Goal: Task Accomplishment & Management: Manage account settings

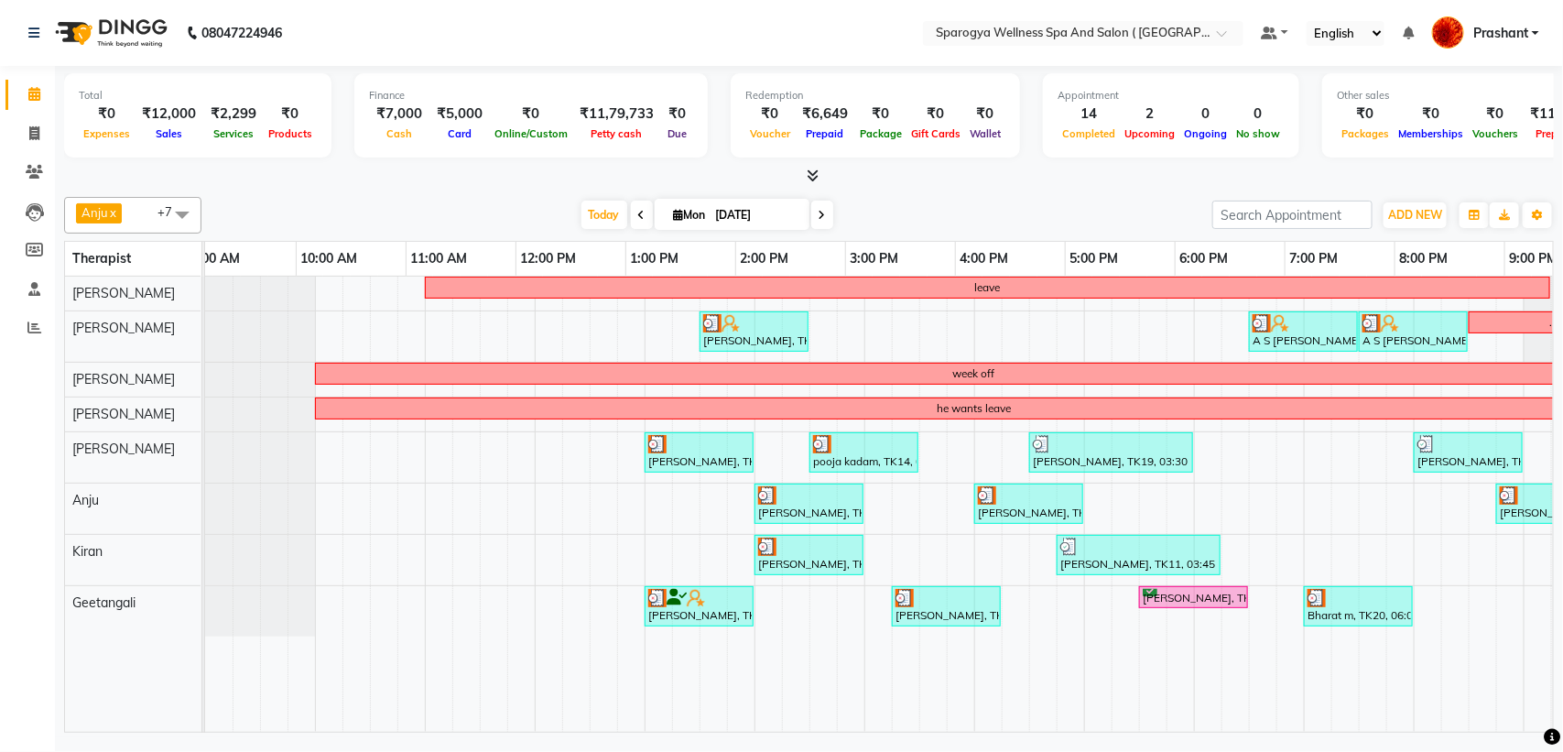
scroll to position [0, 129]
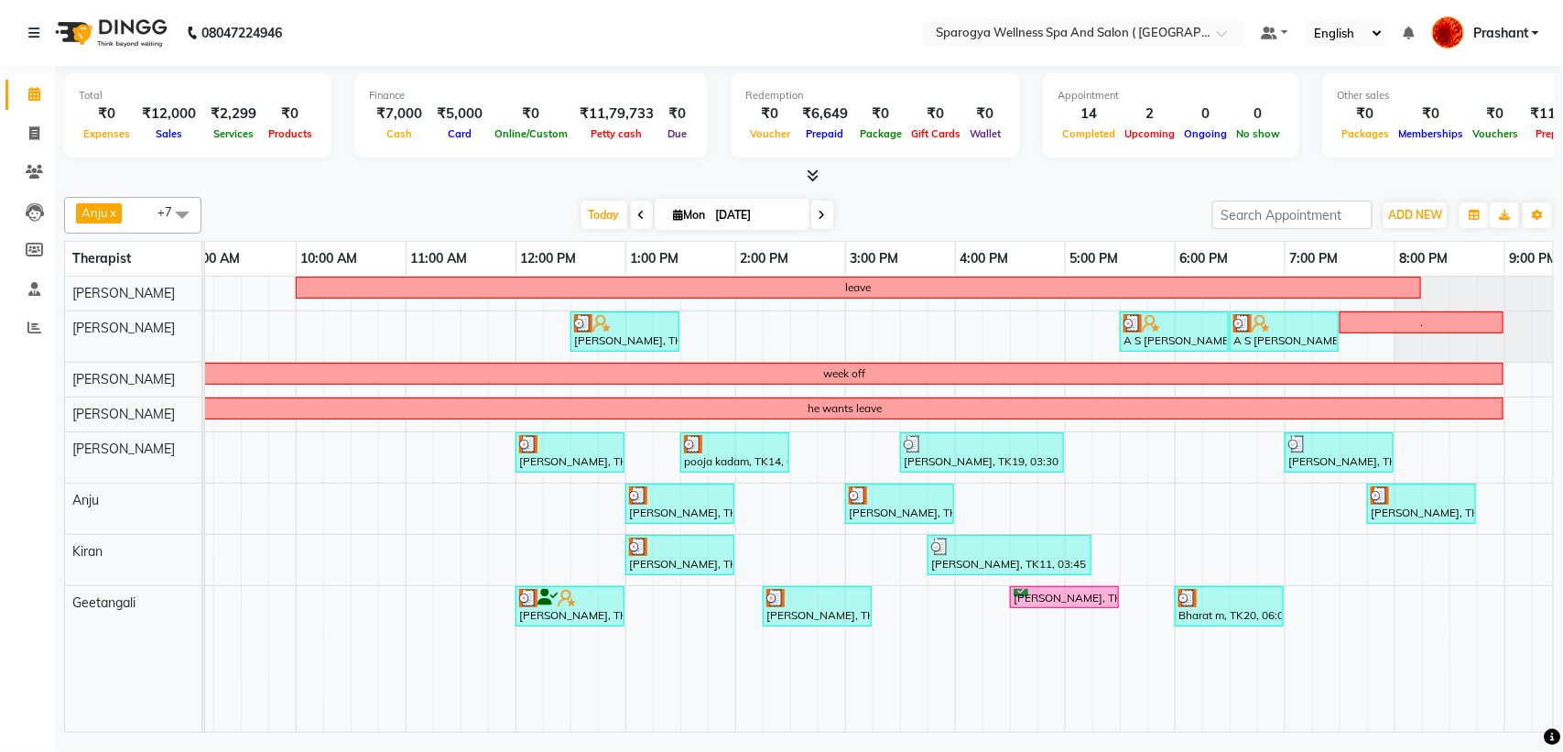
click at [819, 215] on icon at bounding box center [822, 215] width 7 height 11
type input "02-09-2025"
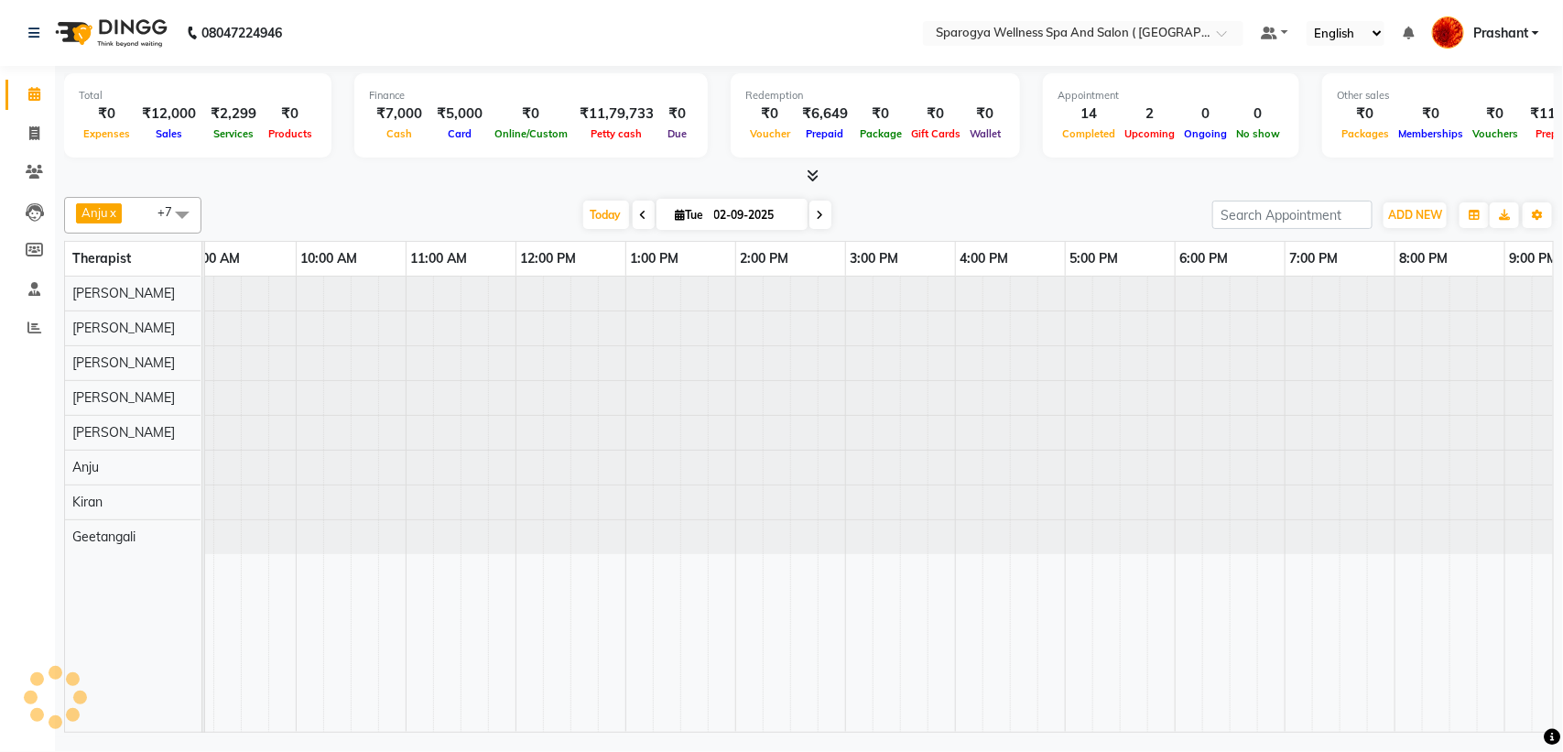
scroll to position [0, 0]
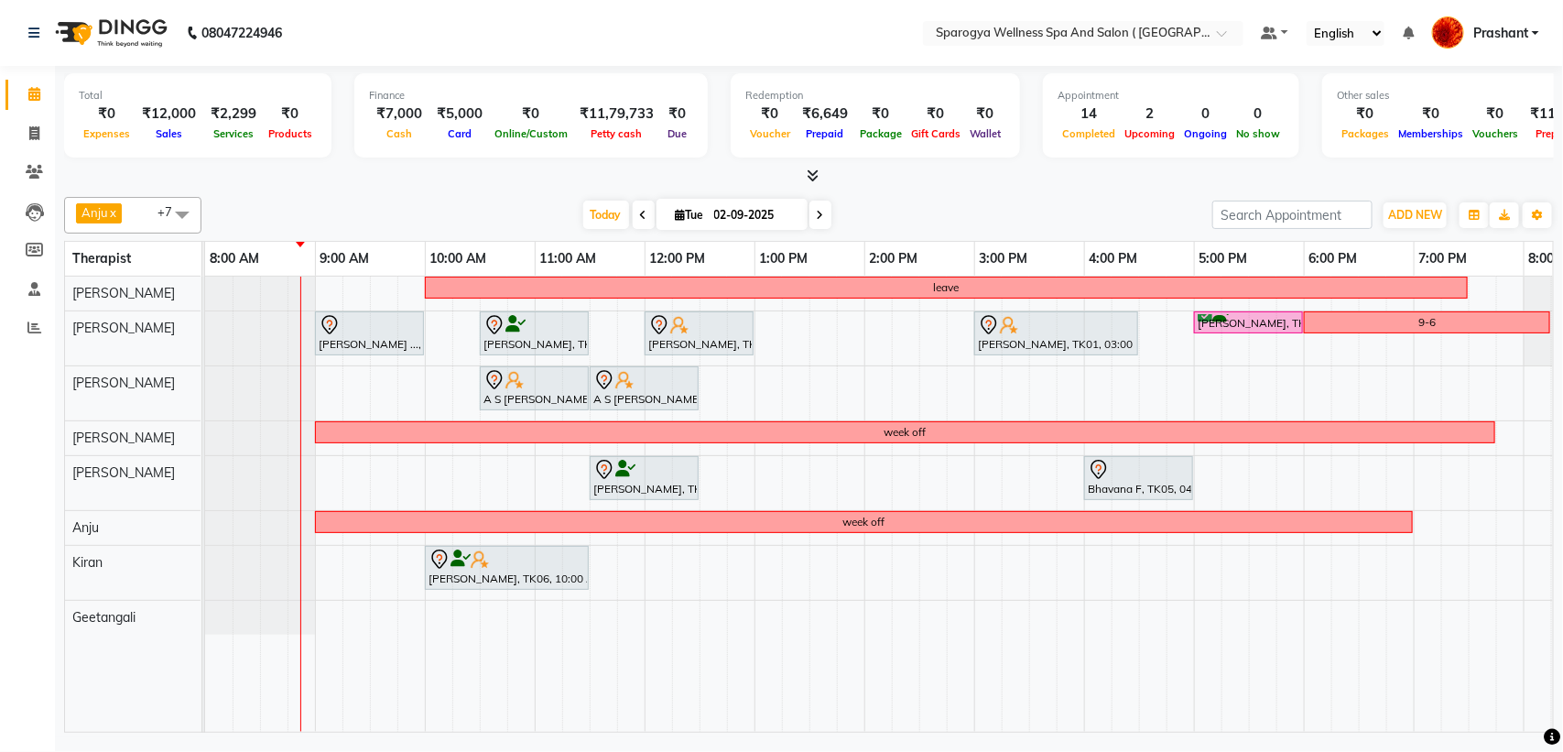
click at [734, 216] on input "02-09-2025" at bounding box center [755, 214] width 92 height 27
select select "9"
select select "2025"
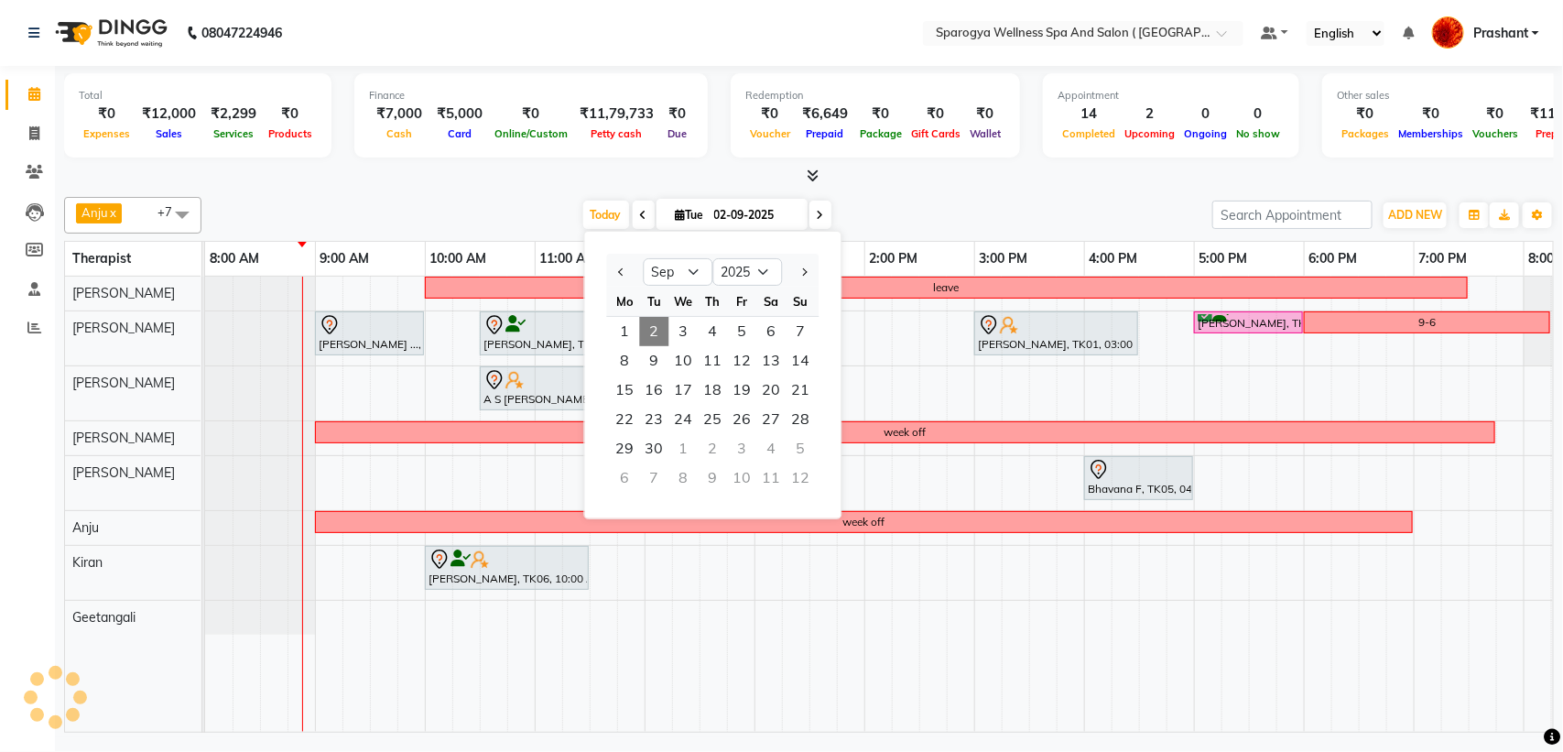
click at [1269, 387] on div "leave [PERSON_NAME] ..., TK07, 09:00 AM-10:00 AM, Swedish 60 [PERSON_NAME], TK0…" at bounding box center [1029, 504] width 1648 height 455
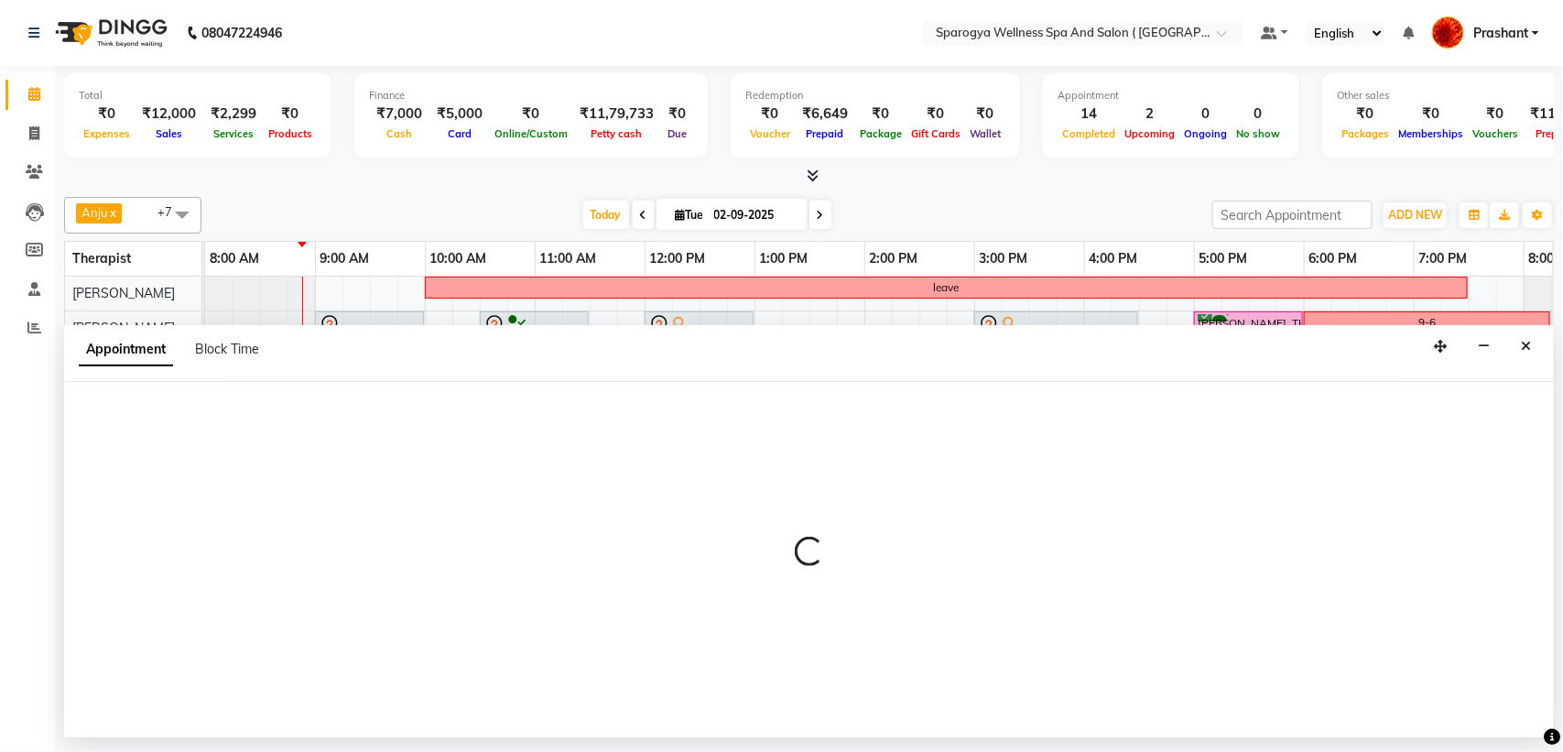
select select "16786"
select select "tentative"
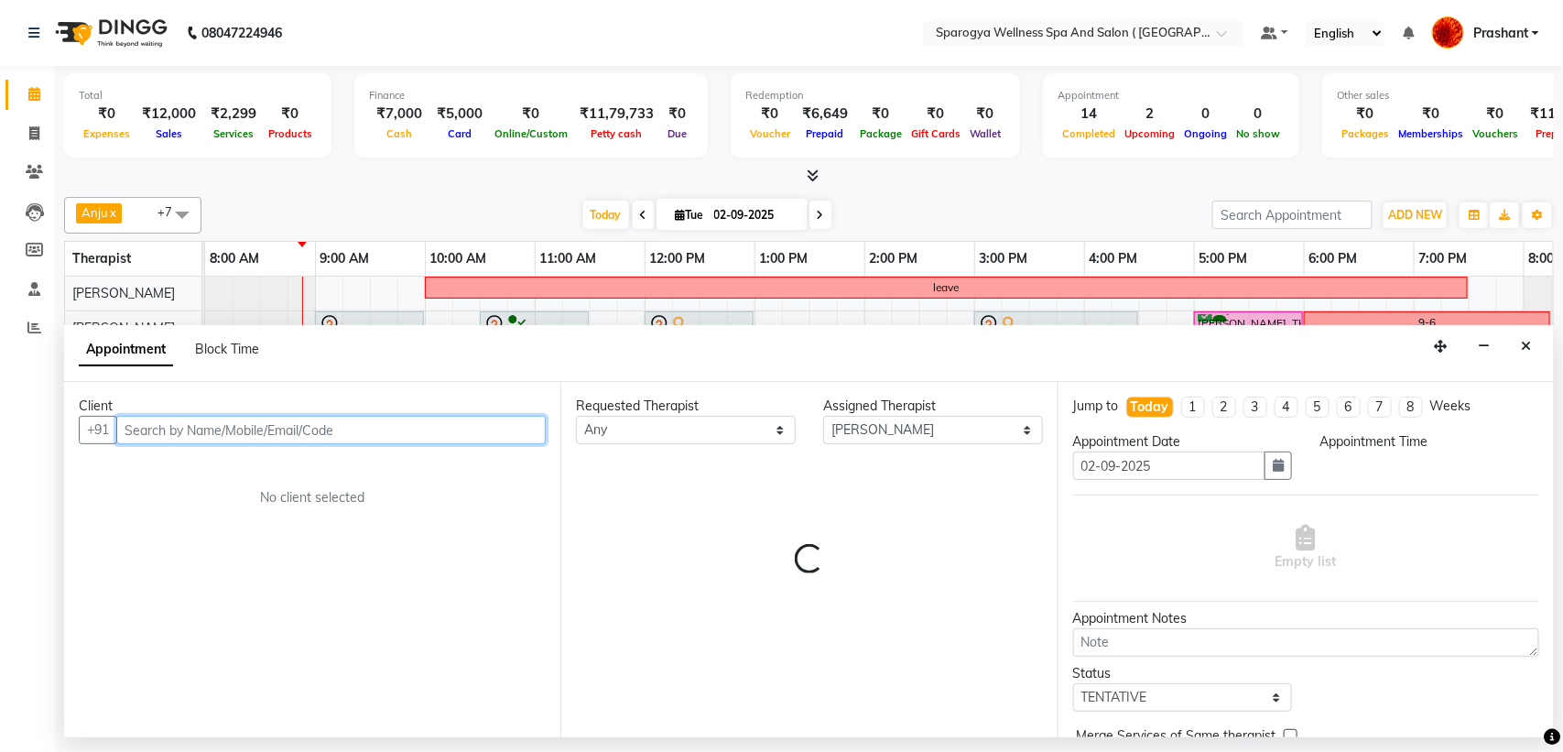
select select "1050"
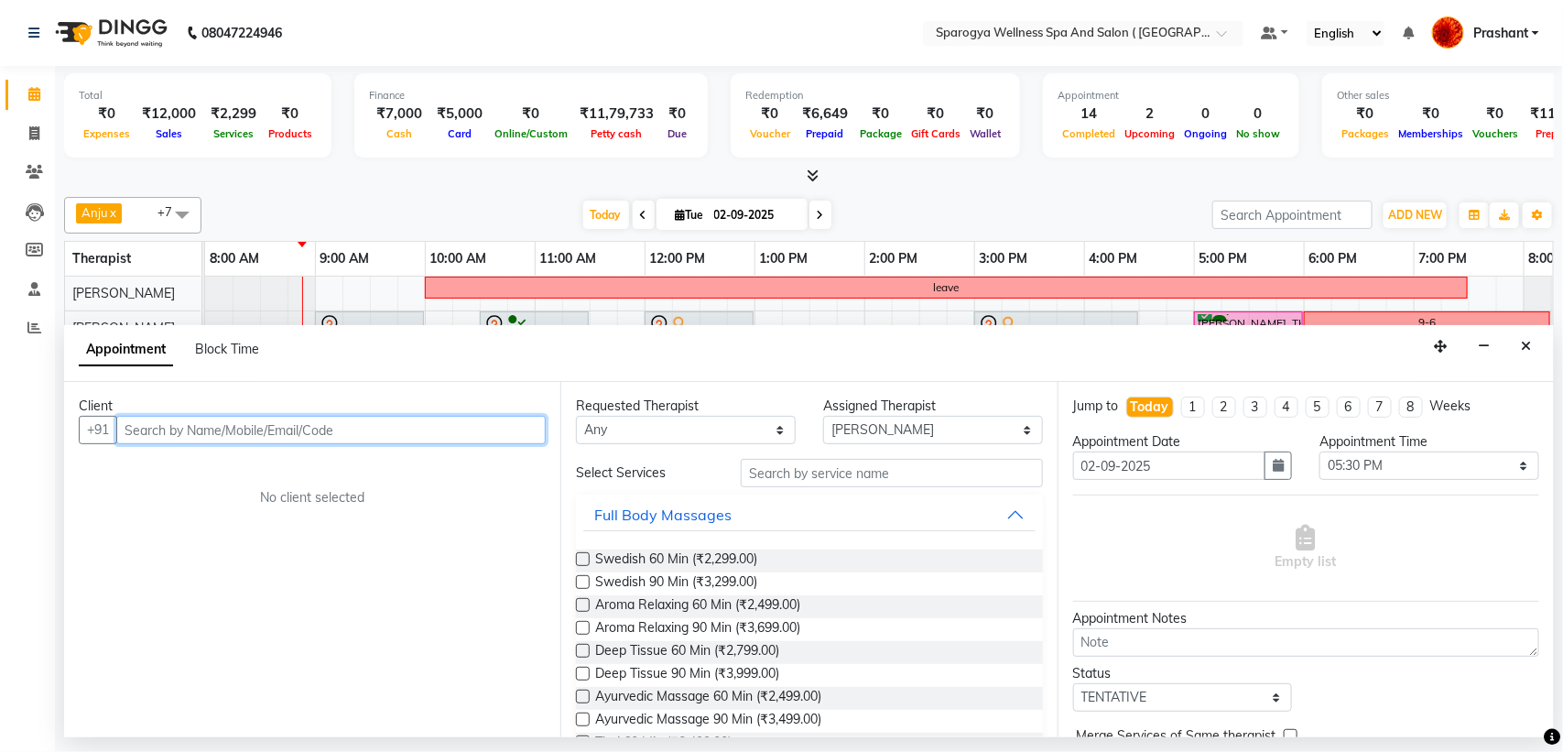
click at [423, 418] on input "text" at bounding box center [330, 430] width 429 height 28
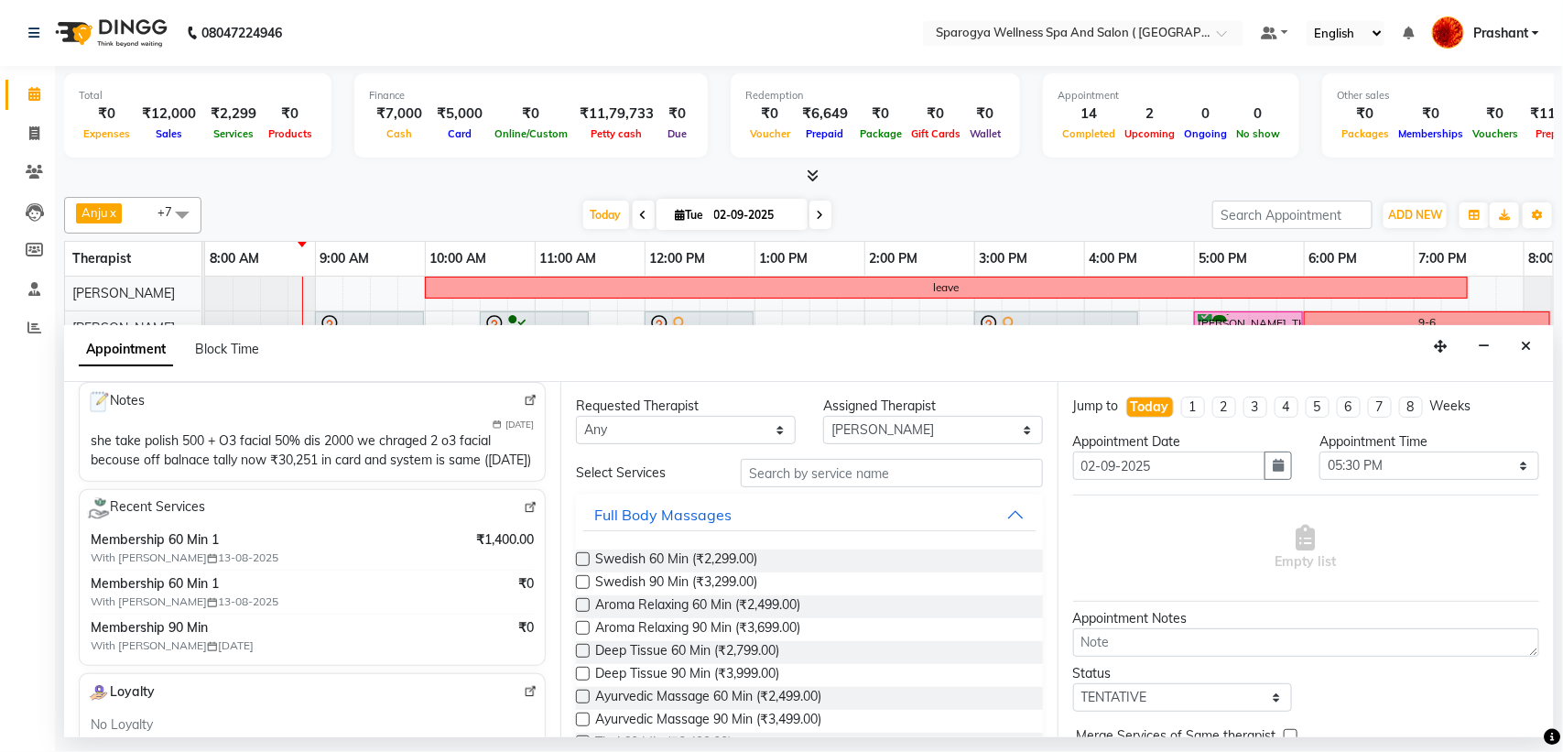
scroll to position [343, 0]
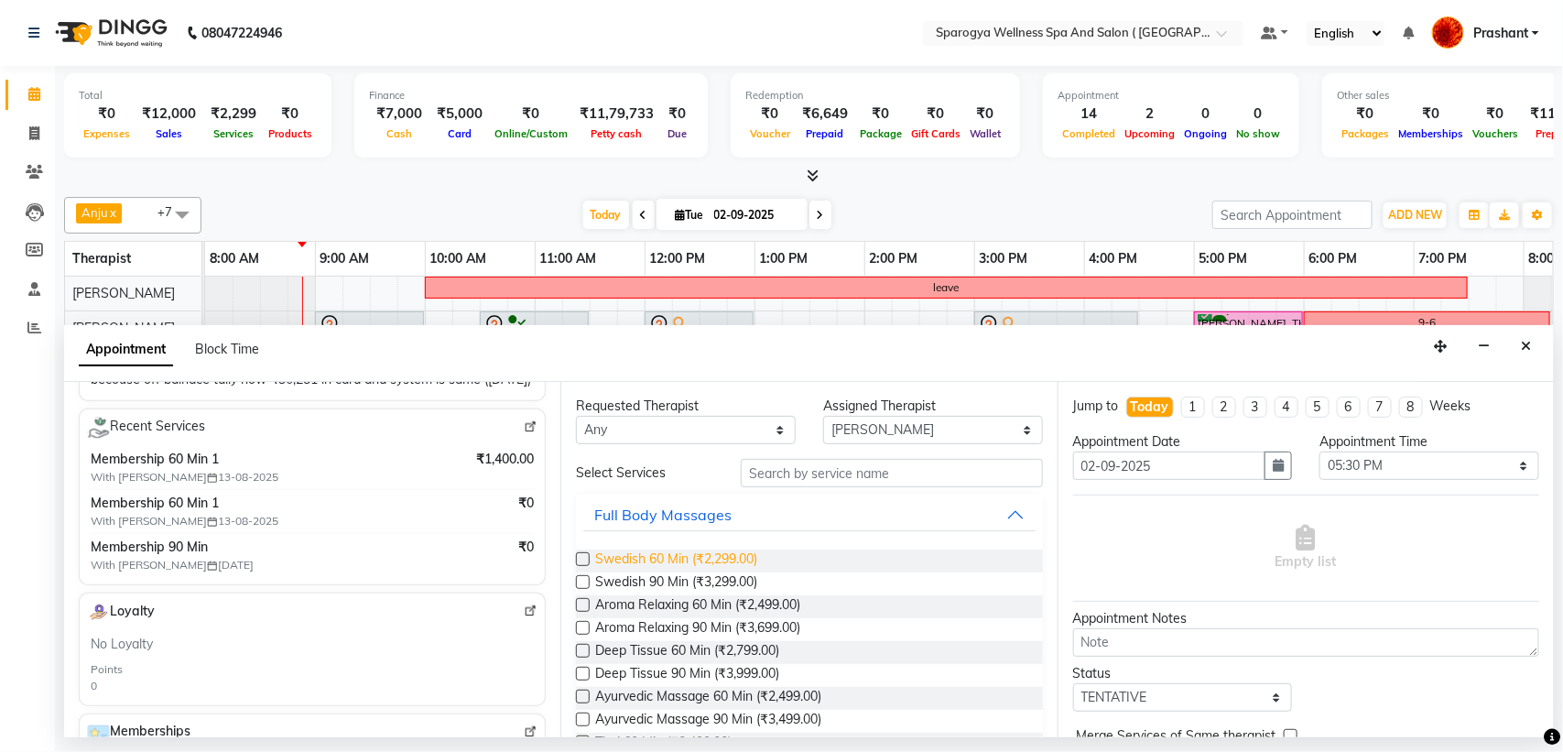
type input "8425912000"
click at [645, 561] on span "Swedish 60 Min (₹2,299.00)" at bounding box center [676, 560] width 162 height 23
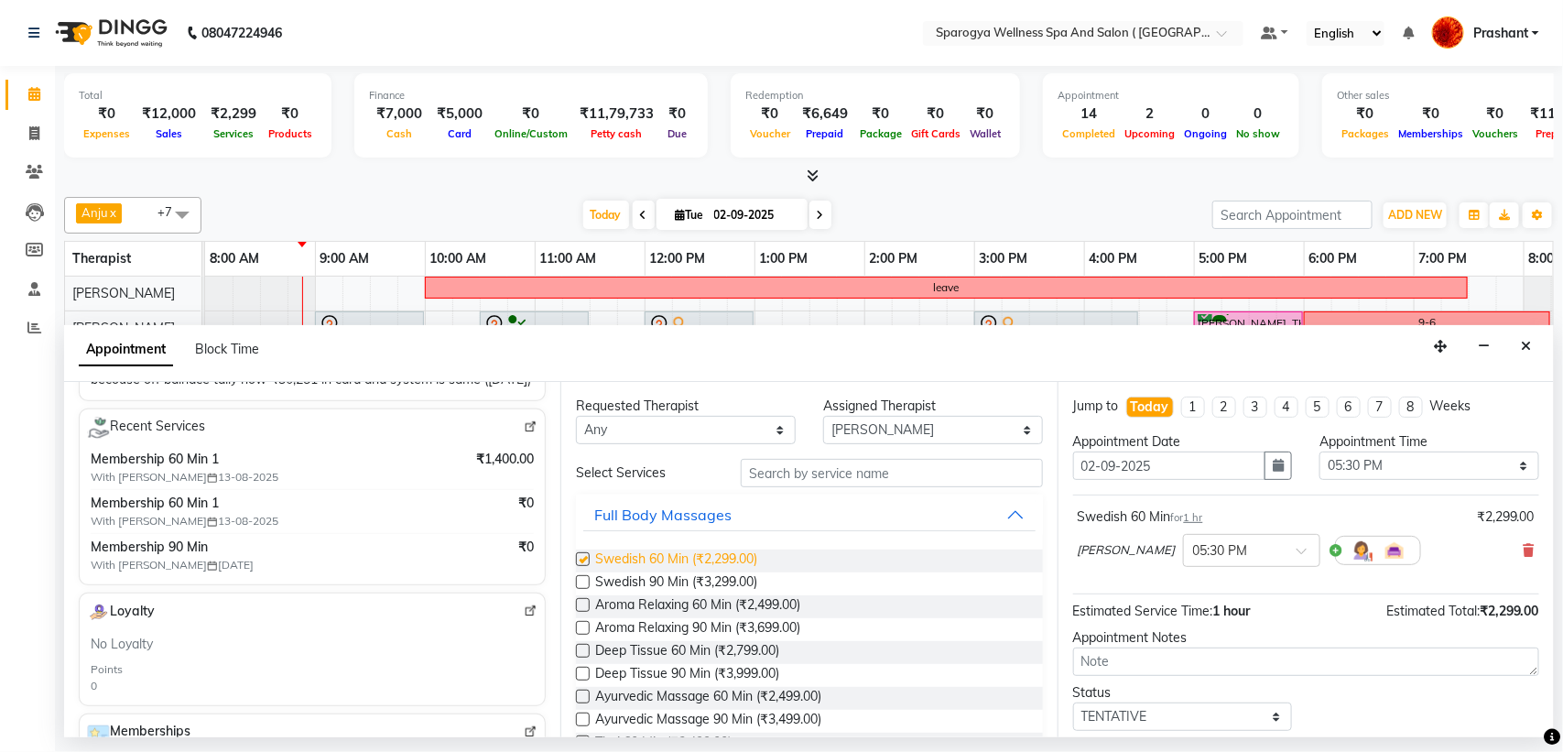
checkbox input "false"
click at [1408, 472] on select "Select 09:00 AM 09:15 AM 09:30 AM 09:45 AM 10:00 AM 10:15 AM 10:30 AM 10:45 AM …" at bounding box center [1429, 465] width 220 height 28
select select "1080"
click at [1319, 452] on select "Select 09:00 AM 09:15 AM 09:30 AM 09:45 AM 10:00 AM 10:15 AM 10:30 AM 10:45 AM …" at bounding box center [1429, 465] width 220 height 28
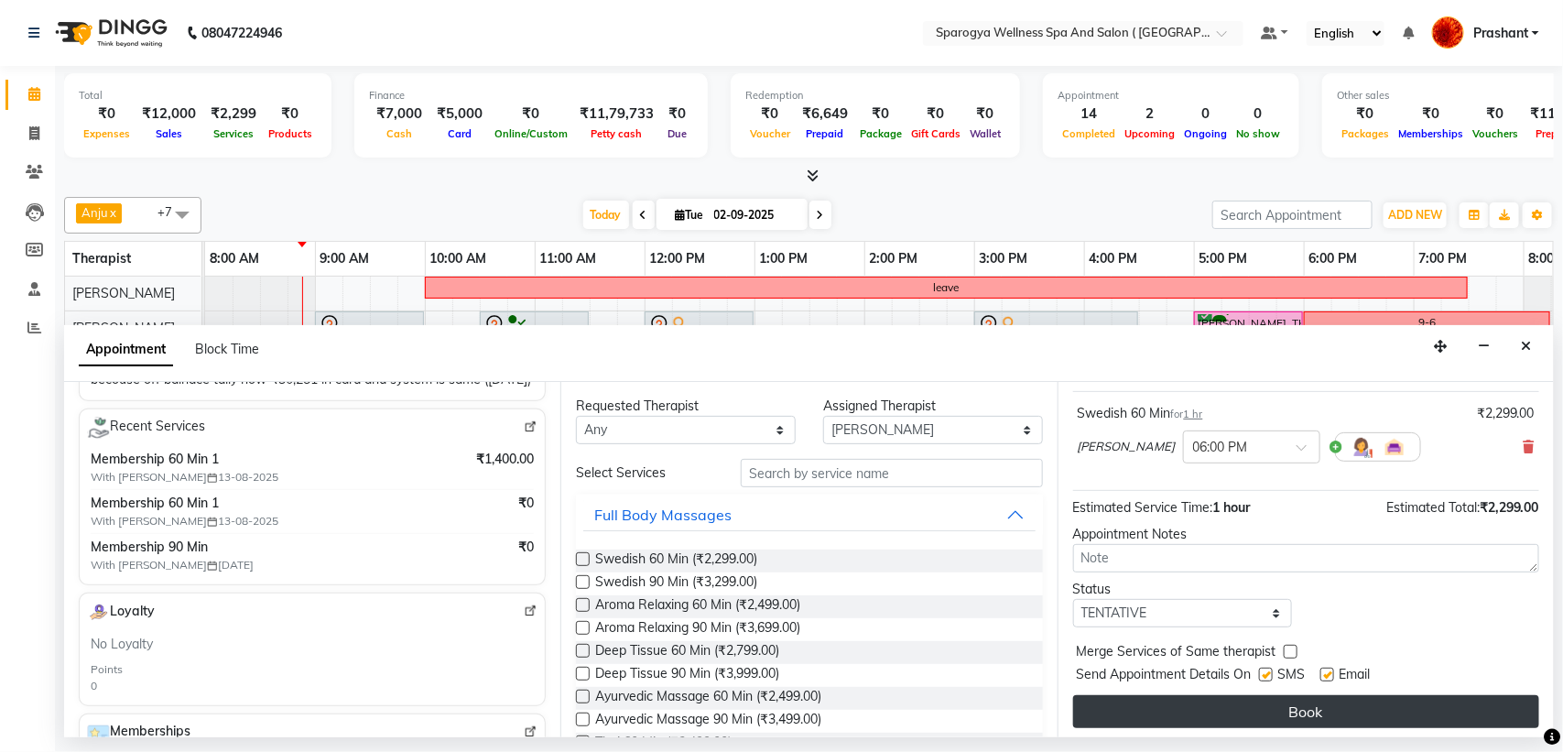
scroll to position [110, 0]
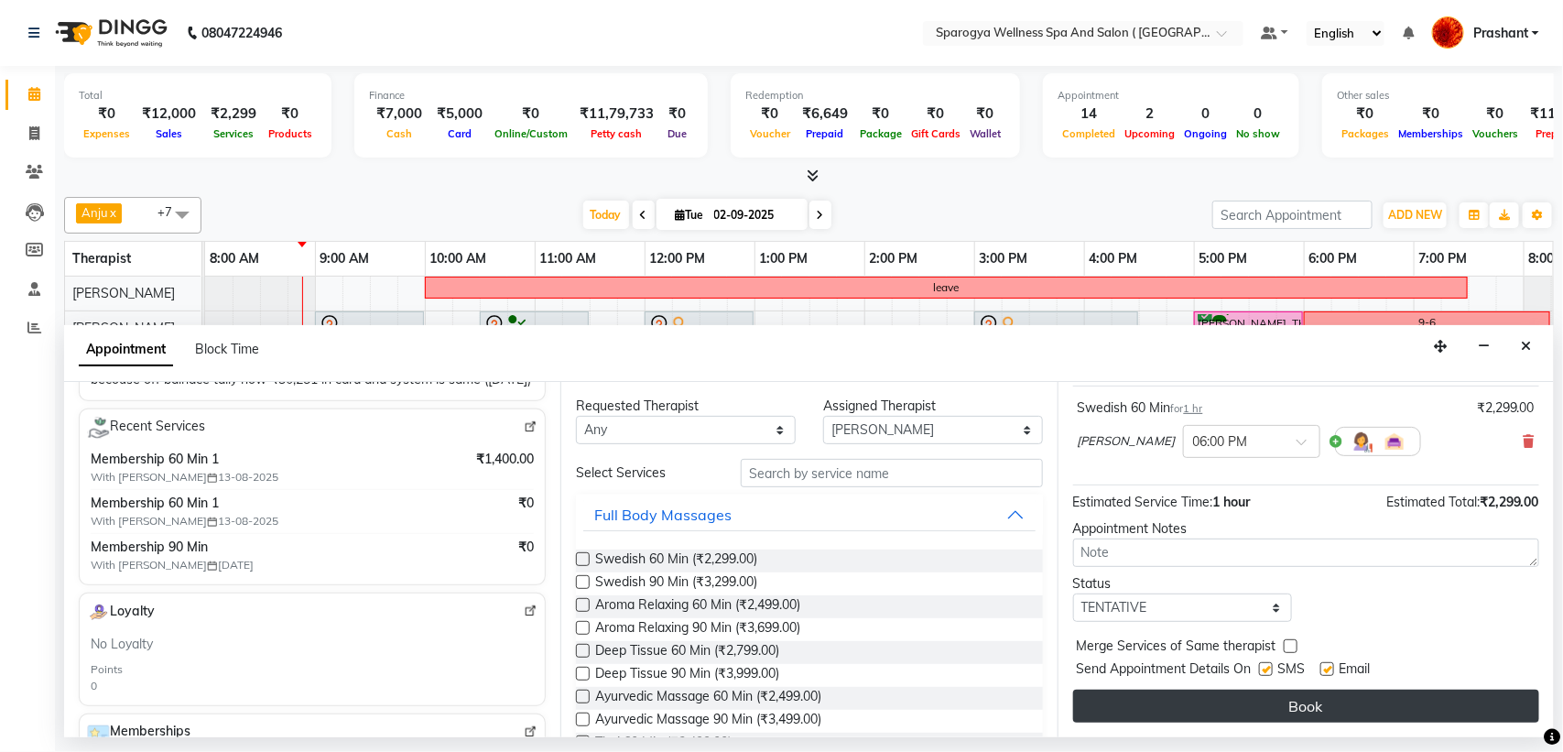
click at [1349, 700] on button "Book" at bounding box center [1306, 705] width 466 height 33
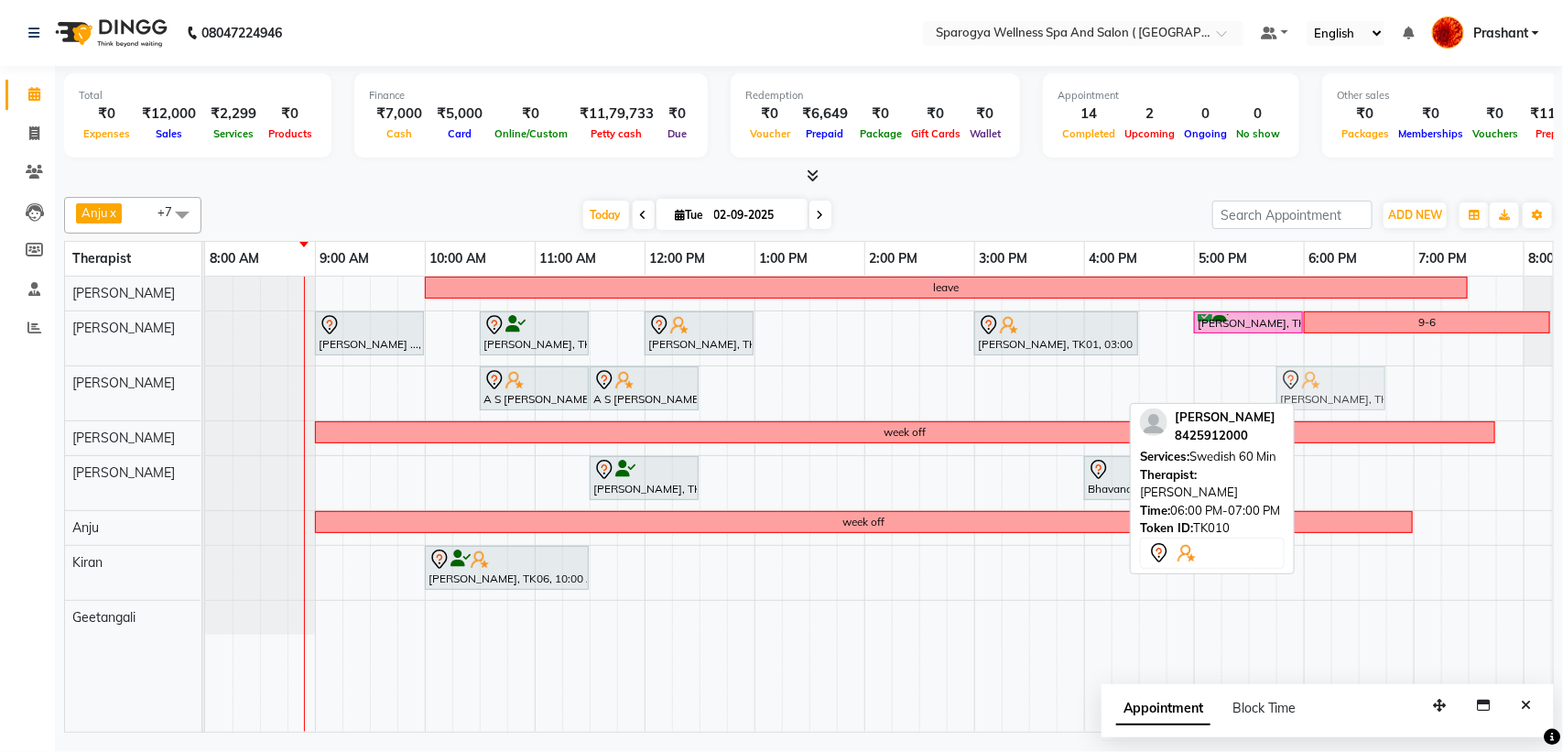
click at [205, 395] on div "A S [PERSON_NAME], TK02, 10:30 AM-11:30 AM, Swedish 60 Min A S Madhavan, TK02, …" at bounding box center [205, 393] width 0 height 54
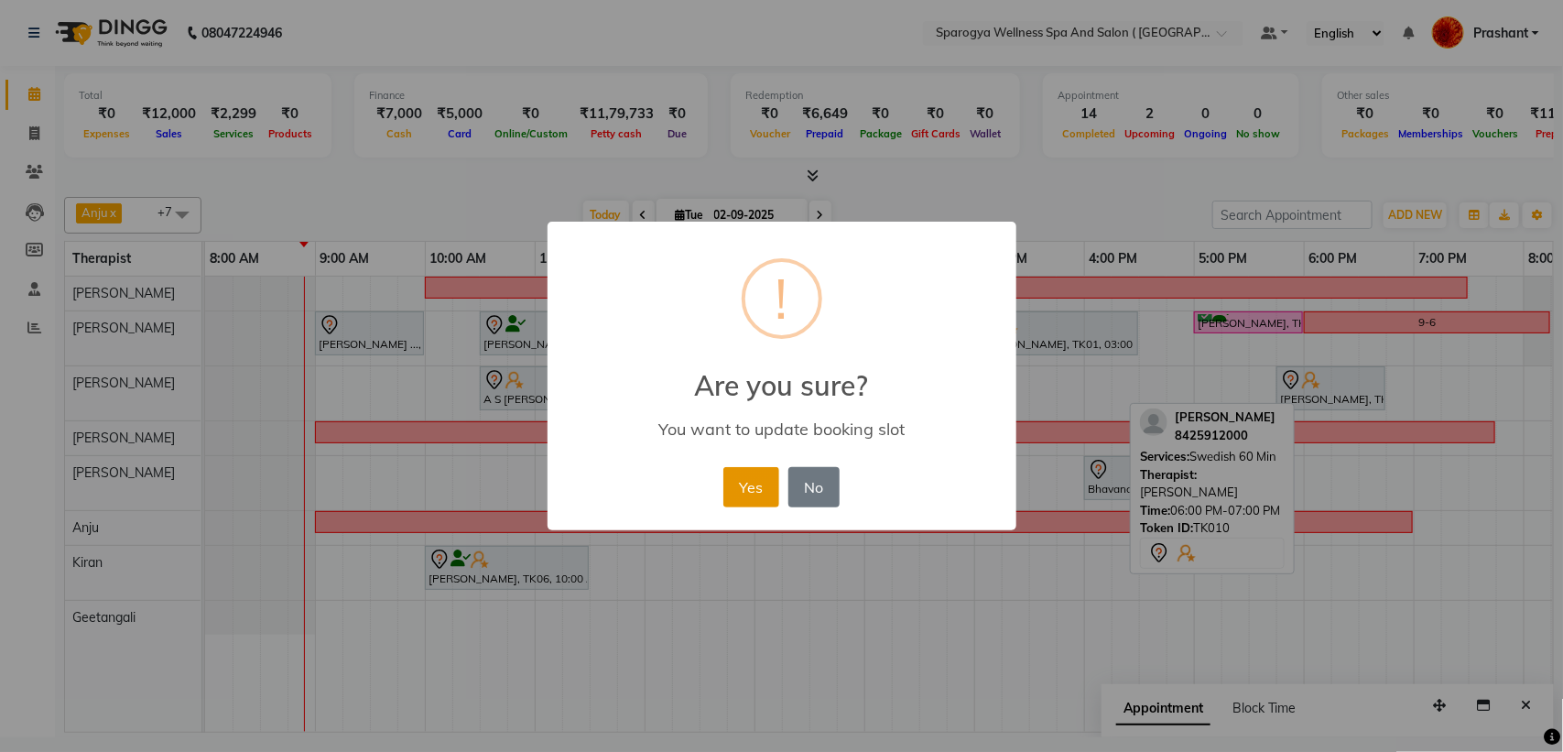
click at [762, 482] on button "Yes" at bounding box center [751, 487] width 56 height 40
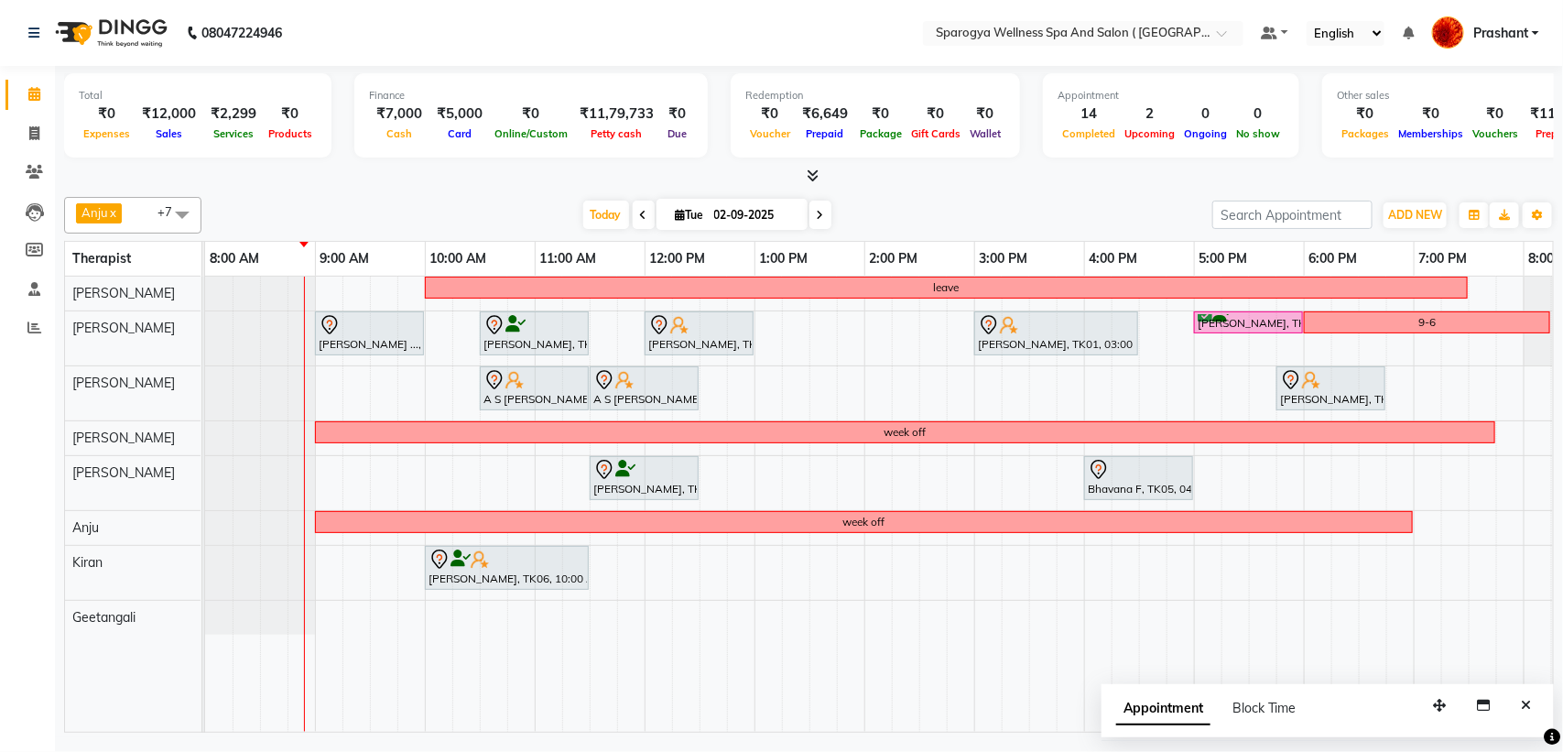
click at [1420, 383] on div "leave [PERSON_NAME] ..., TK07, 09:00 AM-10:00 AM, Swedish 60 [PERSON_NAME], TK0…" at bounding box center [1029, 504] width 1648 height 455
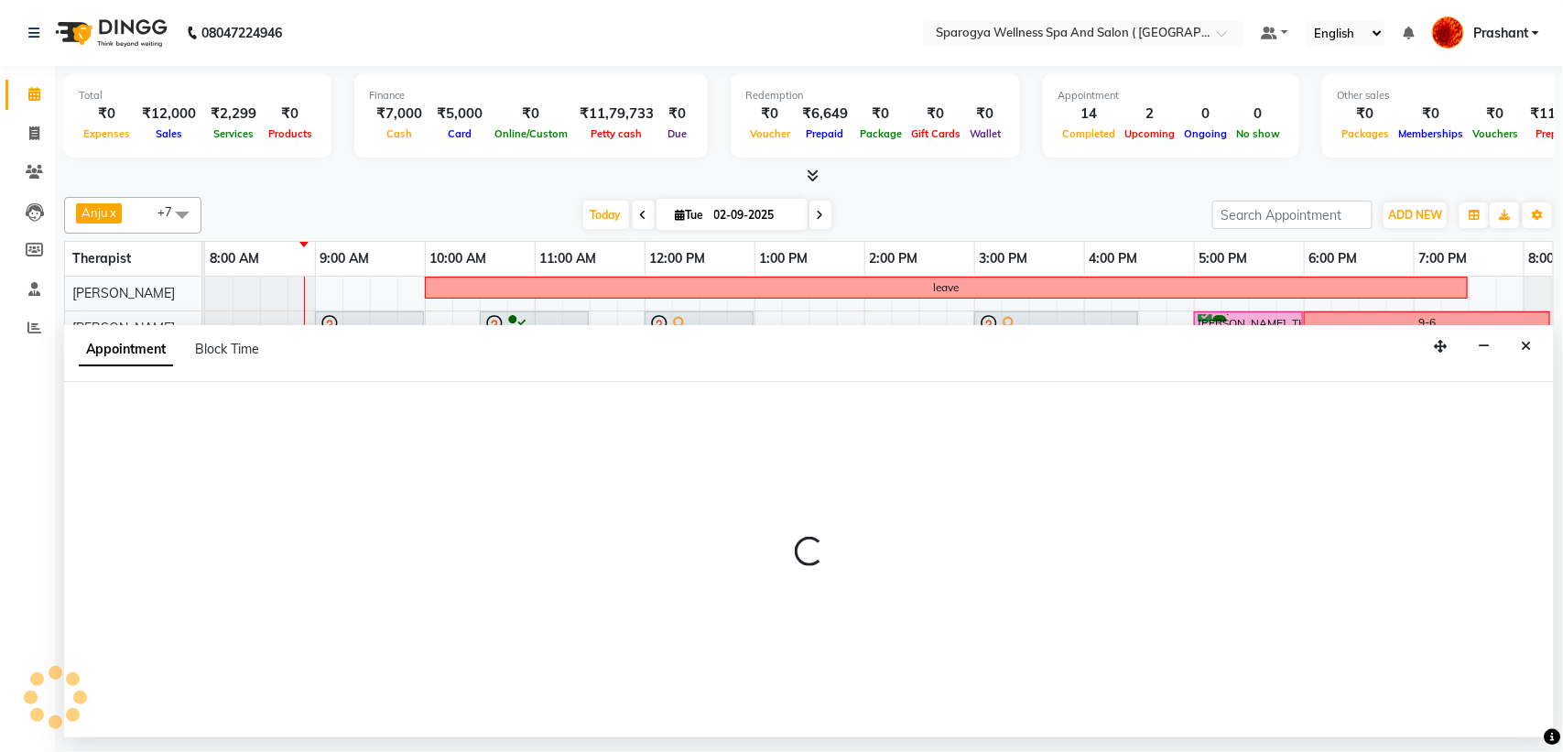
select select "16786"
select select "tentative"
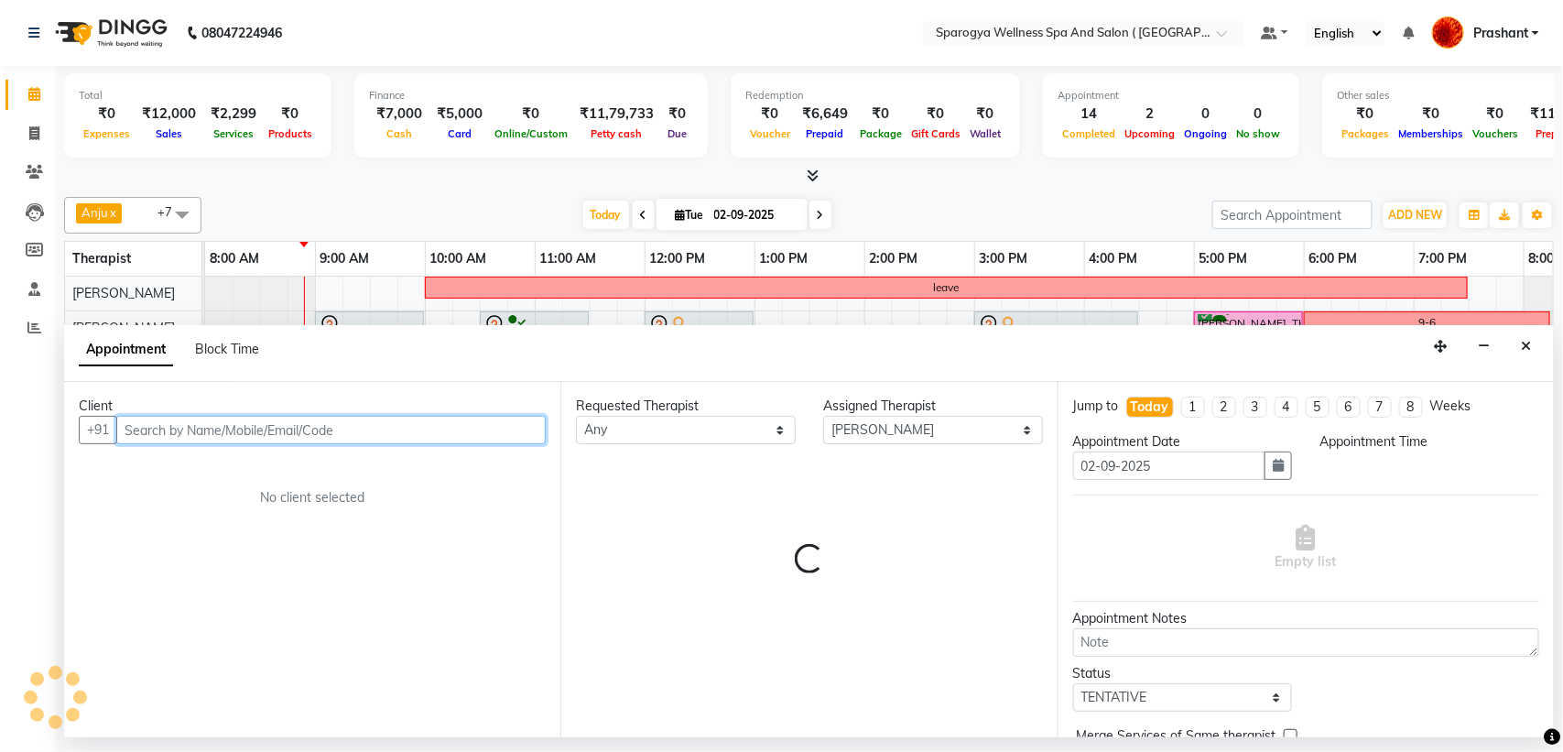
select select "1140"
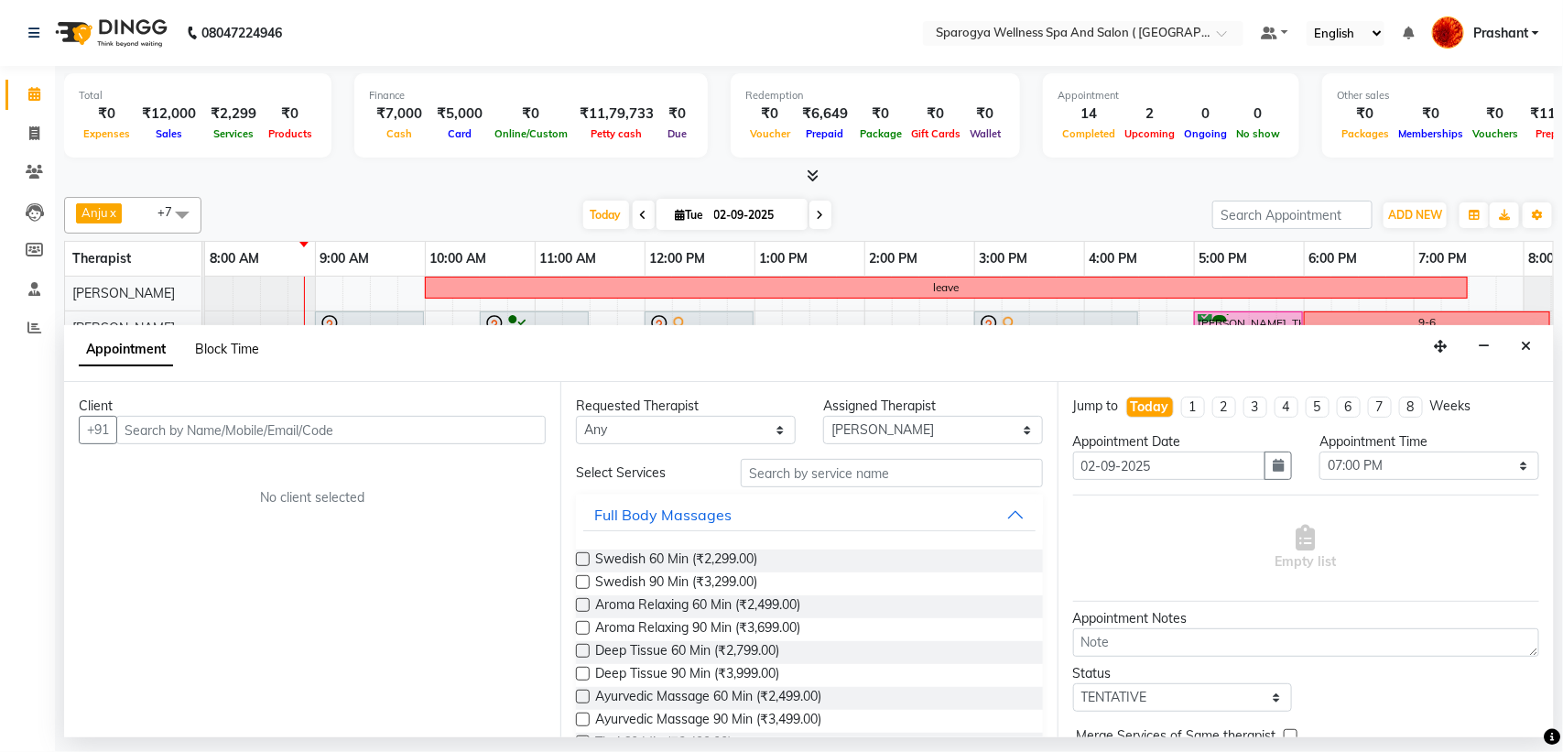
click at [249, 349] on span "Block Time" at bounding box center [227, 349] width 64 height 16
select select "16786"
select select "1140"
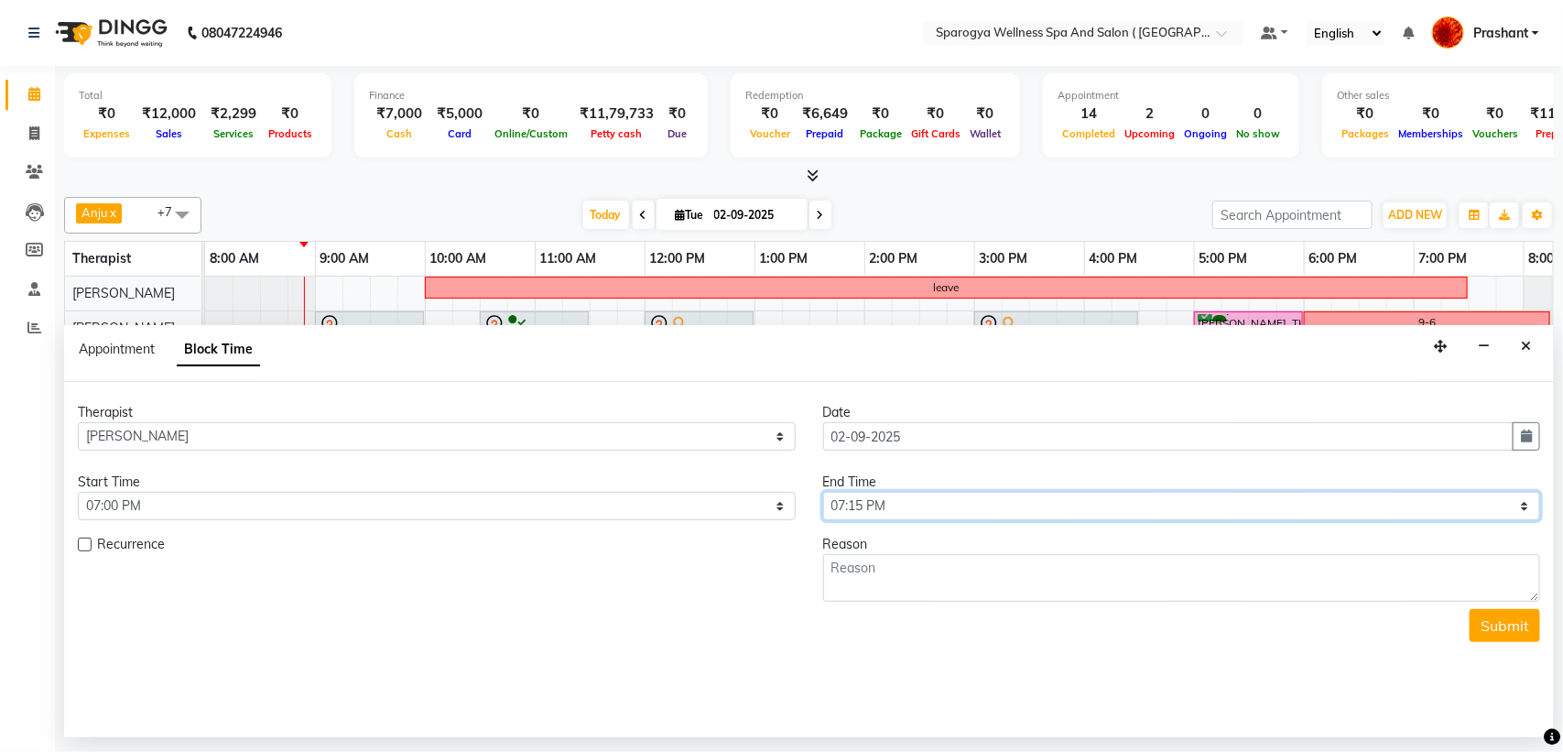
click at [917, 506] on select "Select 09:00 AM 09:15 AM 09:30 AM 09:45 AM 10:00 AM 10:15 AM 10:30 AM 10:45 AM …" at bounding box center [1182, 506] width 718 height 28
select select "1260"
click at [823, 493] on select "Select 09:00 AM 09:15 AM 09:30 AM 09:45 AM 10:00 AM 10:15 AM 10:30 AM 10:45 AM …" at bounding box center [1182, 506] width 718 height 28
click at [918, 593] on textarea at bounding box center [1182, 578] width 718 height 48
type textarea "10to 7"
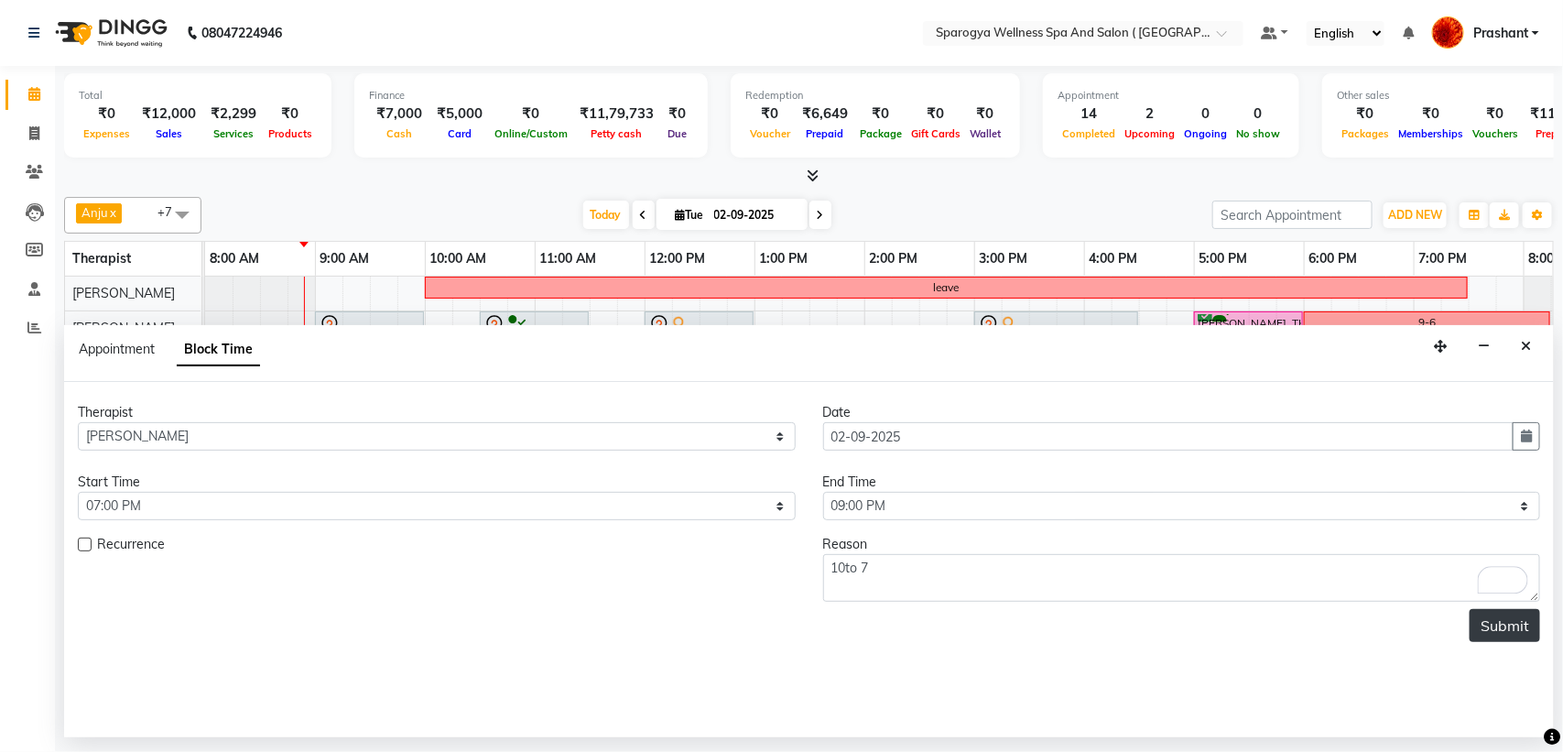
click at [1506, 629] on button "Submit" at bounding box center [1505, 625] width 71 height 33
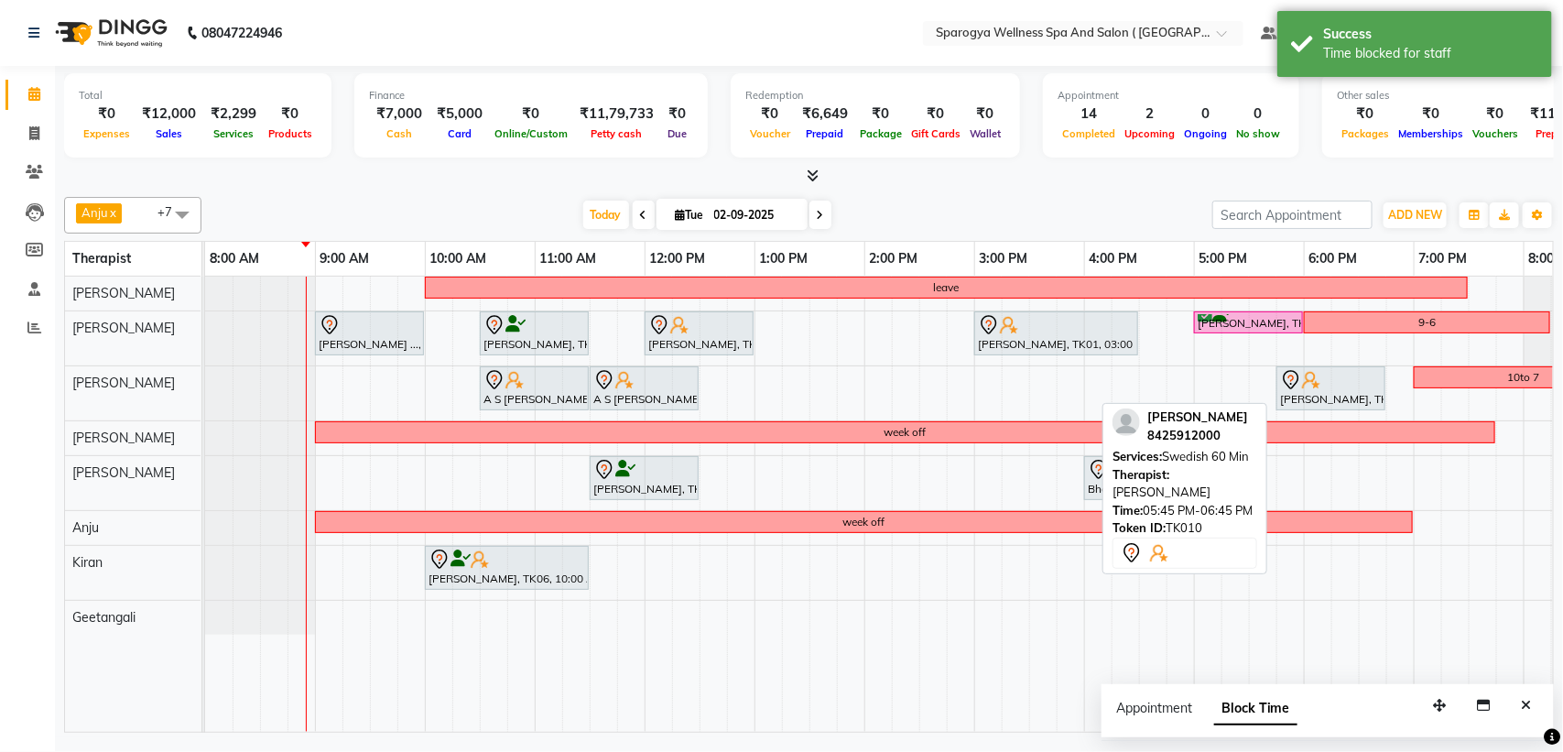
click at [1310, 372] on img at bounding box center [1311, 380] width 18 height 18
click at [1337, 385] on div at bounding box center [1331, 380] width 102 height 22
select select "7"
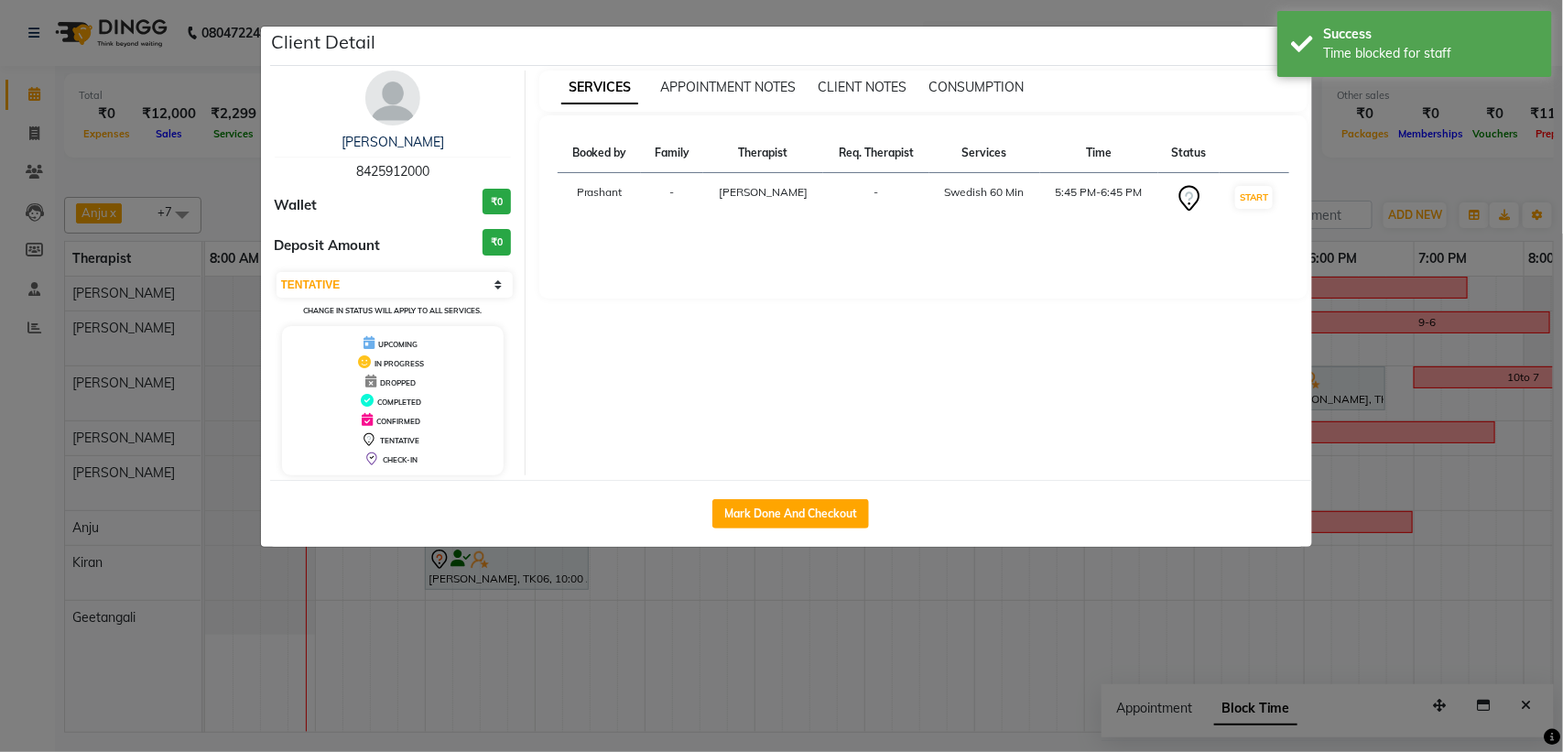
drag, startPoint x: 1337, startPoint y: 385, endPoint x: 1480, endPoint y: 171, distance: 256.7
click at [1480, 171] on ngb-modal-window "Client Detail [PERSON_NAME] 8425912000 Wallet ₹0 Deposit Amount ₹0 Select IN SE…" at bounding box center [781, 376] width 1563 height 752
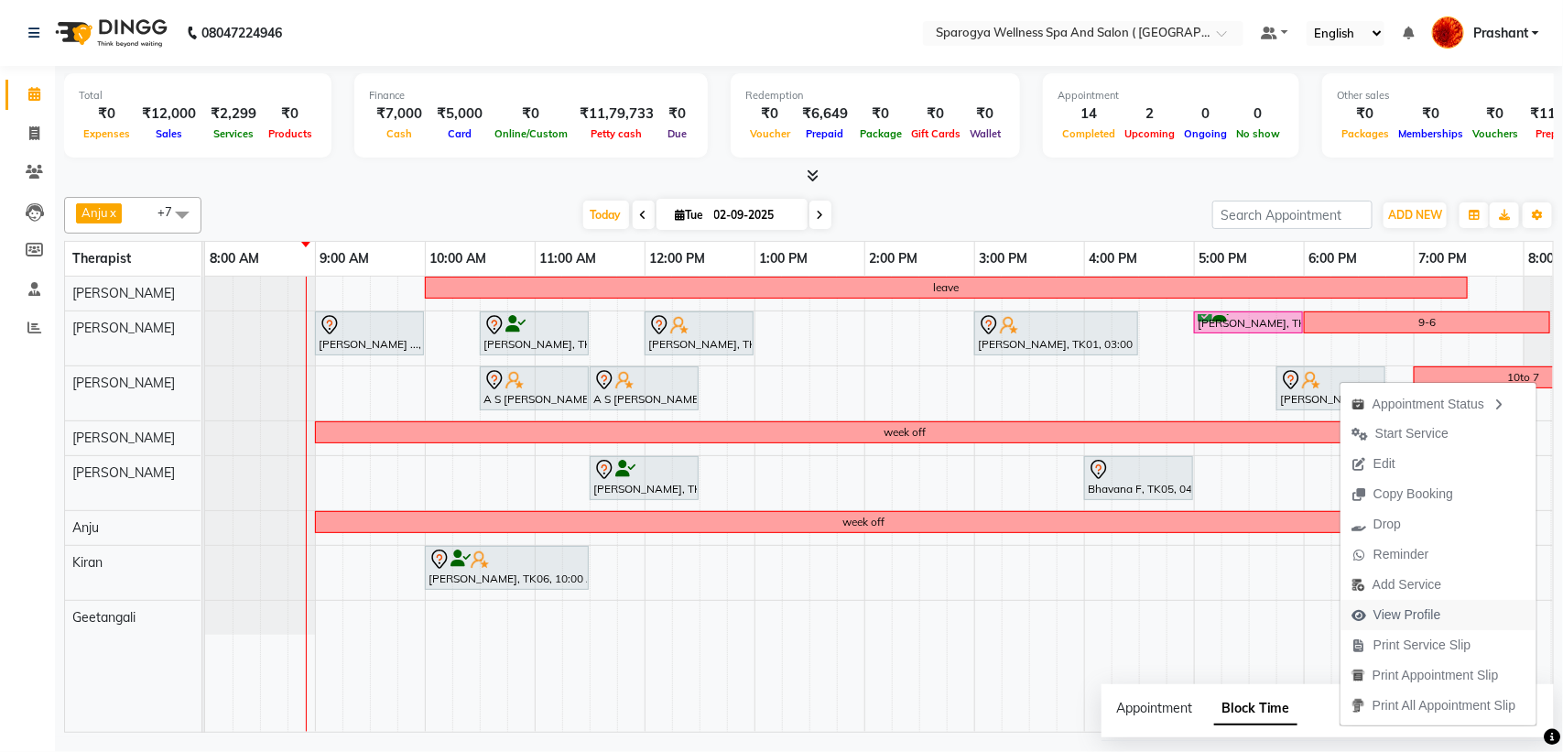
click at [1421, 616] on span "View Profile" at bounding box center [1407, 614] width 68 height 19
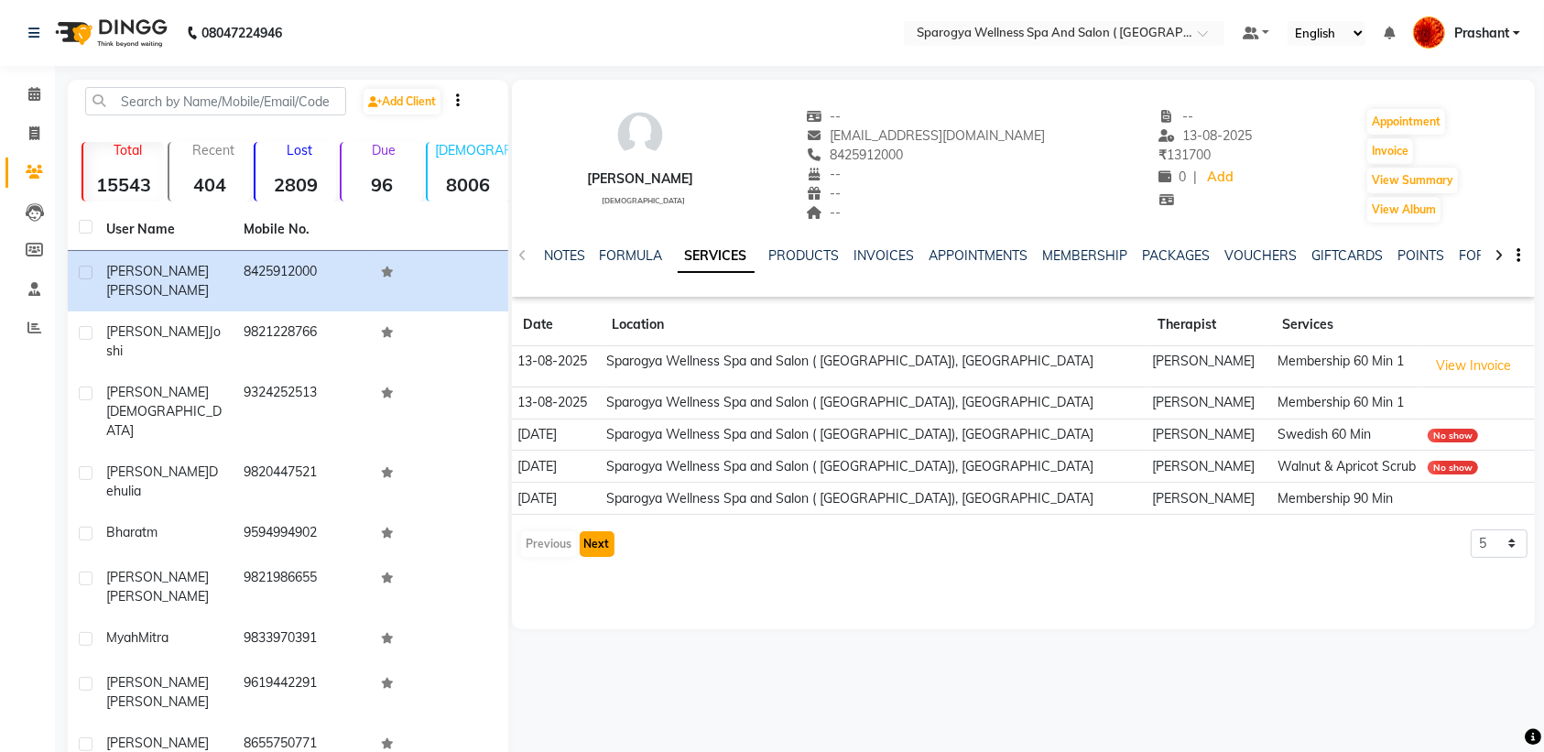
click at [591, 547] on button "Next" at bounding box center [597, 544] width 35 height 26
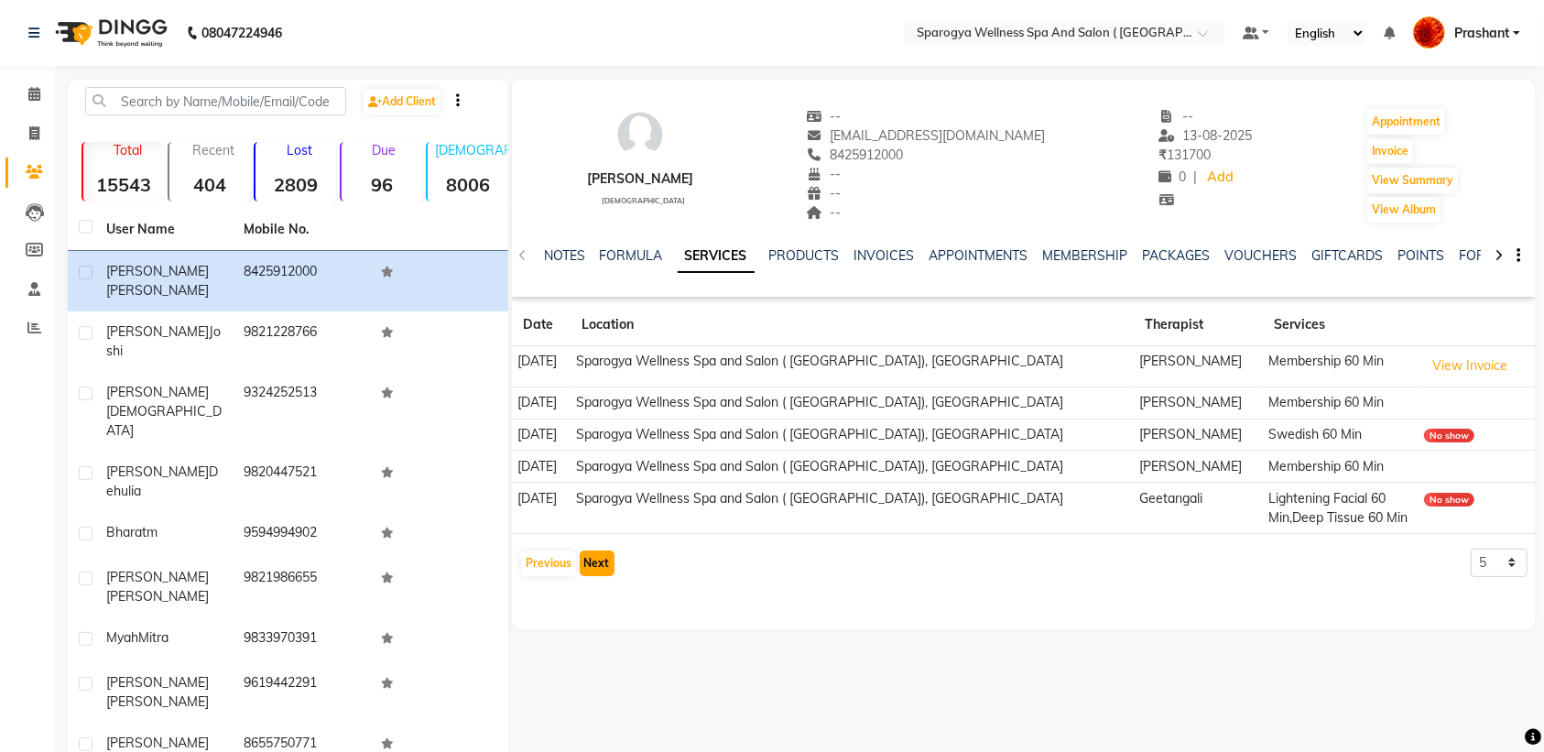
click at [591, 566] on button "Next" at bounding box center [597, 563] width 35 height 26
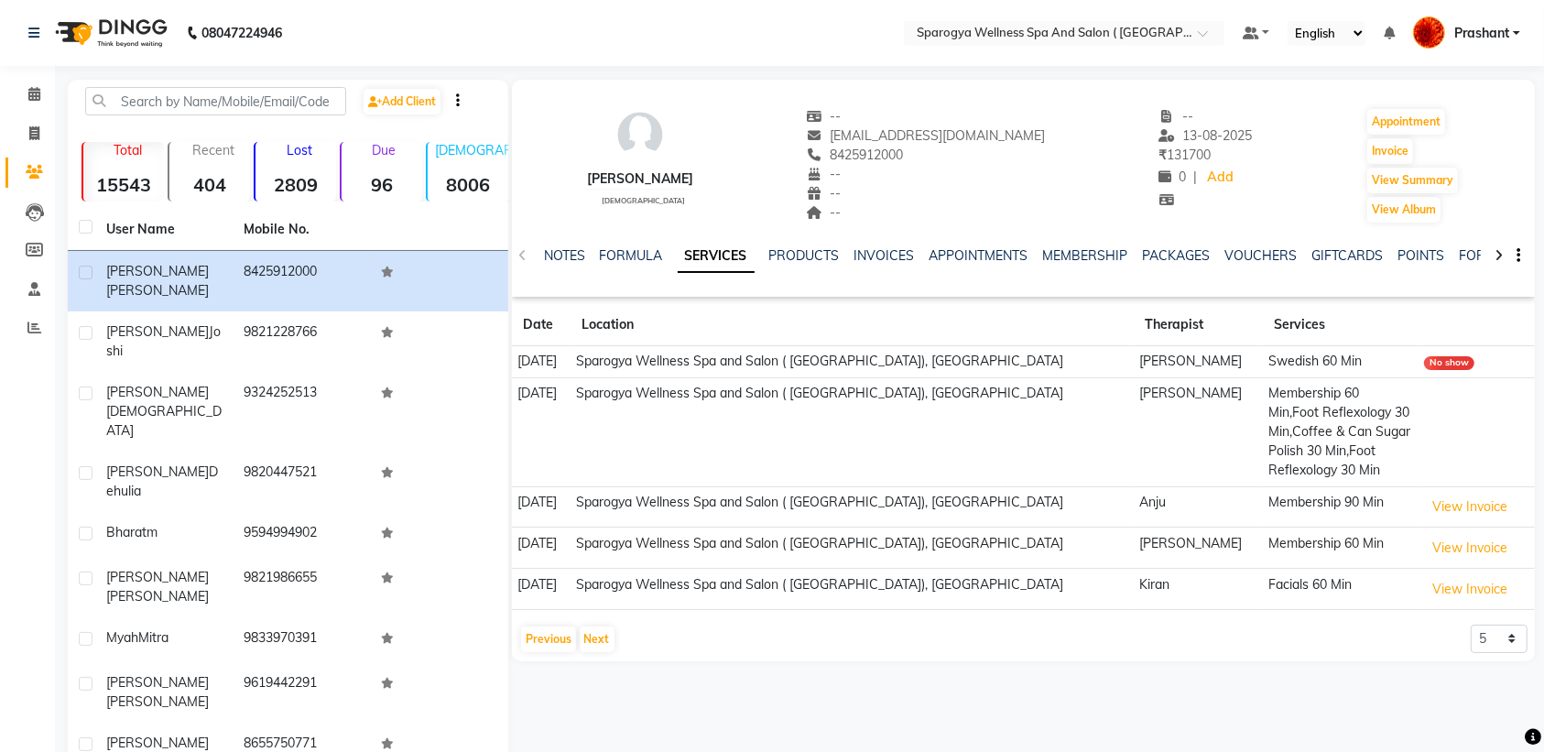
click at [152, 30] on img at bounding box center [109, 32] width 125 height 51
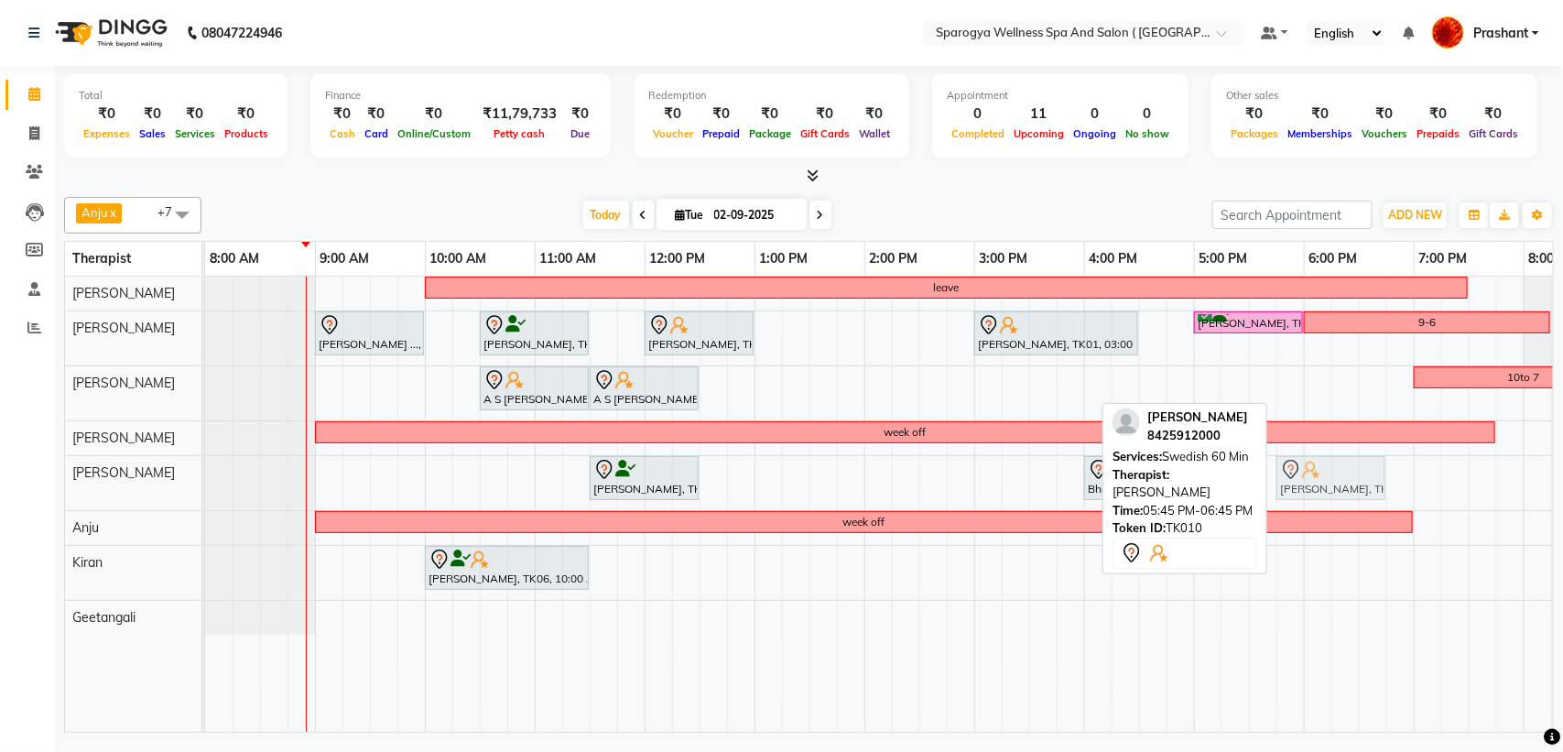
drag, startPoint x: 1307, startPoint y: 390, endPoint x: 1303, endPoint y: 462, distance: 72.5
click at [1303, 465] on tbody "leave [PERSON_NAME] ..., TK07, 09:00 AM-10:00 AM, Swedish 60 [PERSON_NAME], TK0…" at bounding box center [1029, 456] width 1648 height 358
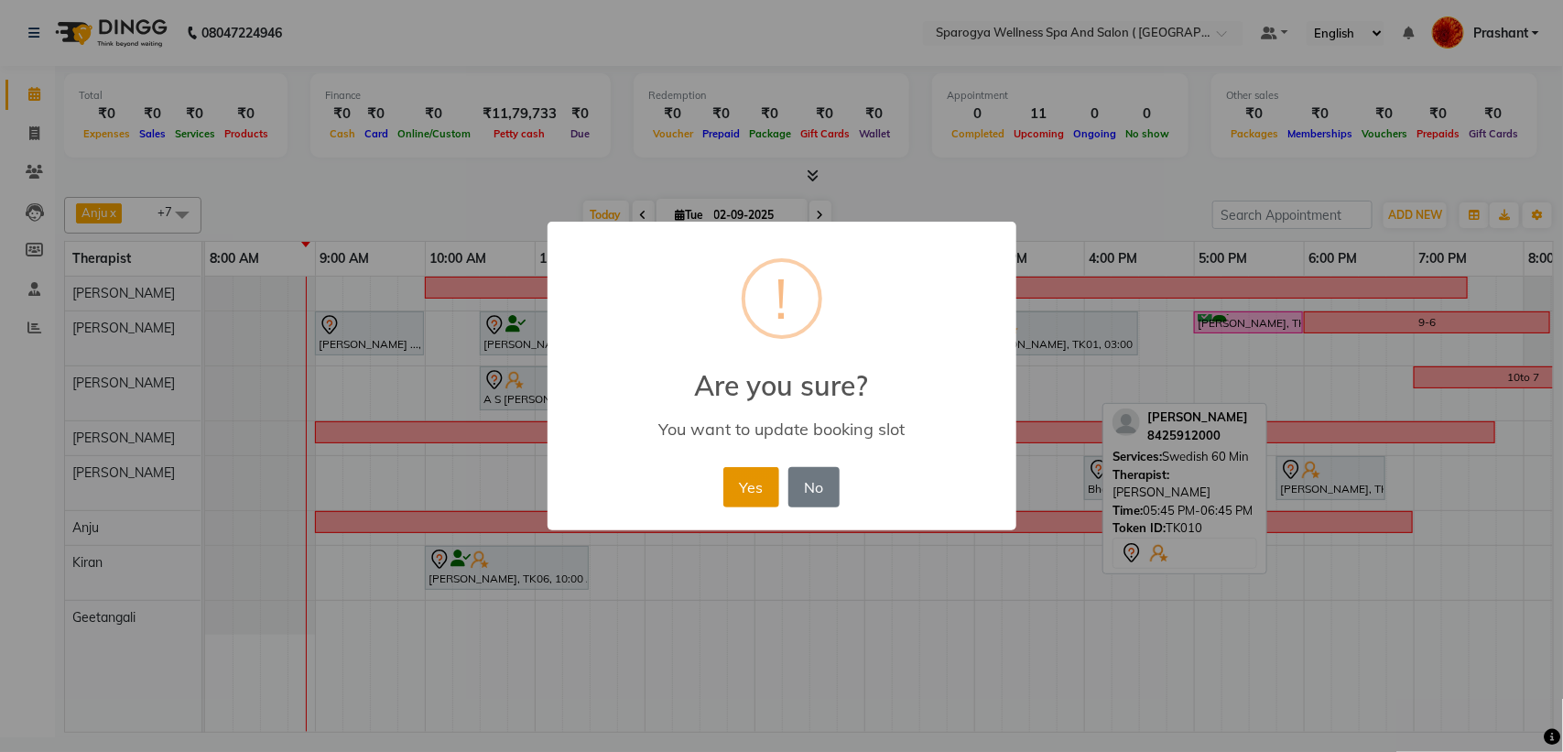
click at [737, 478] on button "Yes" at bounding box center [751, 487] width 56 height 40
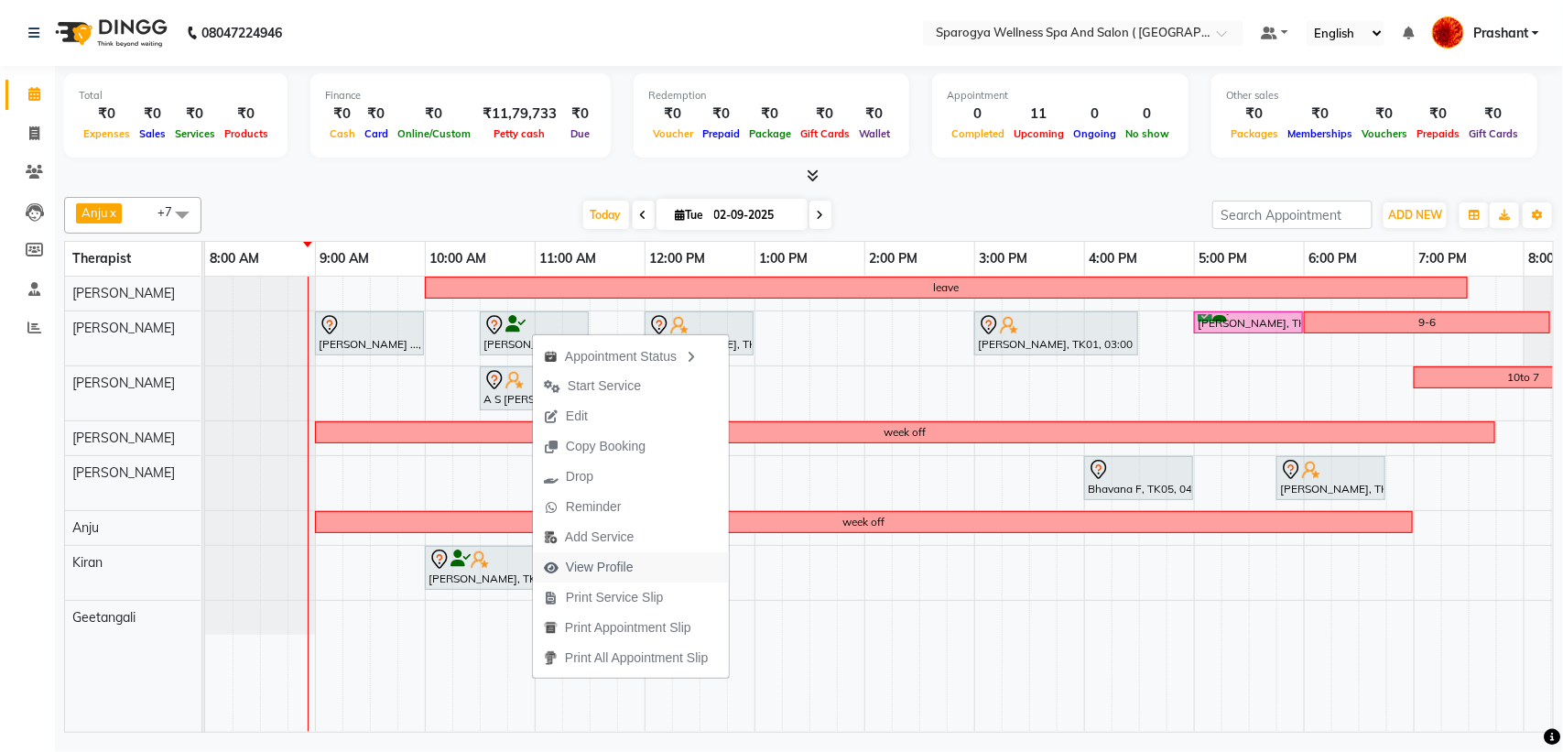
click at [595, 570] on span "View Profile" at bounding box center [600, 567] width 68 height 19
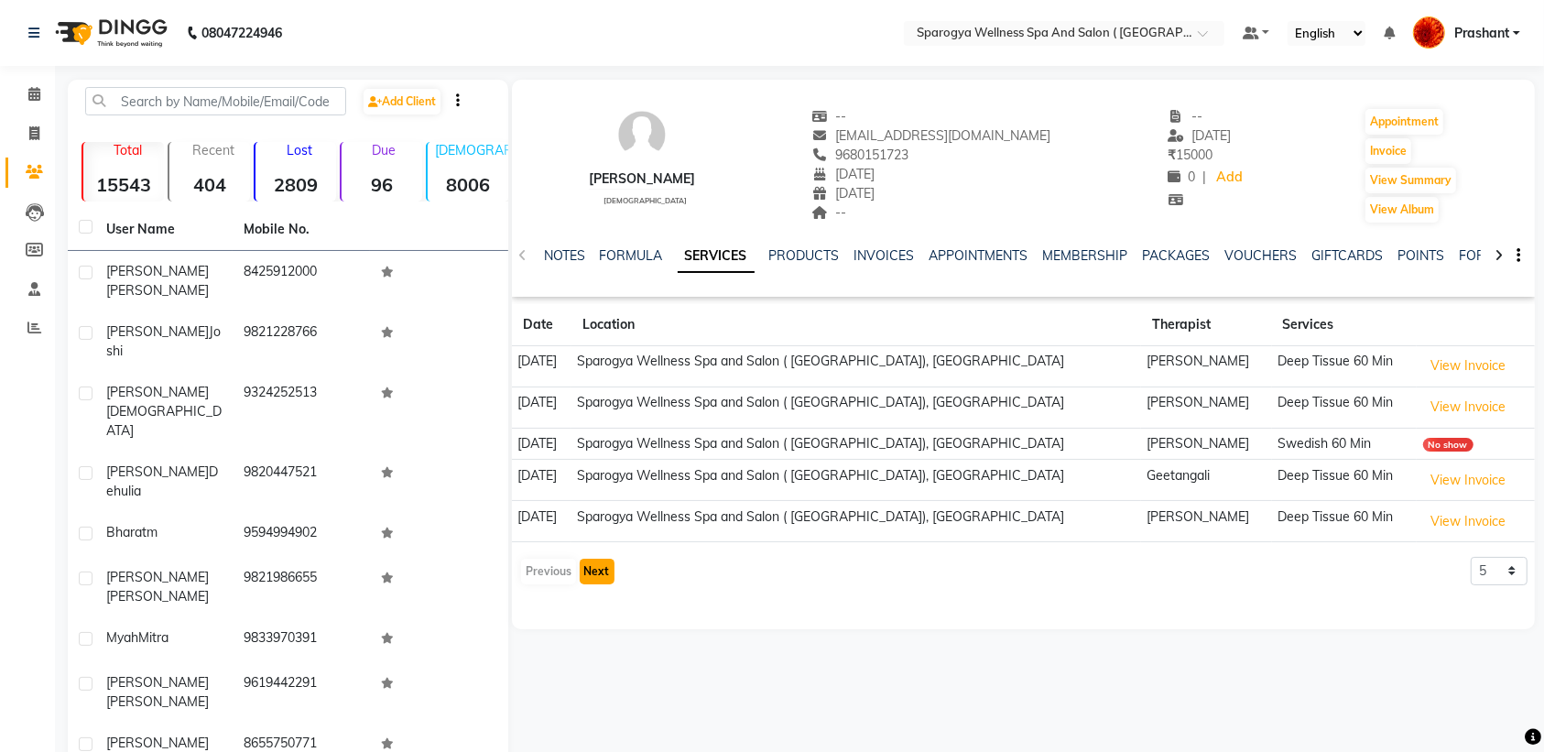
click at [592, 569] on button "Next" at bounding box center [597, 572] width 35 height 26
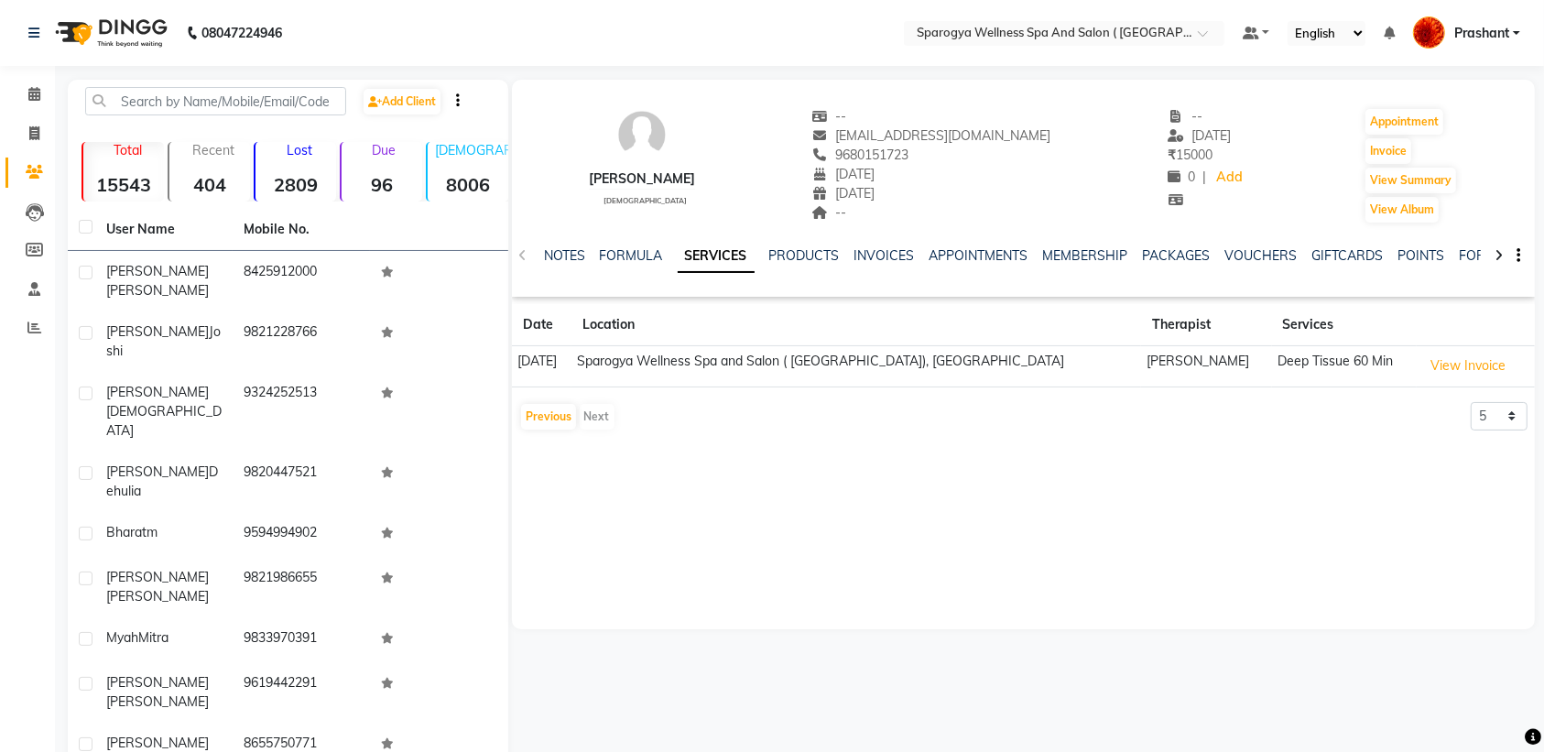
click at [129, 29] on img at bounding box center [109, 32] width 125 height 51
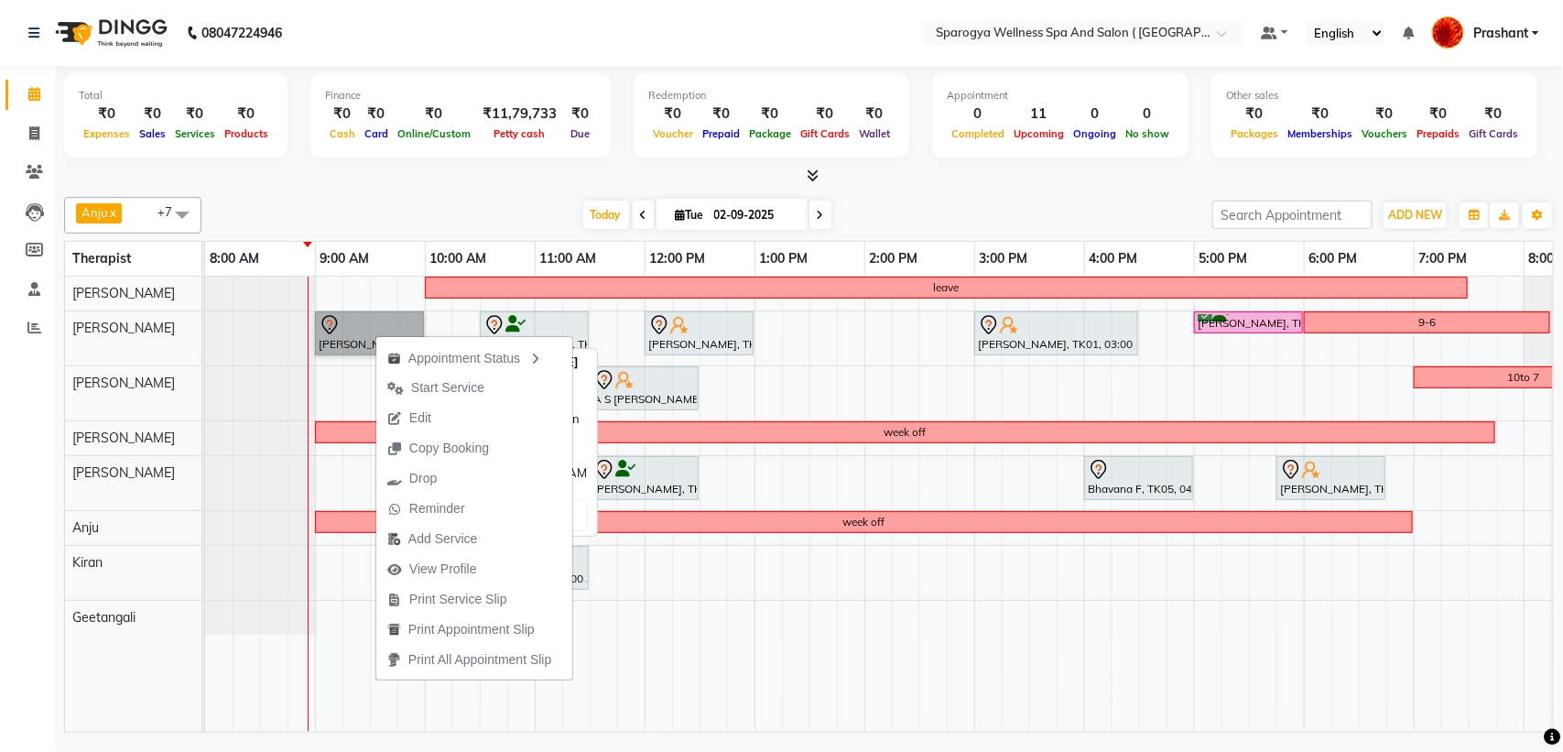
click at [353, 330] on link "[PERSON_NAME] ..., TK07, 09:00 AM-10:00 AM, Swedish 60 Min" at bounding box center [369, 333] width 109 height 44
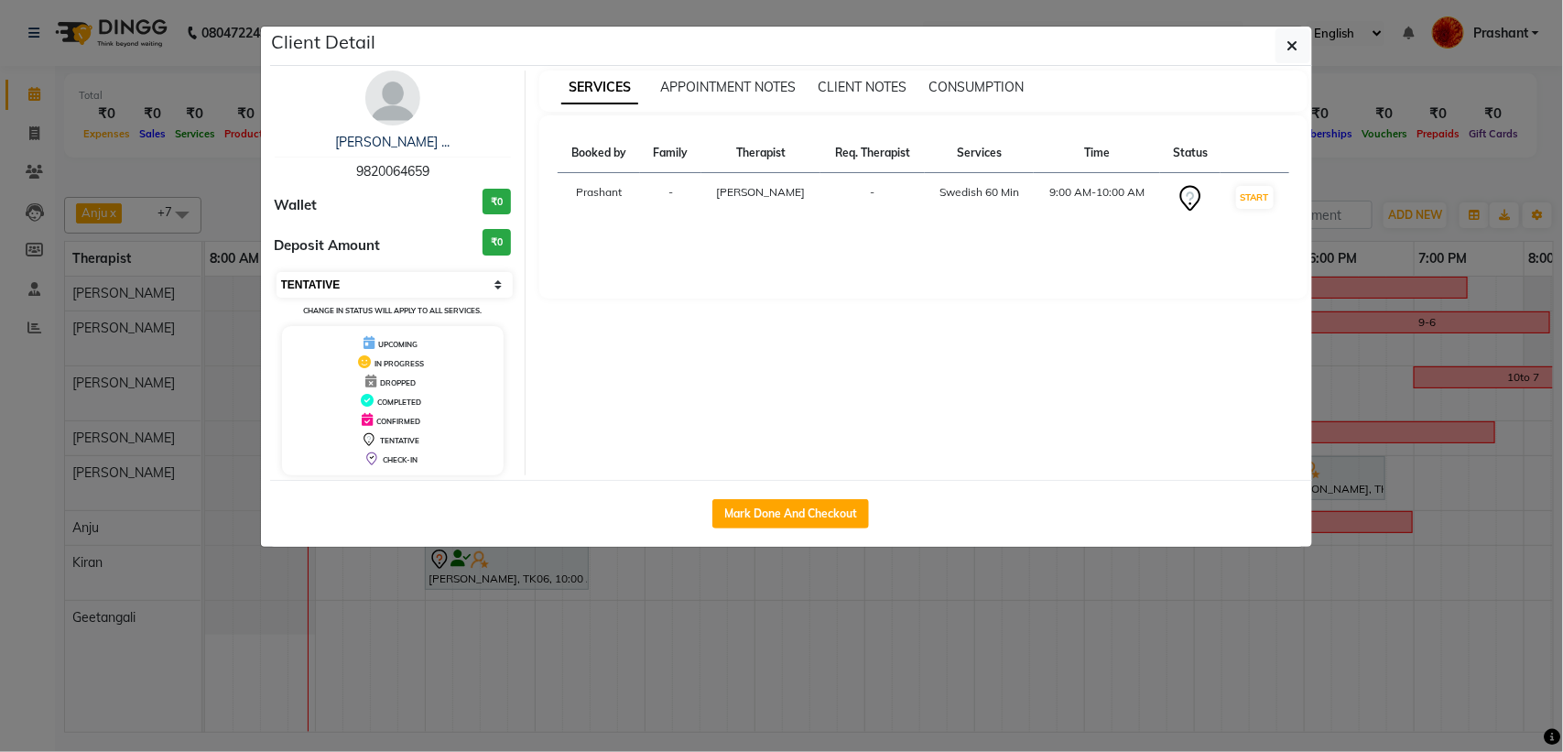
click at [412, 293] on select "Select IN SERVICE CONFIRMED TENTATIVE CHECK IN MARK DONE DROPPED UPCOMING" at bounding box center [395, 285] width 237 height 26
select select "6"
click at [277, 272] on select "Select IN SERVICE CONFIRMED TENTATIVE CHECK IN MARK DONE DROPPED UPCOMING" at bounding box center [395, 285] width 237 height 26
click at [1289, 49] on button "button" at bounding box center [1292, 45] width 35 height 35
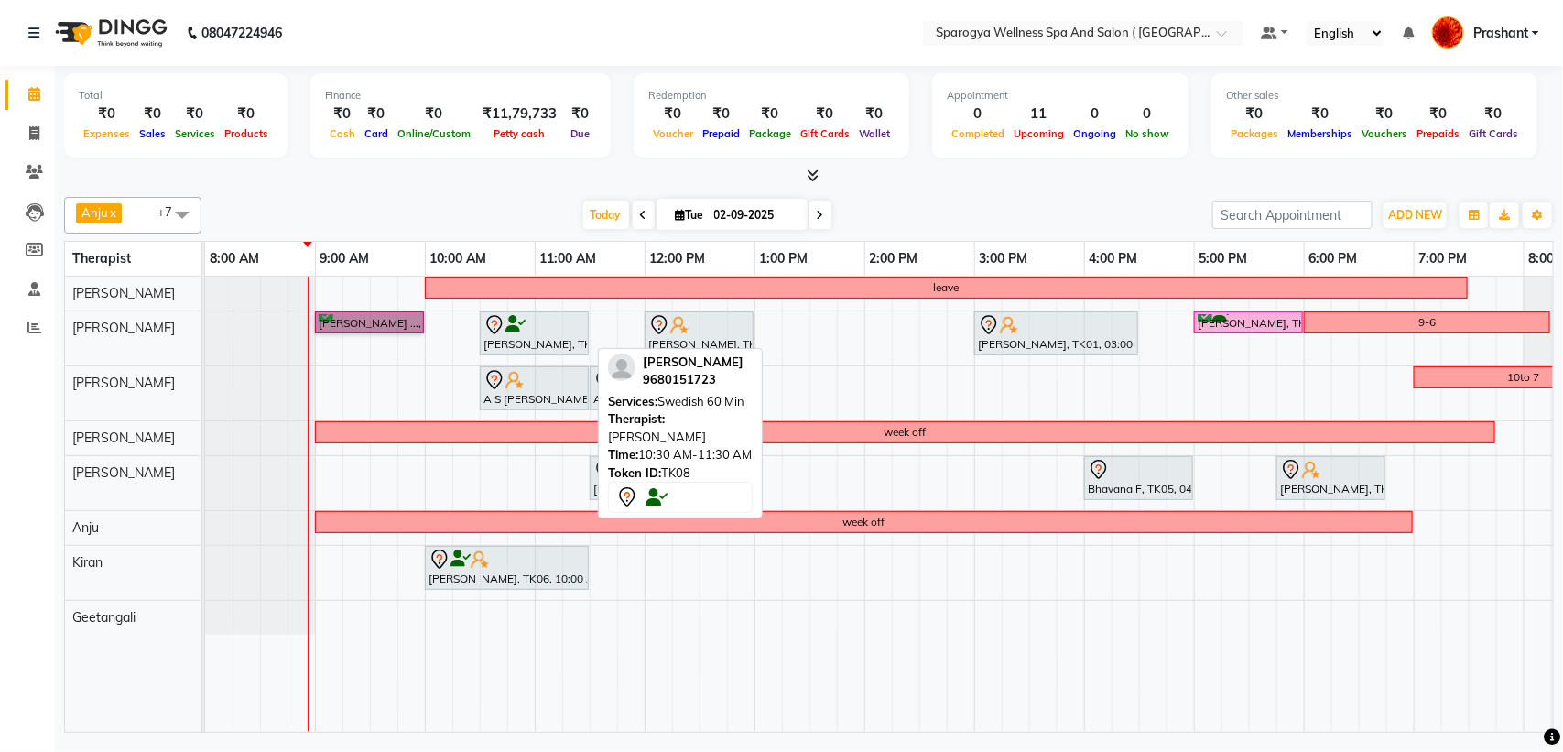
click at [528, 332] on div at bounding box center [534, 325] width 102 height 22
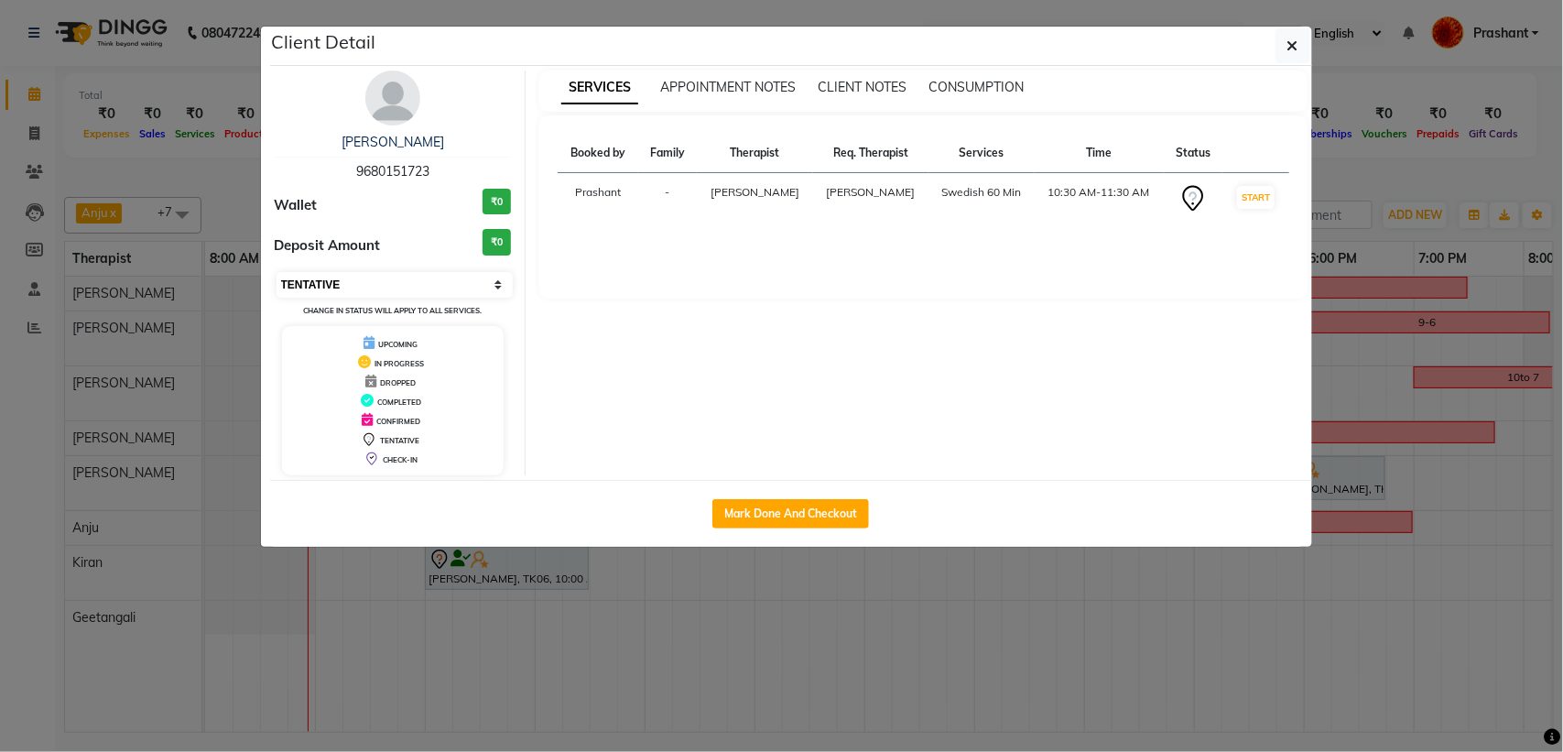
click at [419, 285] on select "Select IN SERVICE CONFIRMED TENTATIVE CHECK IN MARK DONE DROPPED UPCOMING" at bounding box center [395, 285] width 237 height 26
select select "6"
click at [277, 272] on select "Select IN SERVICE CONFIRMED TENTATIVE CHECK IN MARK DONE DROPPED UPCOMING" at bounding box center [395, 285] width 237 height 26
click at [1294, 46] on icon "button" at bounding box center [1292, 45] width 11 height 15
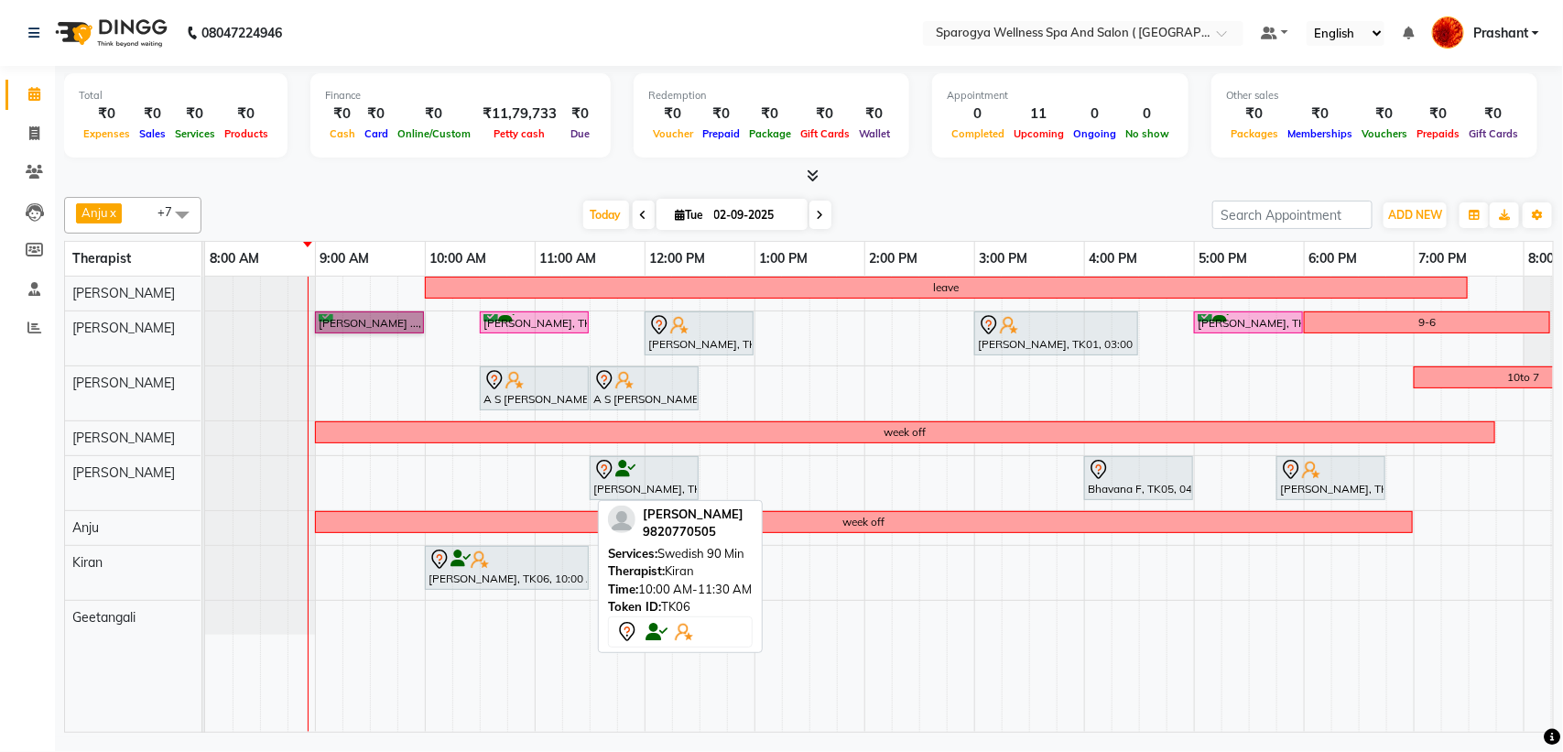
click at [502, 569] on div at bounding box center [506, 559] width 157 height 22
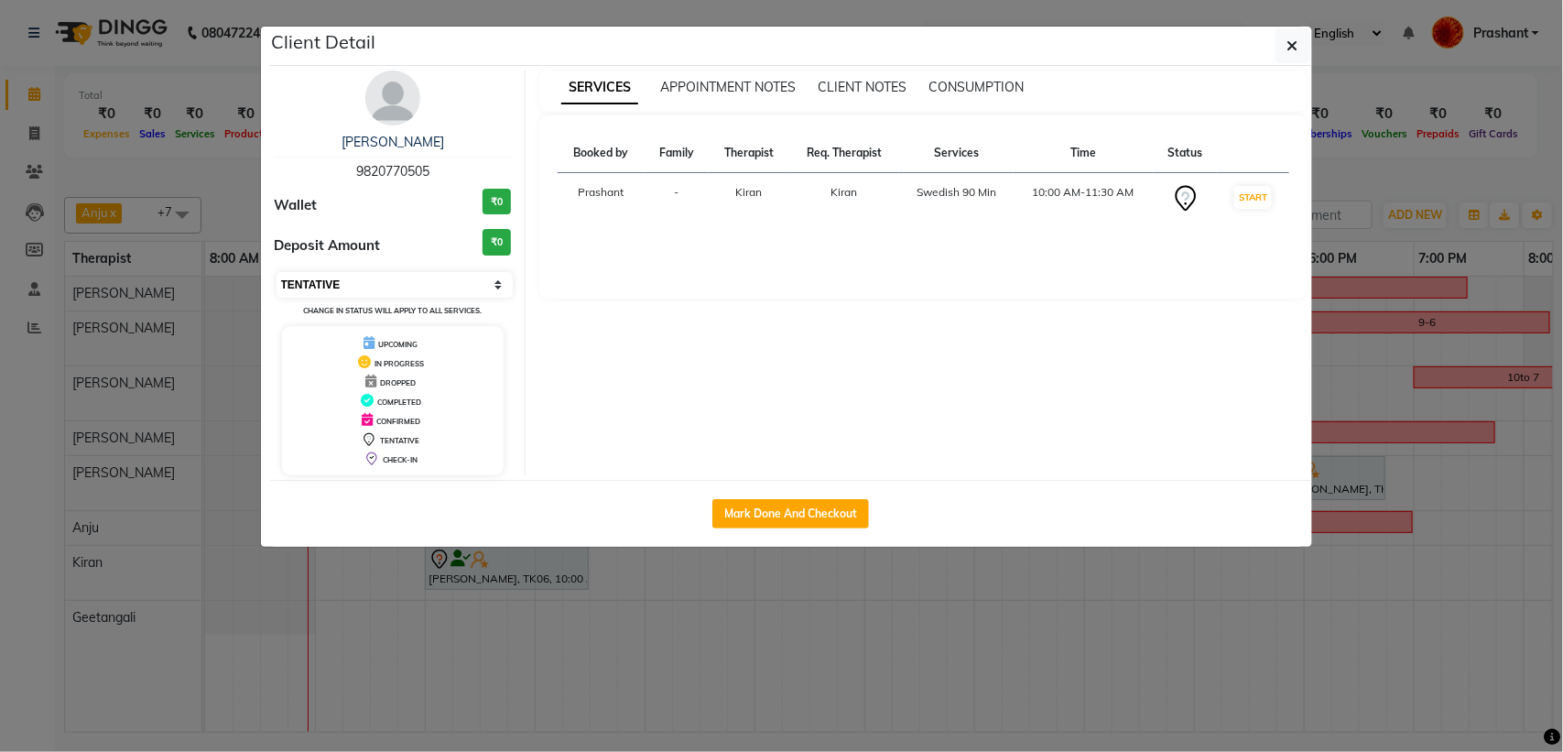
click at [447, 287] on select "Select IN SERVICE CONFIRMED TENTATIVE CHECK IN MARK DONE DROPPED UPCOMING" at bounding box center [395, 285] width 237 height 26
select select "6"
click at [277, 272] on select "Select IN SERVICE CONFIRMED TENTATIVE CHECK IN MARK DONE DROPPED UPCOMING" at bounding box center [395, 285] width 237 height 26
click at [1283, 48] on button "button" at bounding box center [1292, 45] width 35 height 35
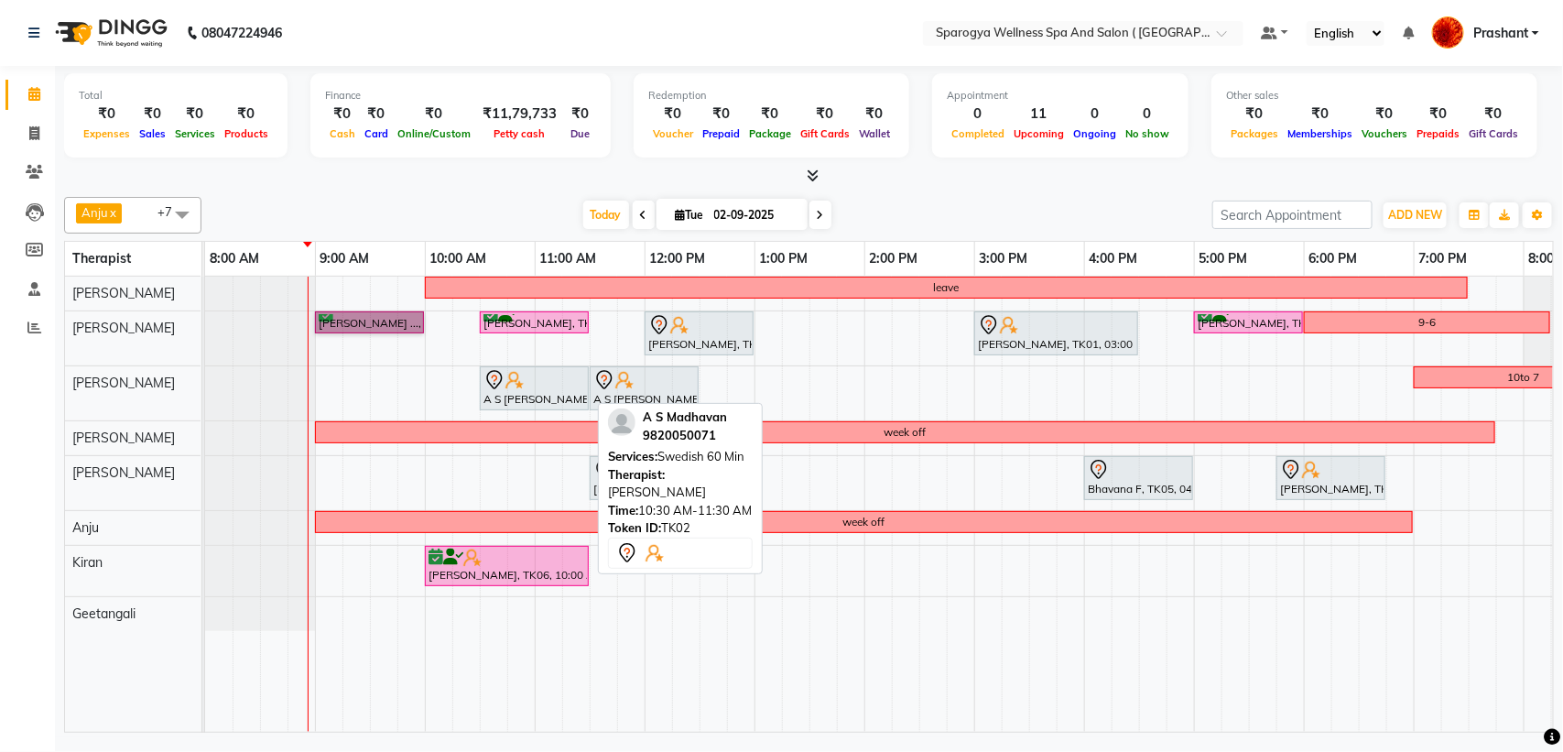
click at [518, 392] on div "A S [PERSON_NAME], TK02, 10:30 AM-11:30 AM, Swedish 60 Min" at bounding box center [534, 388] width 105 height 38
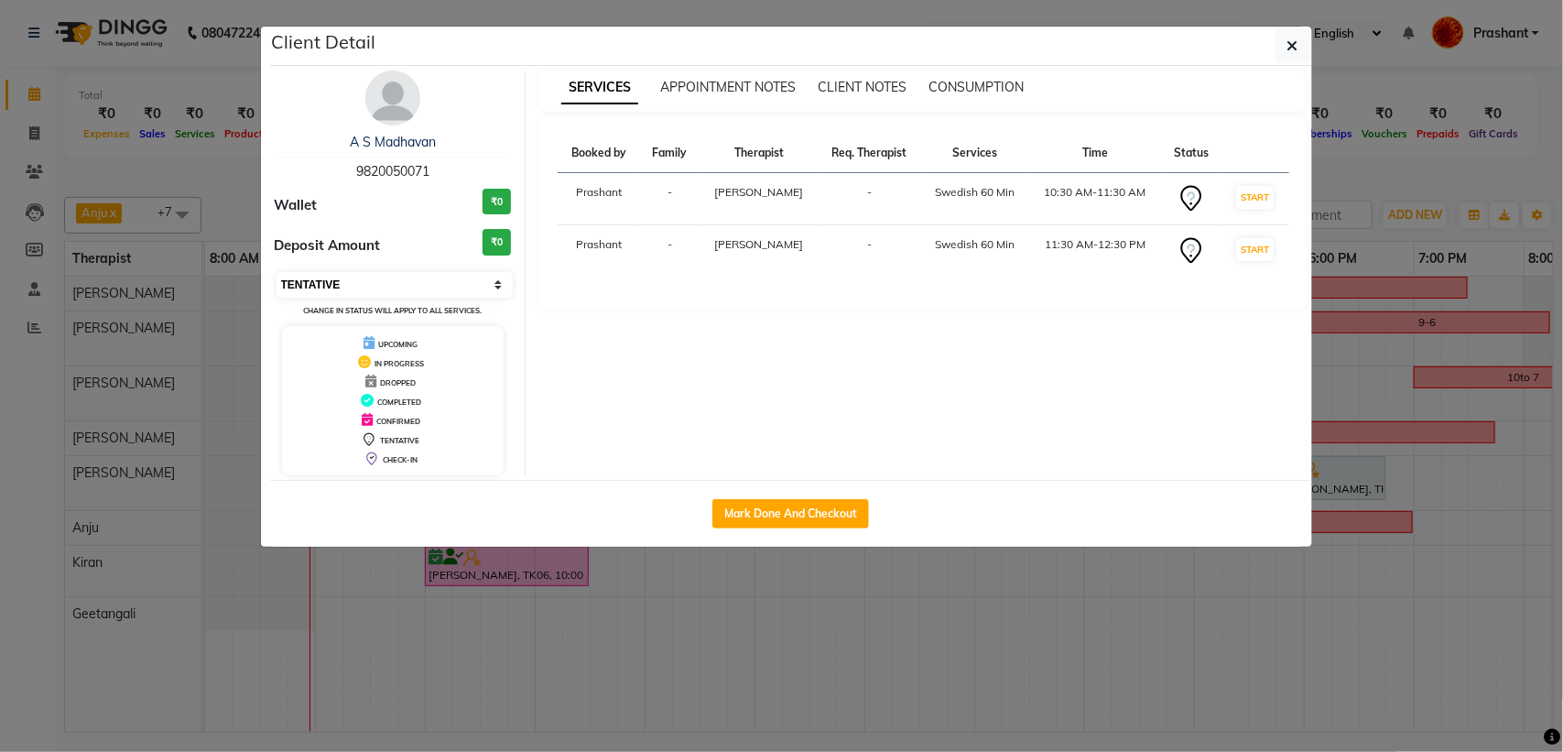
click at [427, 285] on select "Select IN SERVICE CONFIRMED TENTATIVE CHECK IN MARK DONE DROPPED UPCOMING" at bounding box center [395, 285] width 237 height 26
select select "6"
click at [277, 272] on select "Select IN SERVICE CONFIRMED TENTATIVE CHECK IN MARK DONE DROPPED UPCOMING" at bounding box center [395, 285] width 237 height 26
click at [1283, 52] on button "button" at bounding box center [1292, 45] width 35 height 35
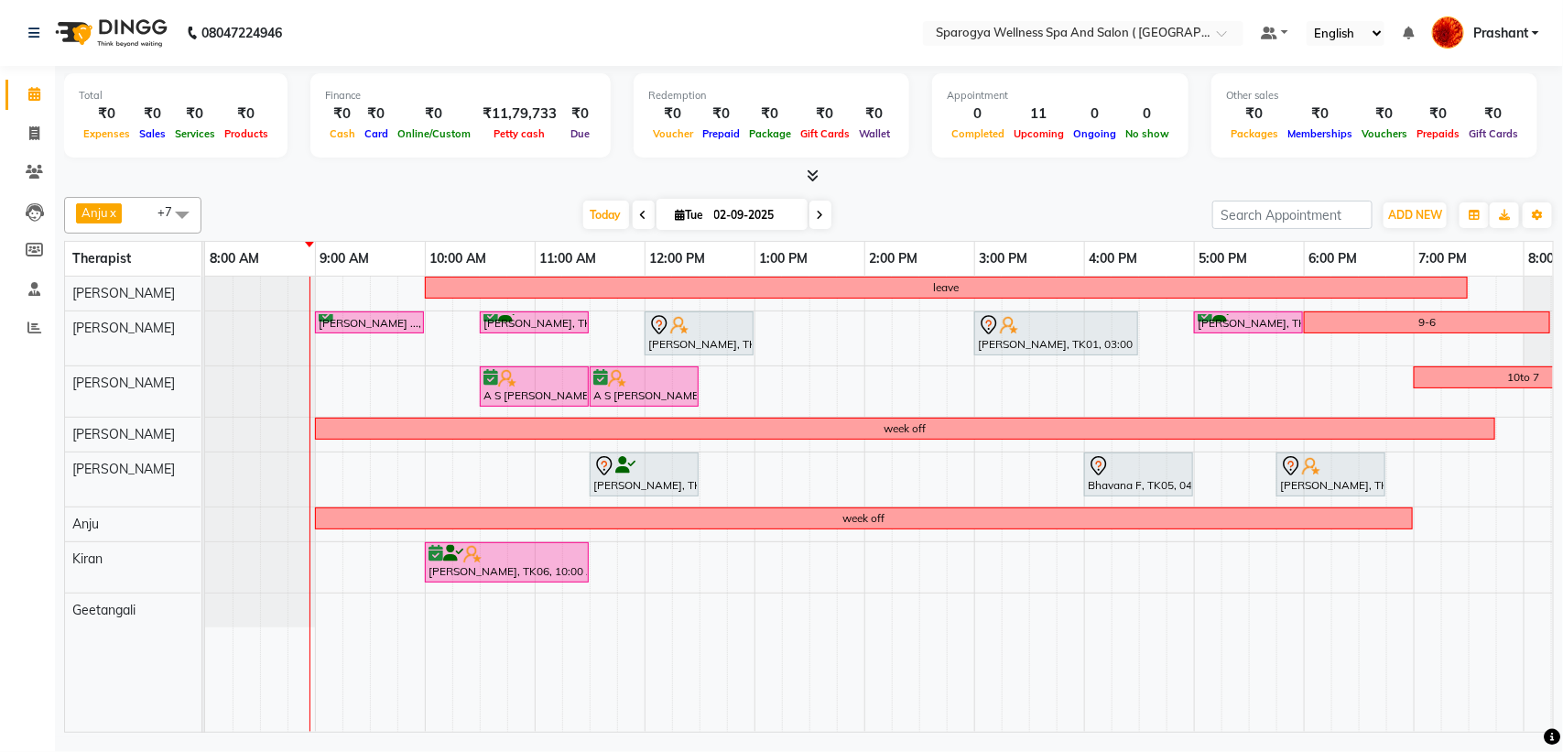
click at [817, 212] on icon at bounding box center [820, 215] width 7 height 11
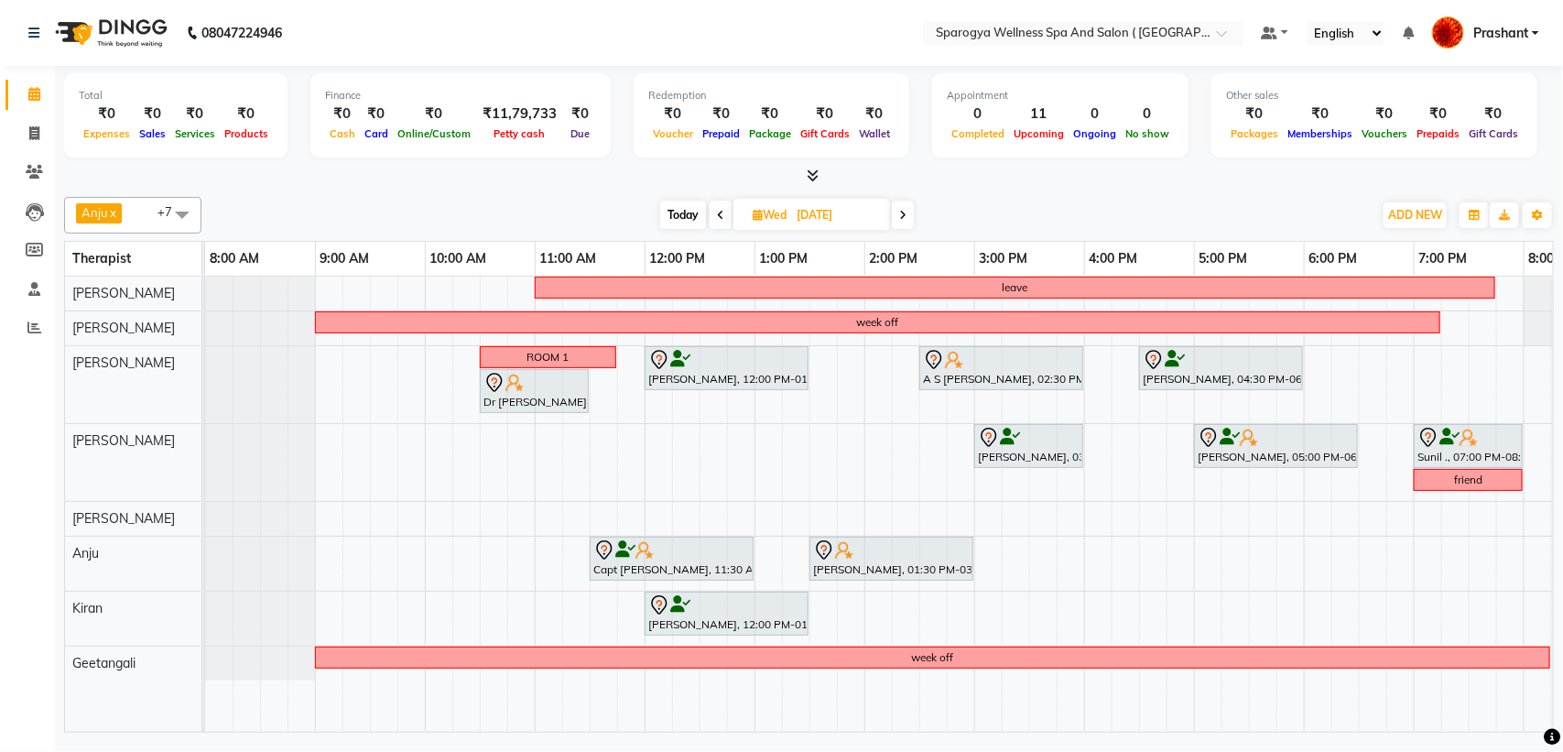
click at [905, 217] on icon at bounding box center [902, 215] width 7 height 11
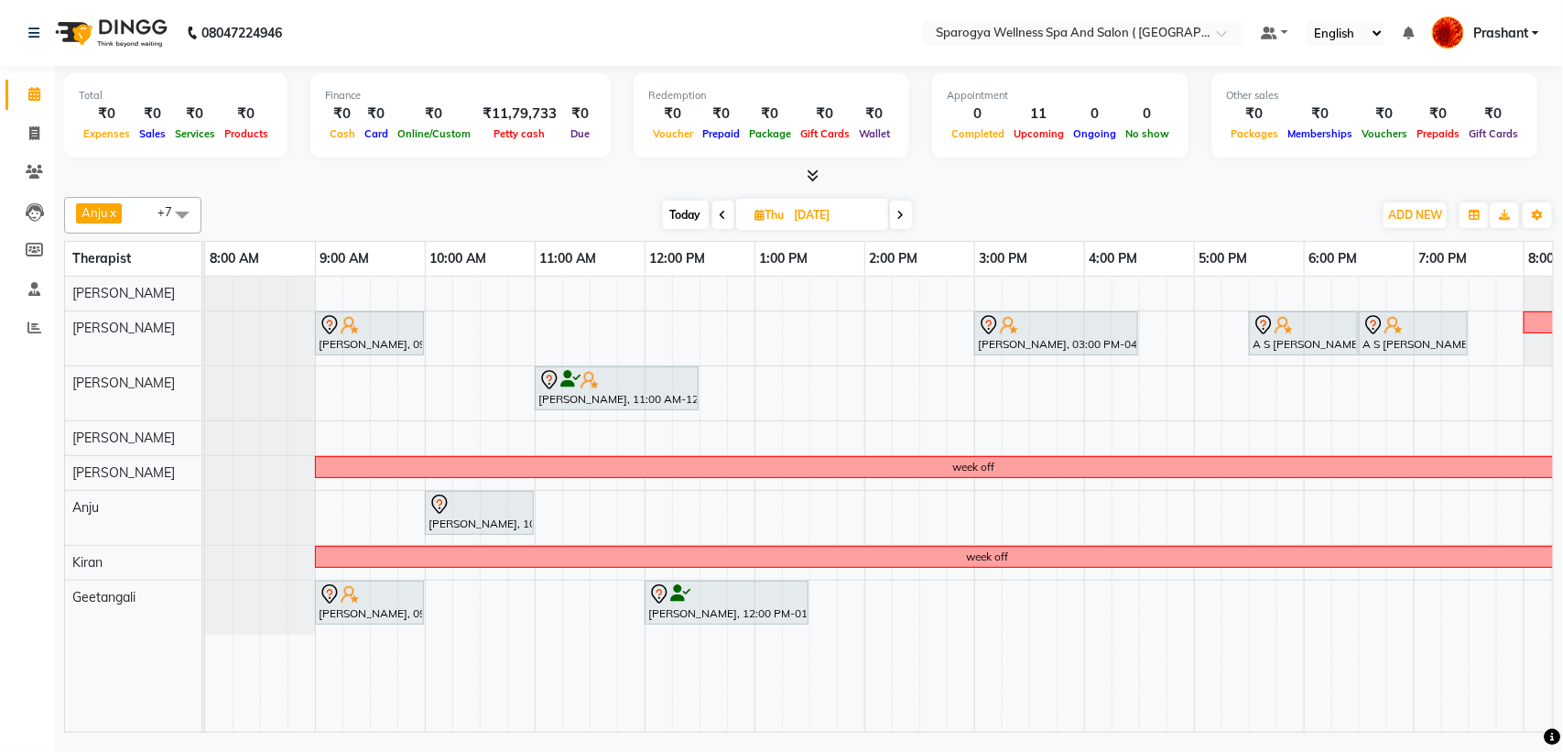
click at [903, 222] on span at bounding box center [901, 215] width 22 height 28
type input "[DATE]"
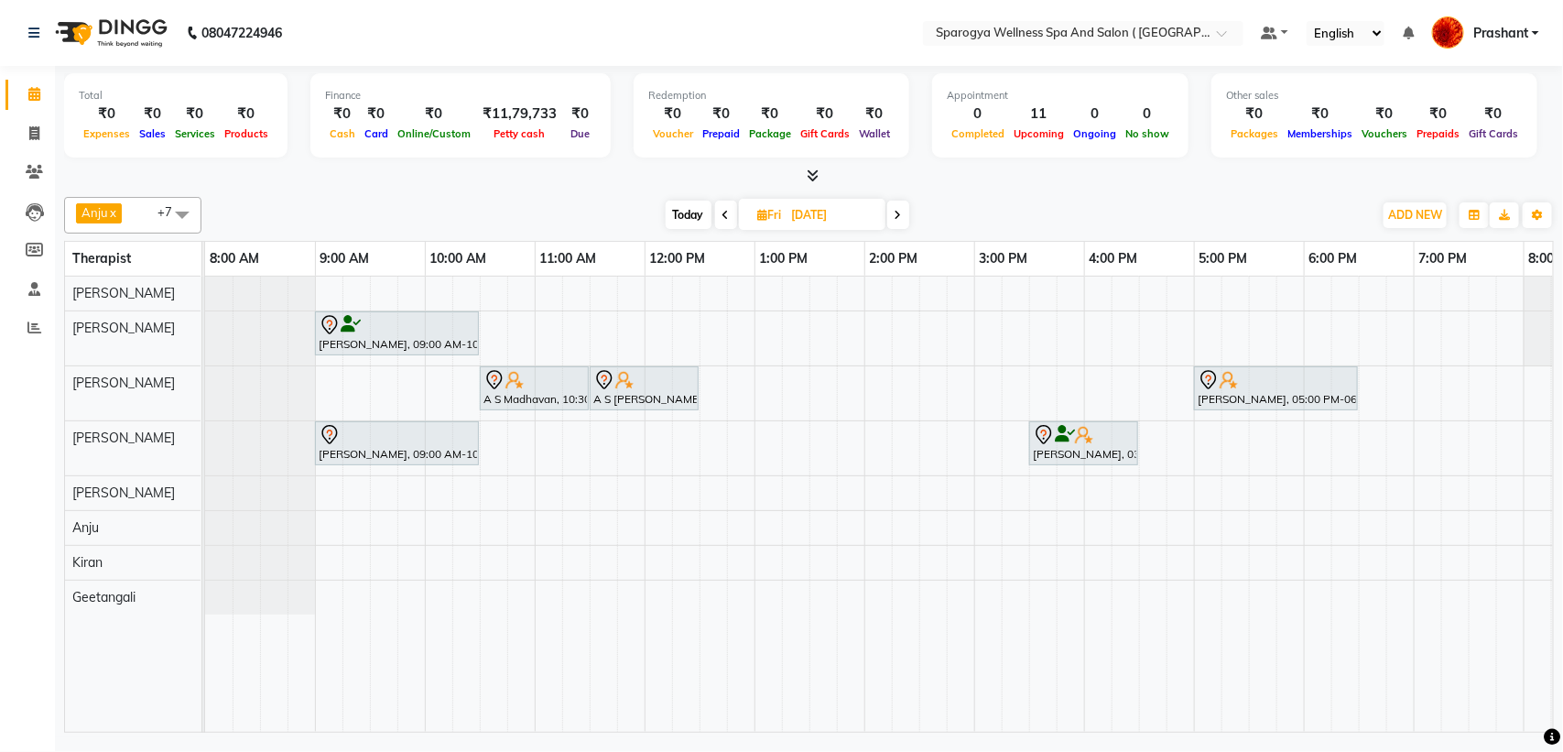
click at [1316, 331] on div "[PERSON_NAME], 09:00 AM-10:30 AM, [DEMOGRAPHIC_DATA] 90 Min A S Madhavan, 10:30…" at bounding box center [1029, 504] width 1648 height 455
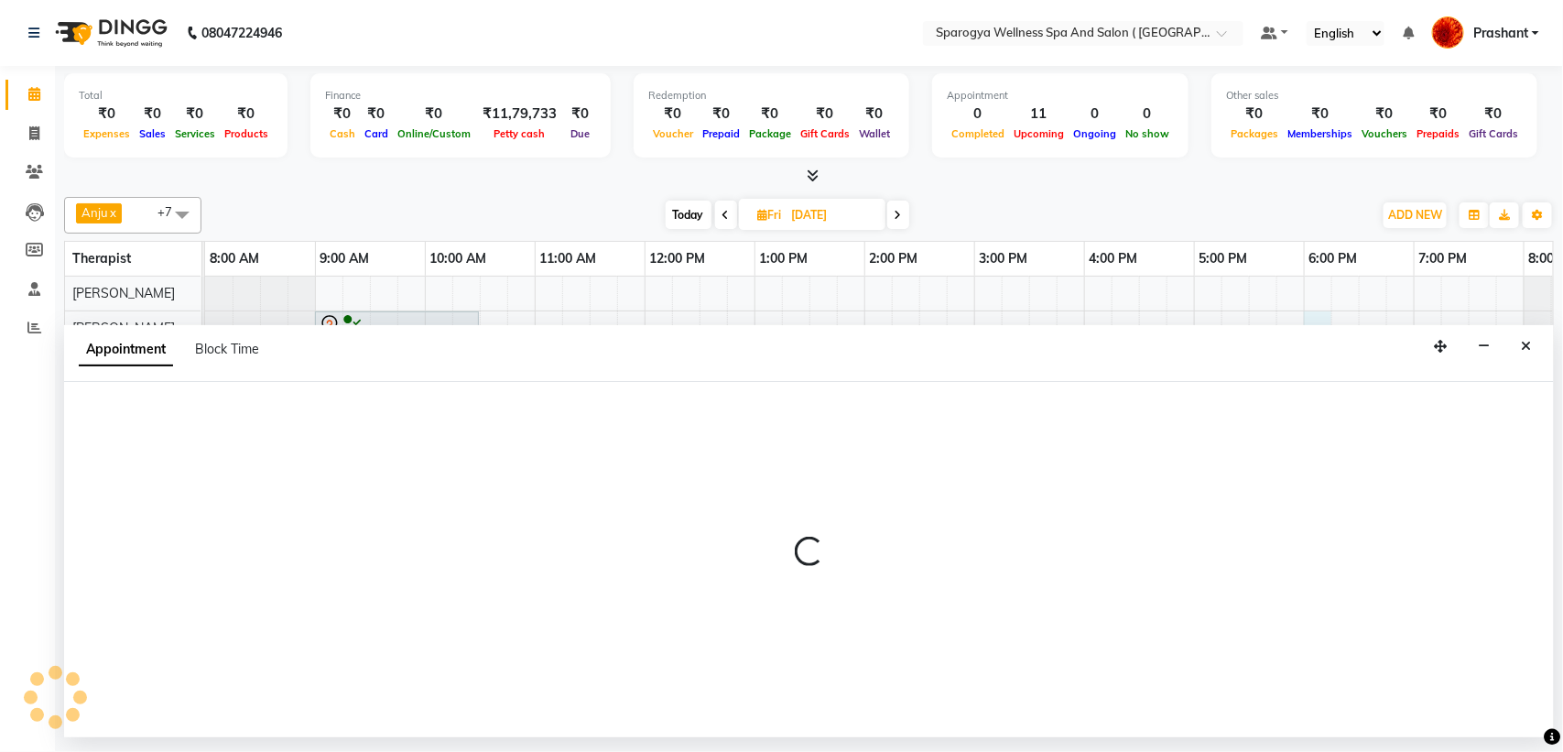
select select "16562"
select select "1080"
select select "tentative"
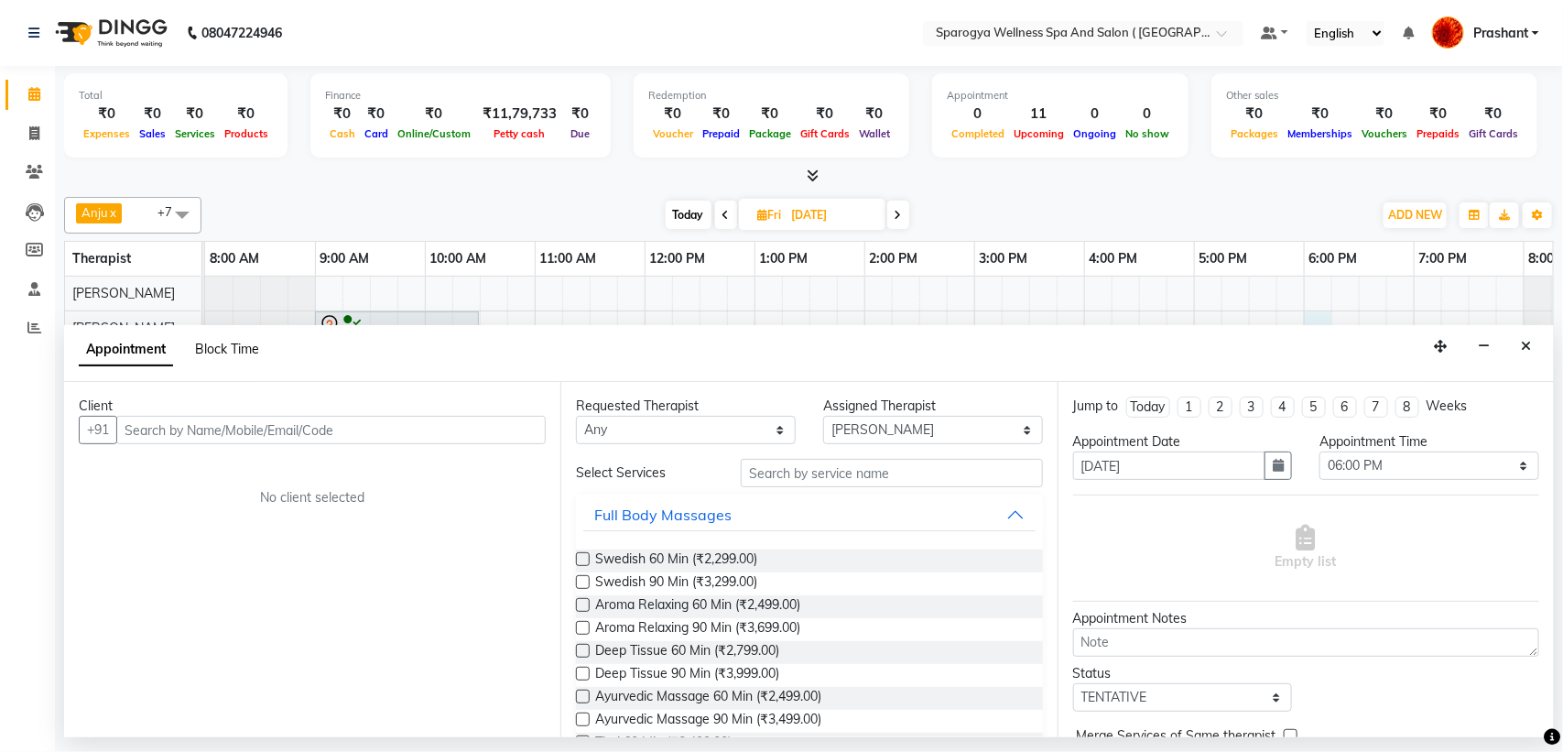
click at [227, 344] on span "Block Time" at bounding box center [227, 349] width 64 height 16
select select "16562"
select select "1080"
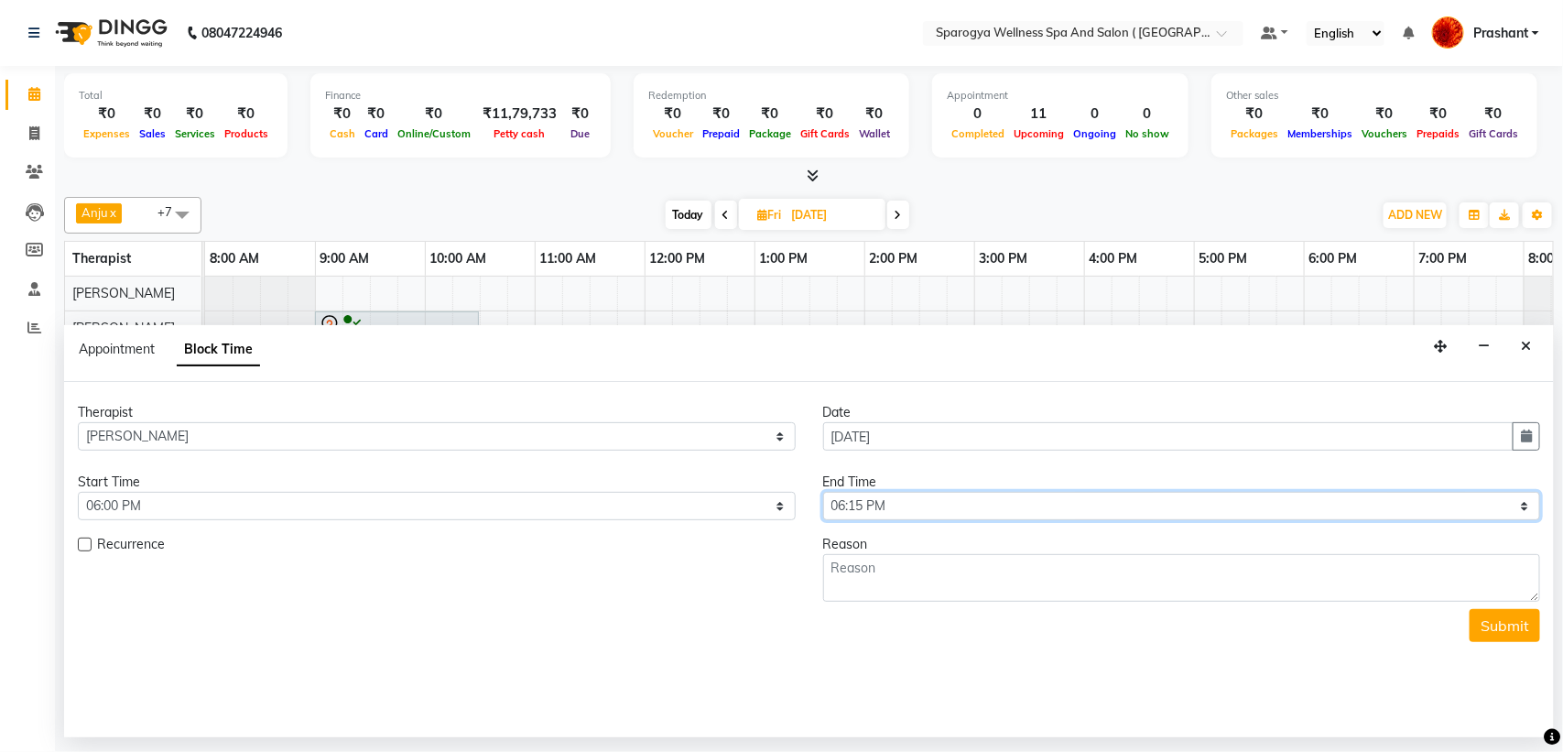
click at [921, 504] on select "Select 09:00 AM 09:15 AM 09:30 AM 09:45 AM 10:00 AM 10:15 AM 10:30 AM 10:45 AM …" at bounding box center [1182, 506] width 718 height 28
select select "1260"
click at [823, 493] on select "Select 09:00 AM 09:15 AM 09:30 AM 09:45 AM 10:00 AM 10:15 AM 10:30 AM 10:45 AM …" at bounding box center [1182, 506] width 718 height 28
click at [912, 565] on textarea at bounding box center [1182, 578] width 718 height 48
type textarea "9 to 6"
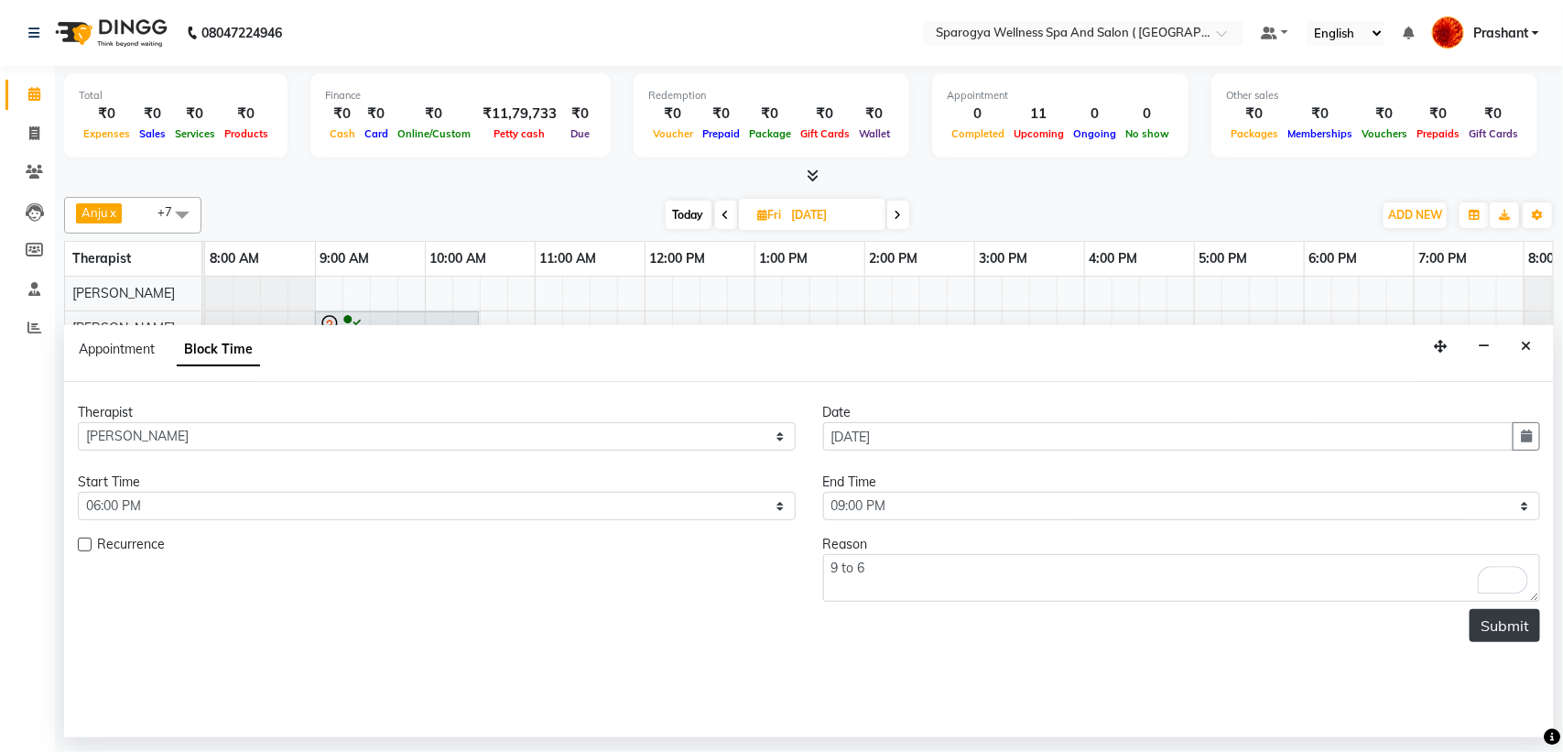
click at [1520, 634] on button "Submit" at bounding box center [1505, 625] width 71 height 33
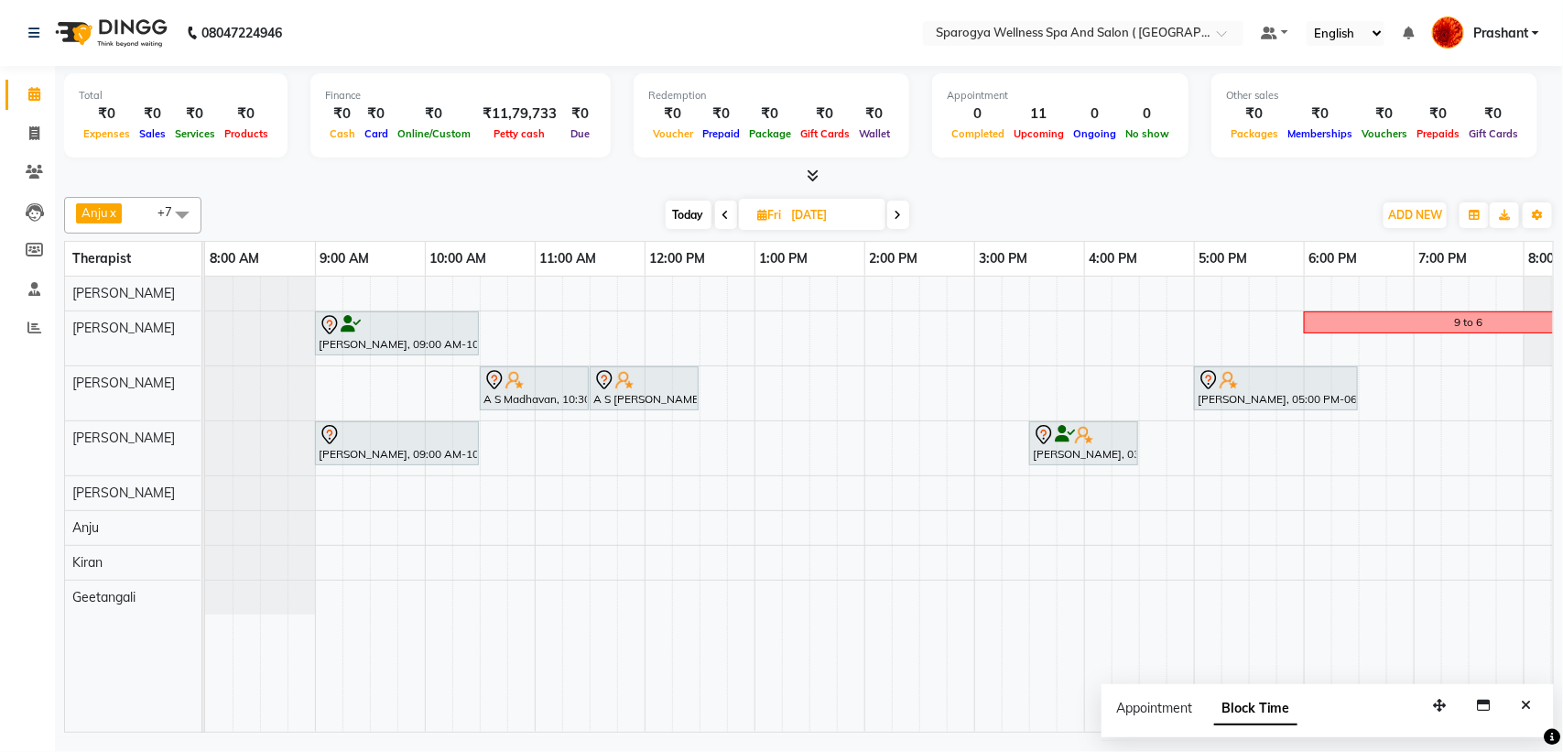
click at [1426, 392] on div "[PERSON_NAME], 09:00 AM-10:30 AM, [DEMOGRAPHIC_DATA] 90 Min 9 to 6 A S Madhavan…" at bounding box center [1029, 504] width 1648 height 455
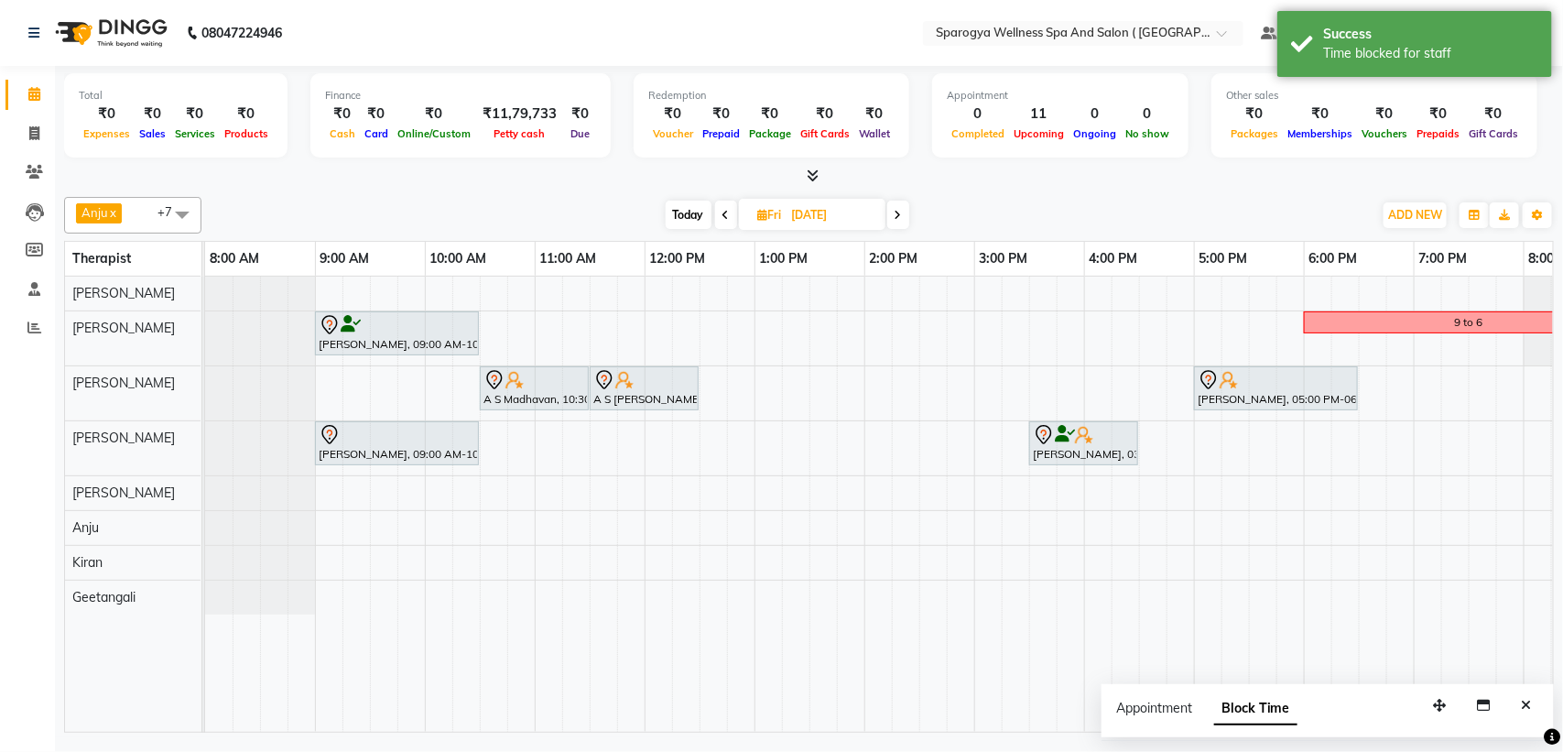
select select "16786"
select select "tentative"
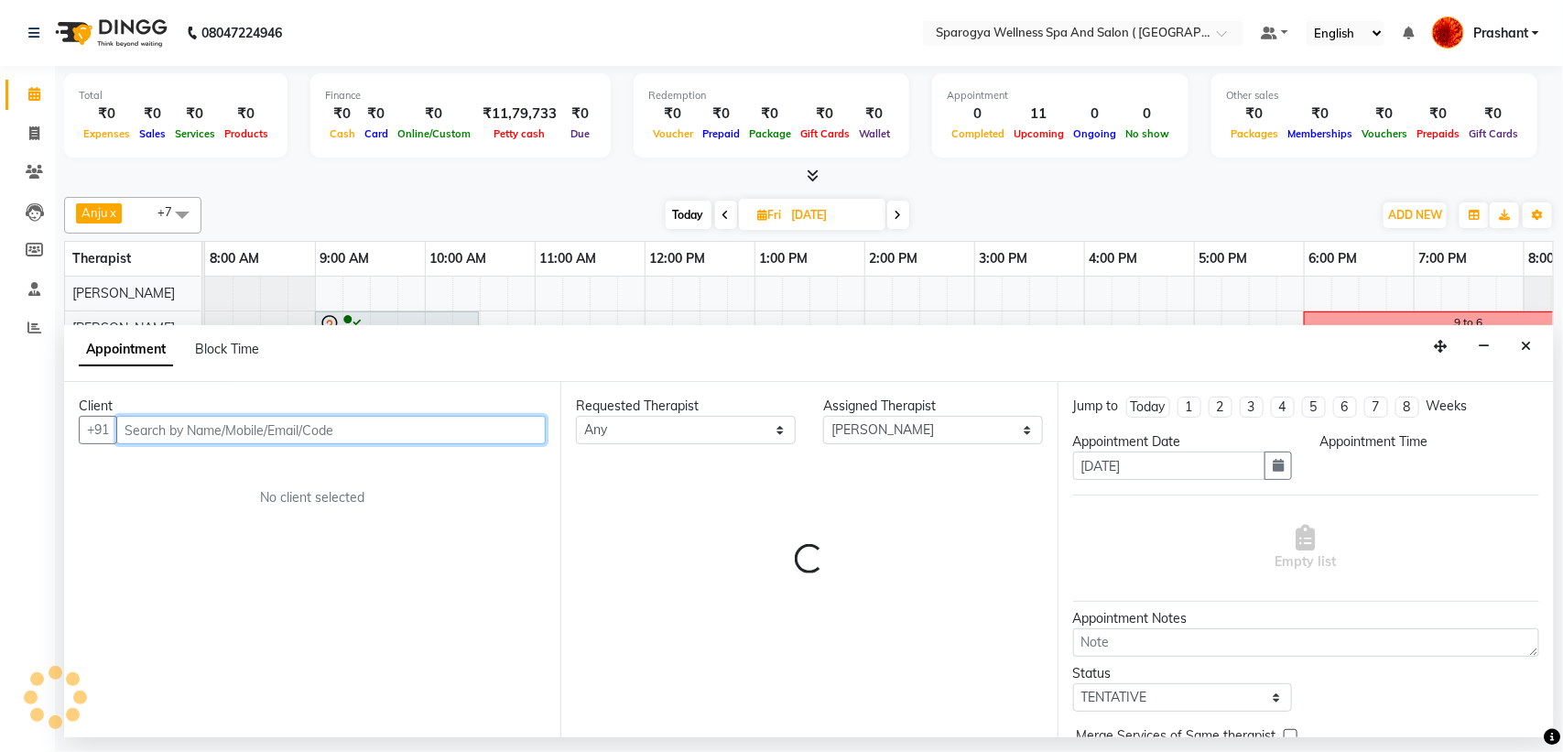
select select "1140"
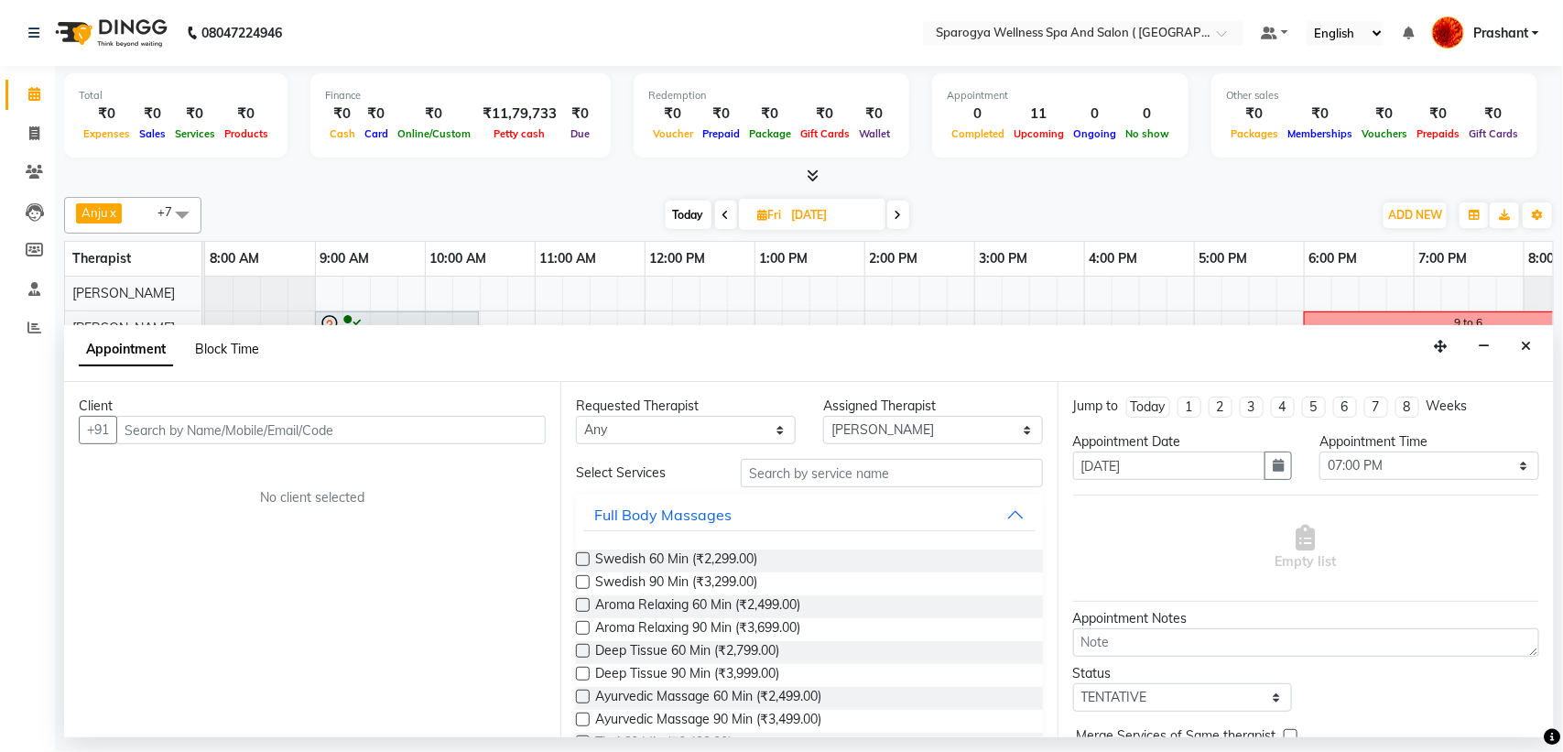
click at [248, 349] on span "Block Time" at bounding box center [227, 349] width 64 height 16
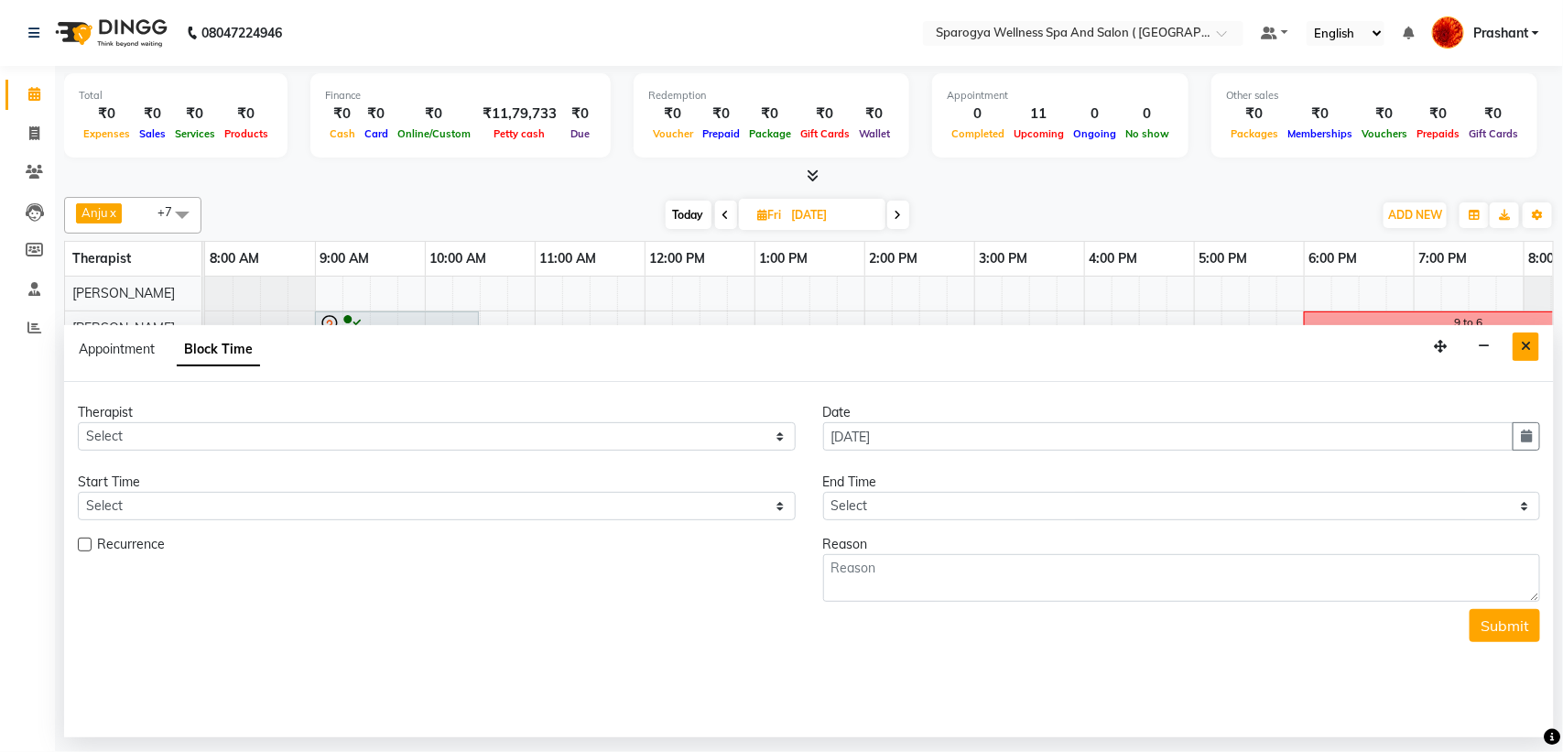
click at [1523, 353] on icon "Close" at bounding box center [1526, 346] width 10 height 13
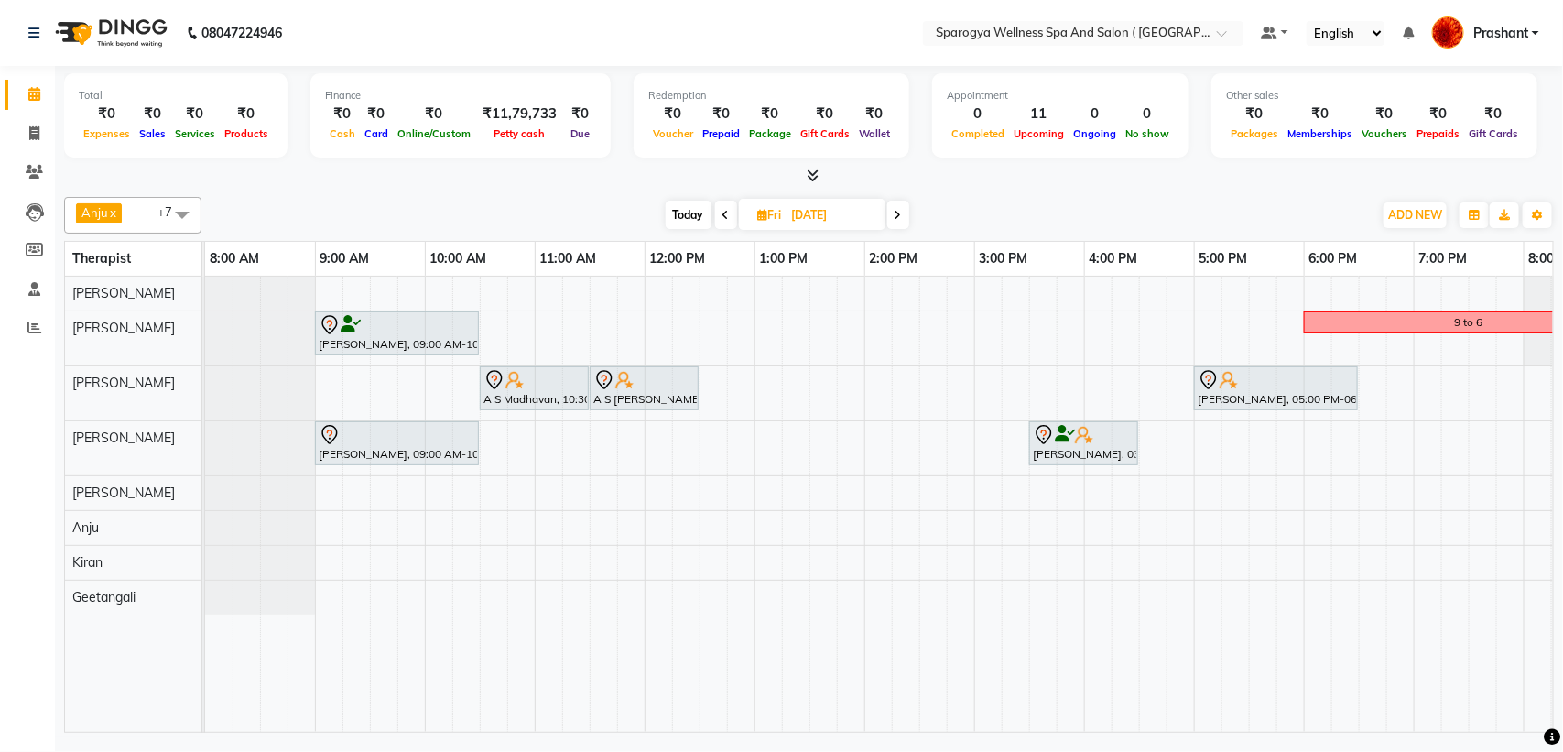
click at [1426, 378] on div "[PERSON_NAME], 09:00 AM-10:30 AM, [DEMOGRAPHIC_DATA] 90 Min 9 to 6 A S Madhavan…" at bounding box center [1029, 504] width 1648 height 455
select select "16786"
select select "tentative"
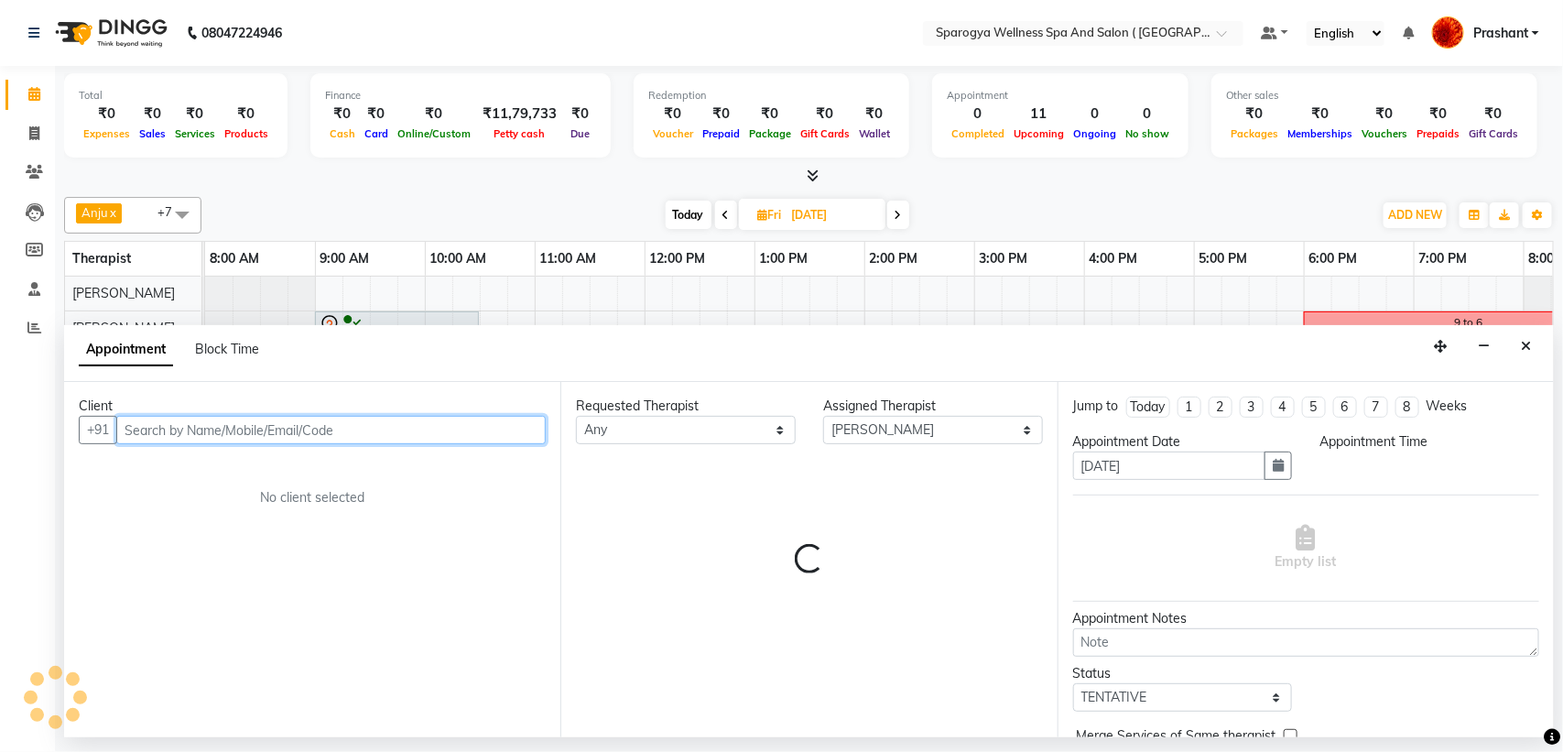
select select "1140"
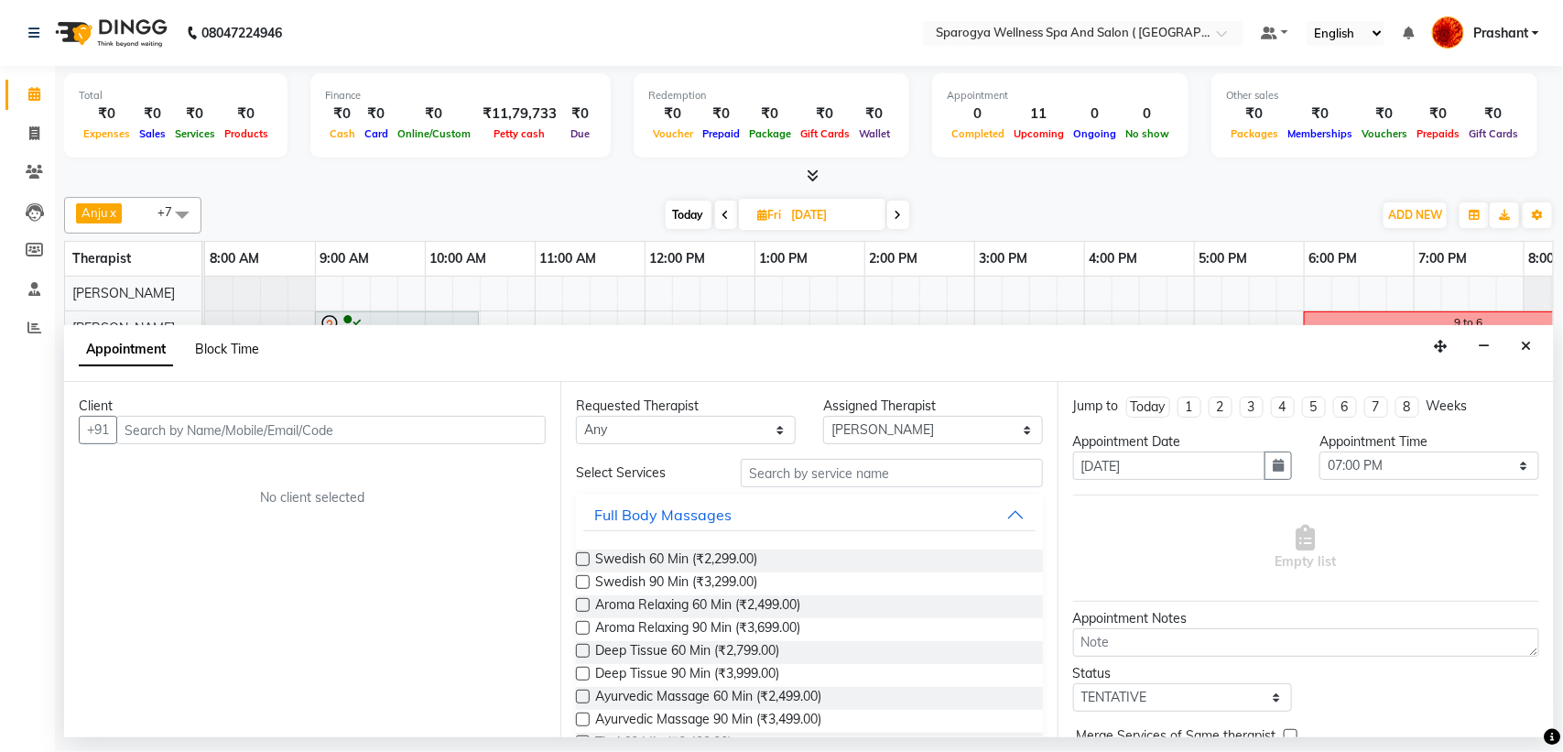
click at [222, 343] on span "Block Time" at bounding box center [227, 349] width 64 height 16
select select "16786"
select select "1140"
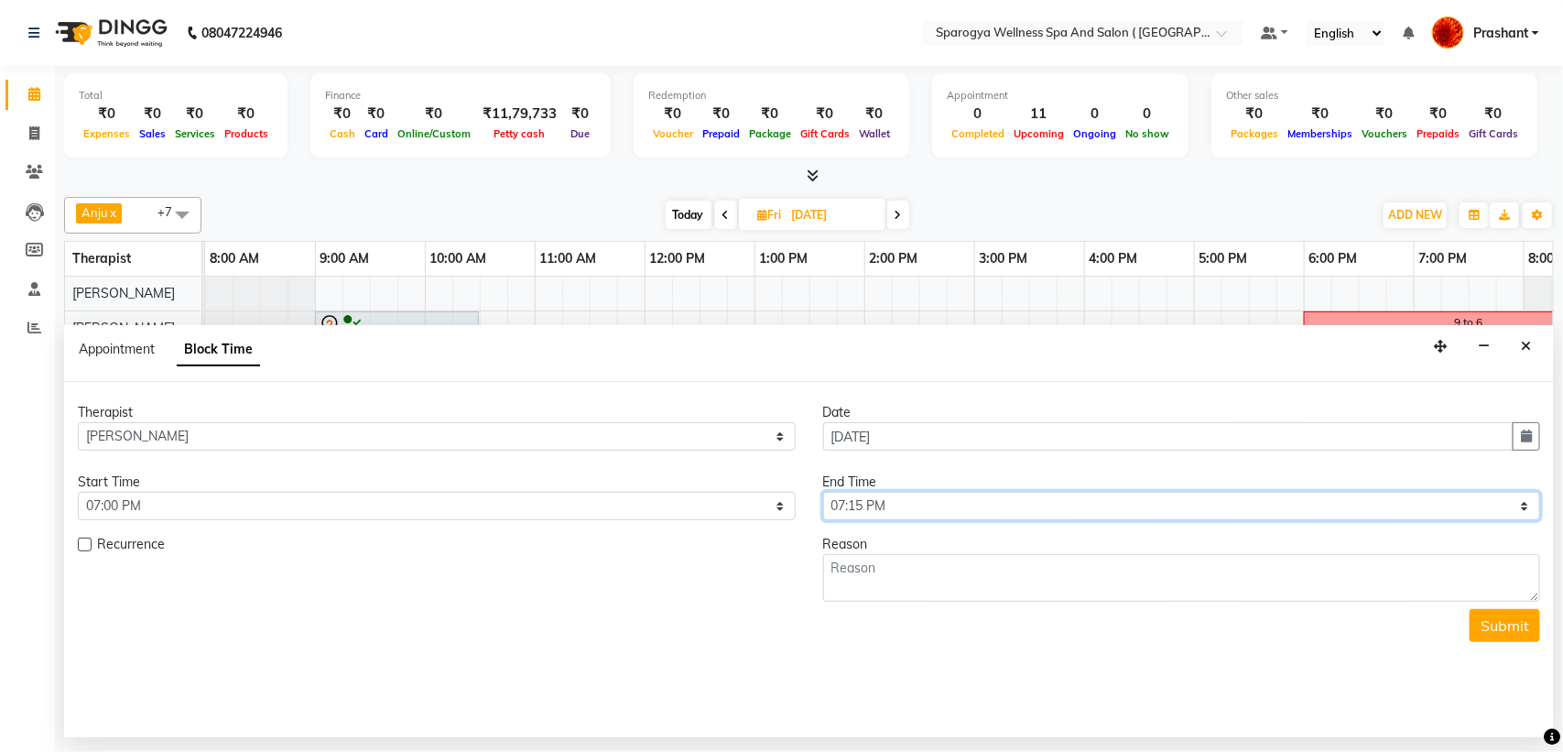
click at [920, 514] on select "Select 09:00 AM 09:15 AM 09:30 AM 09:45 AM 10:00 AM 10:15 AM 10:30 AM 10:45 AM …" at bounding box center [1182, 506] width 718 height 28
select select "1260"
click at [823, 493] on select "Select 09:00 AM 09:15 AM 09:30 AM 09:45 AM 10:00 AM 10:15 AM 10:30 AM 10:45 AM …" at bounding box center [1182, 506] width 718 height 28
click at [934, 584] on textarea at bounding box center [1182, 578] width 718 height 48
type textarea "10to7"
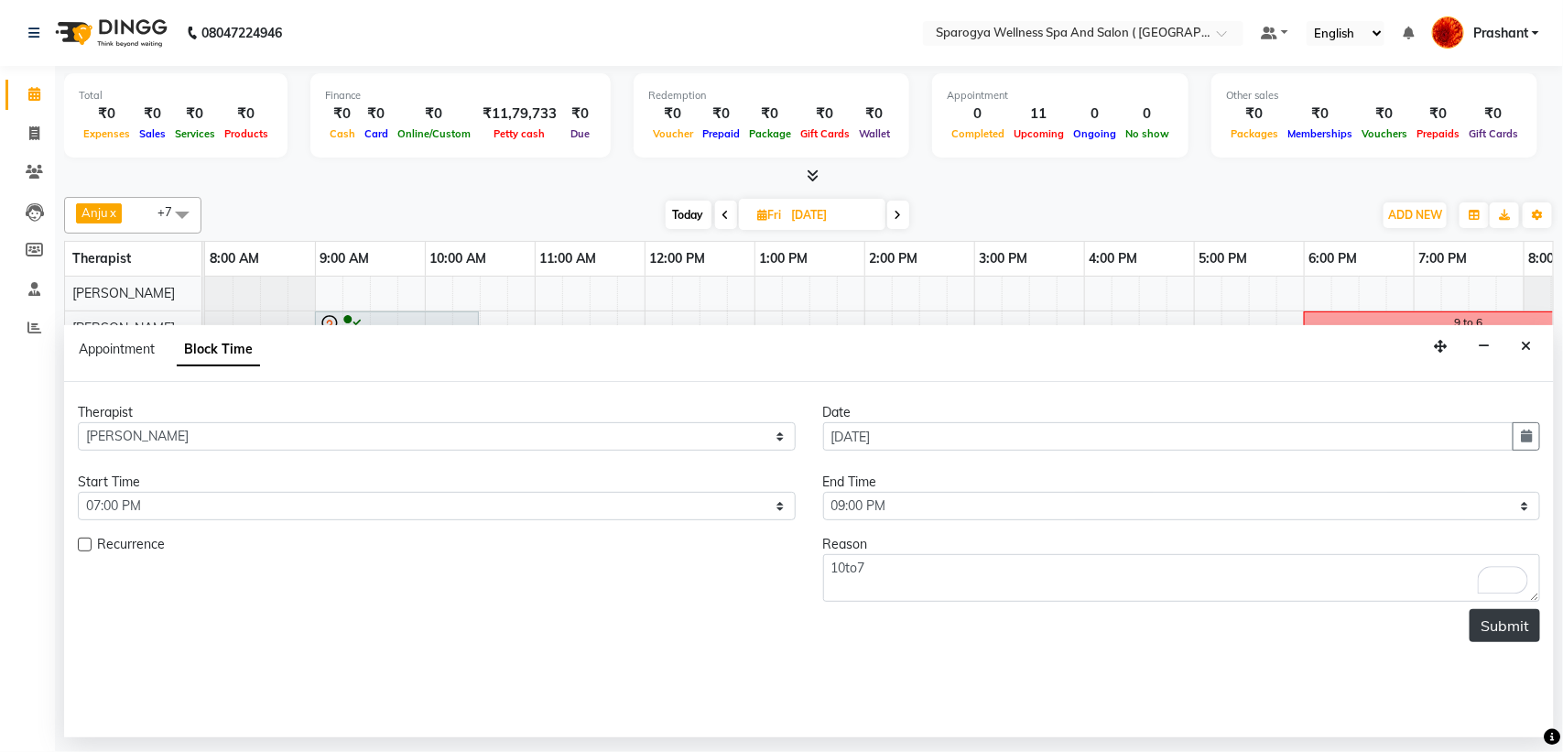
click at [1502, 630] on button "Submit" at bounding box center [1505, 625] width 71 height 33
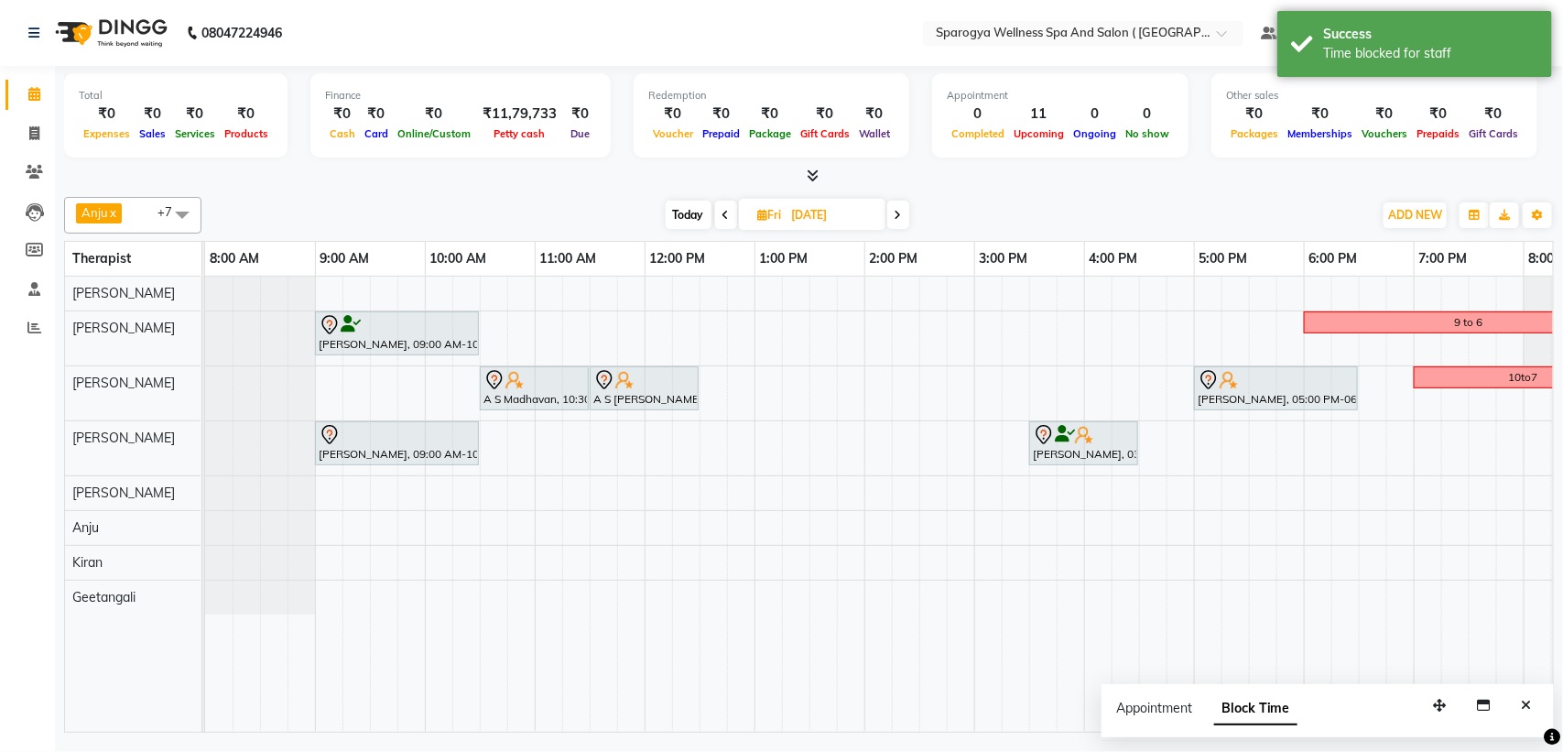
click at [895, 216] on icon at bounding box center [898, 215] width 7 height 11
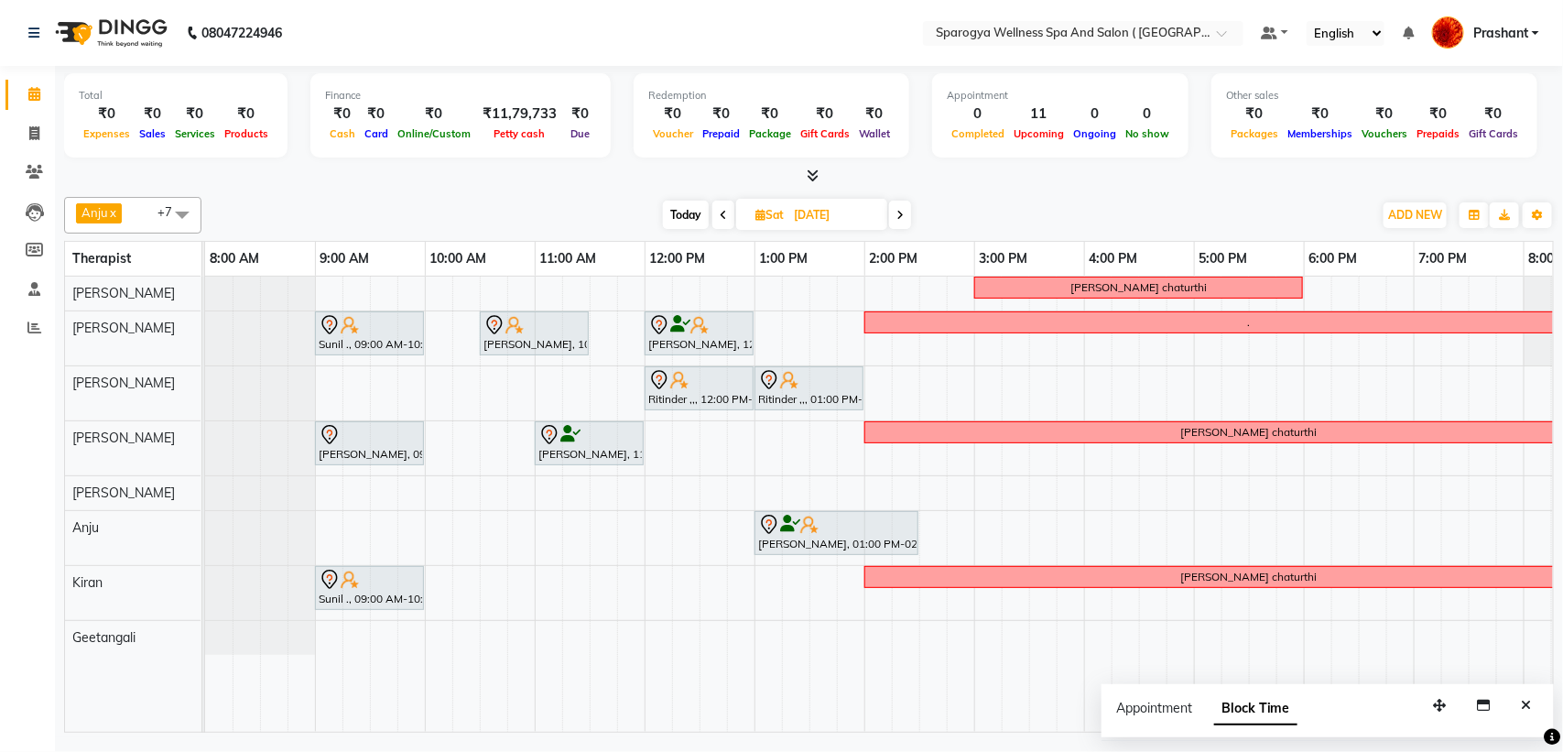
click at [894, 217] on span at bounding box center [900, 215] width 22 height 28
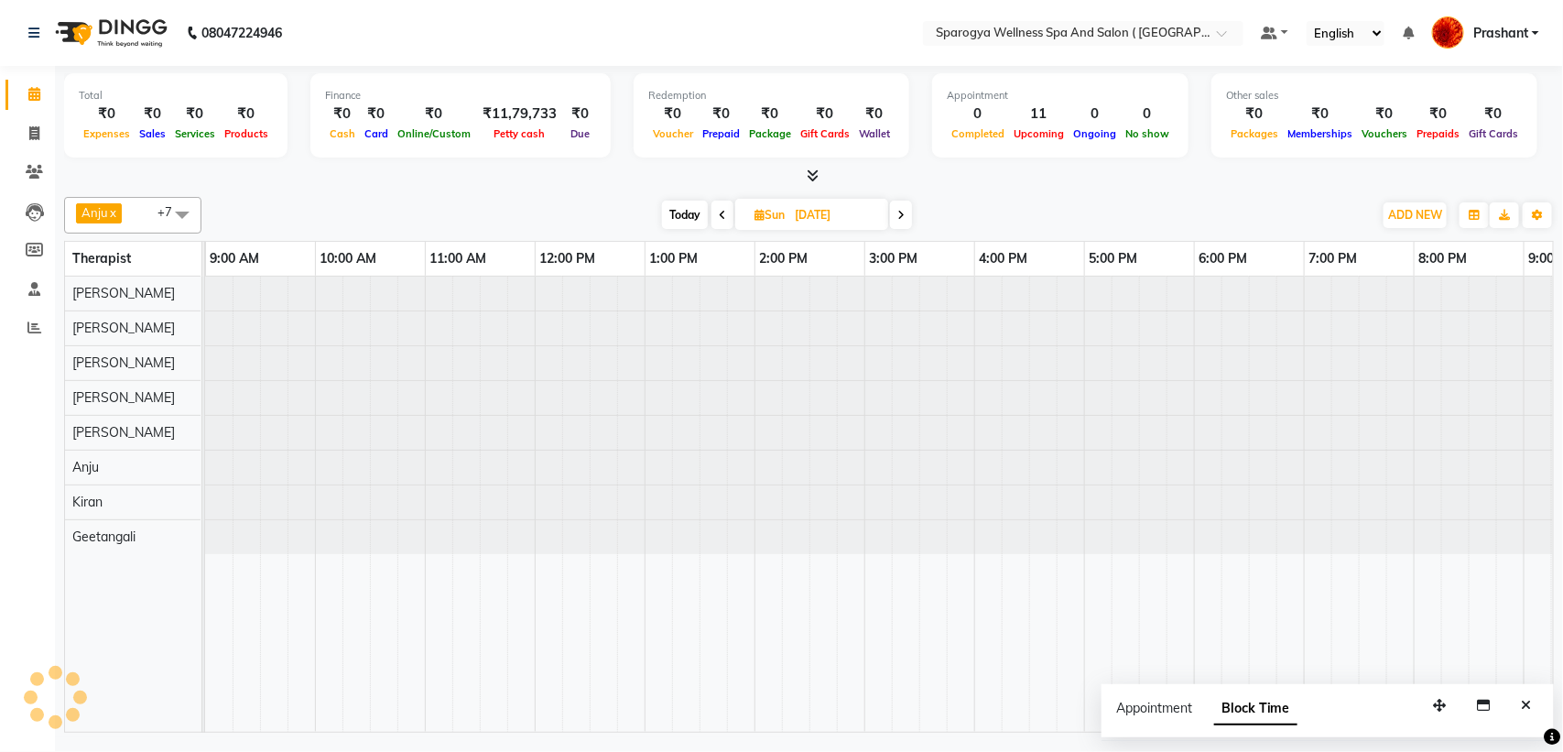
scroll to position [0, 110]
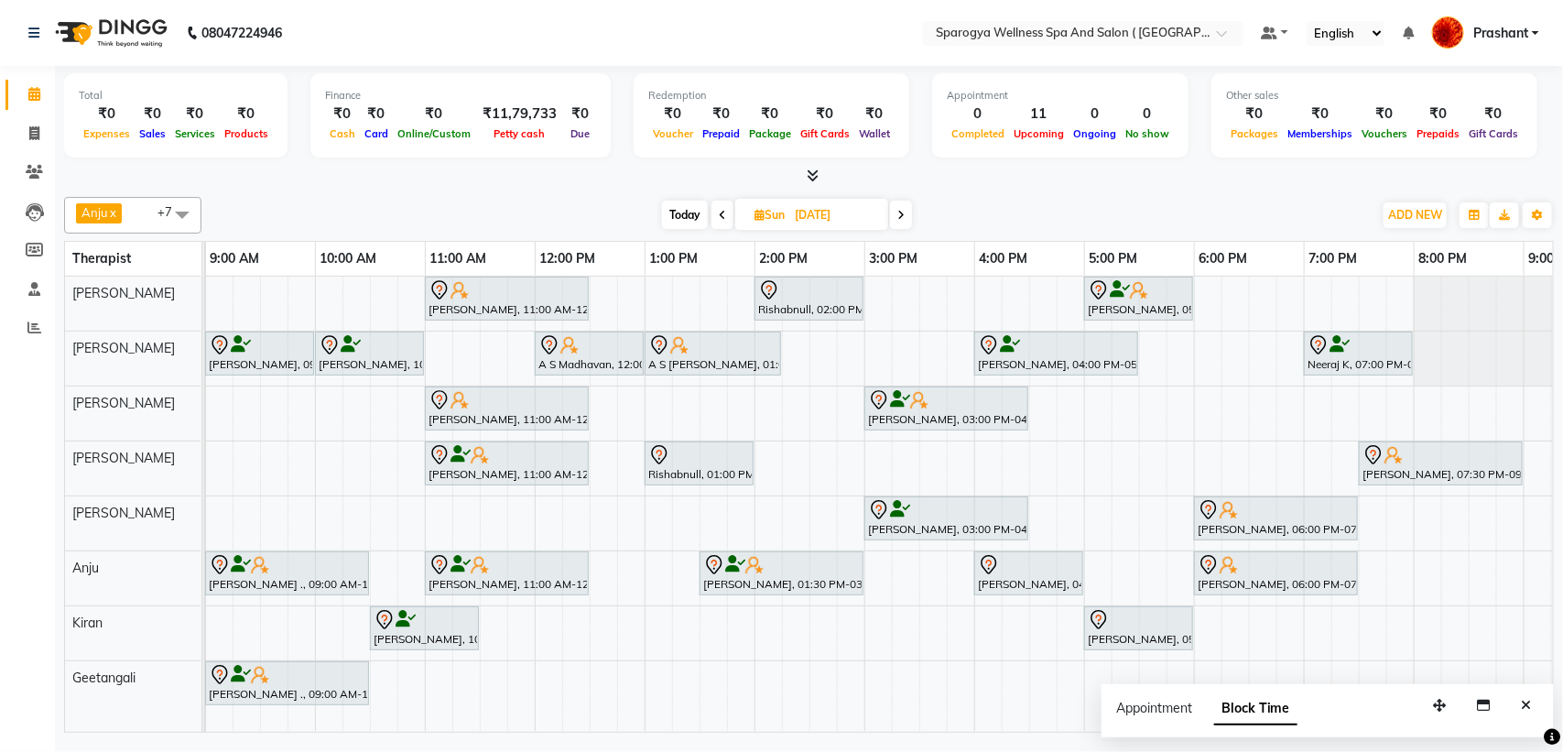
click at [895, 216] on span at bounding box center [901, 215] width 22 height 28
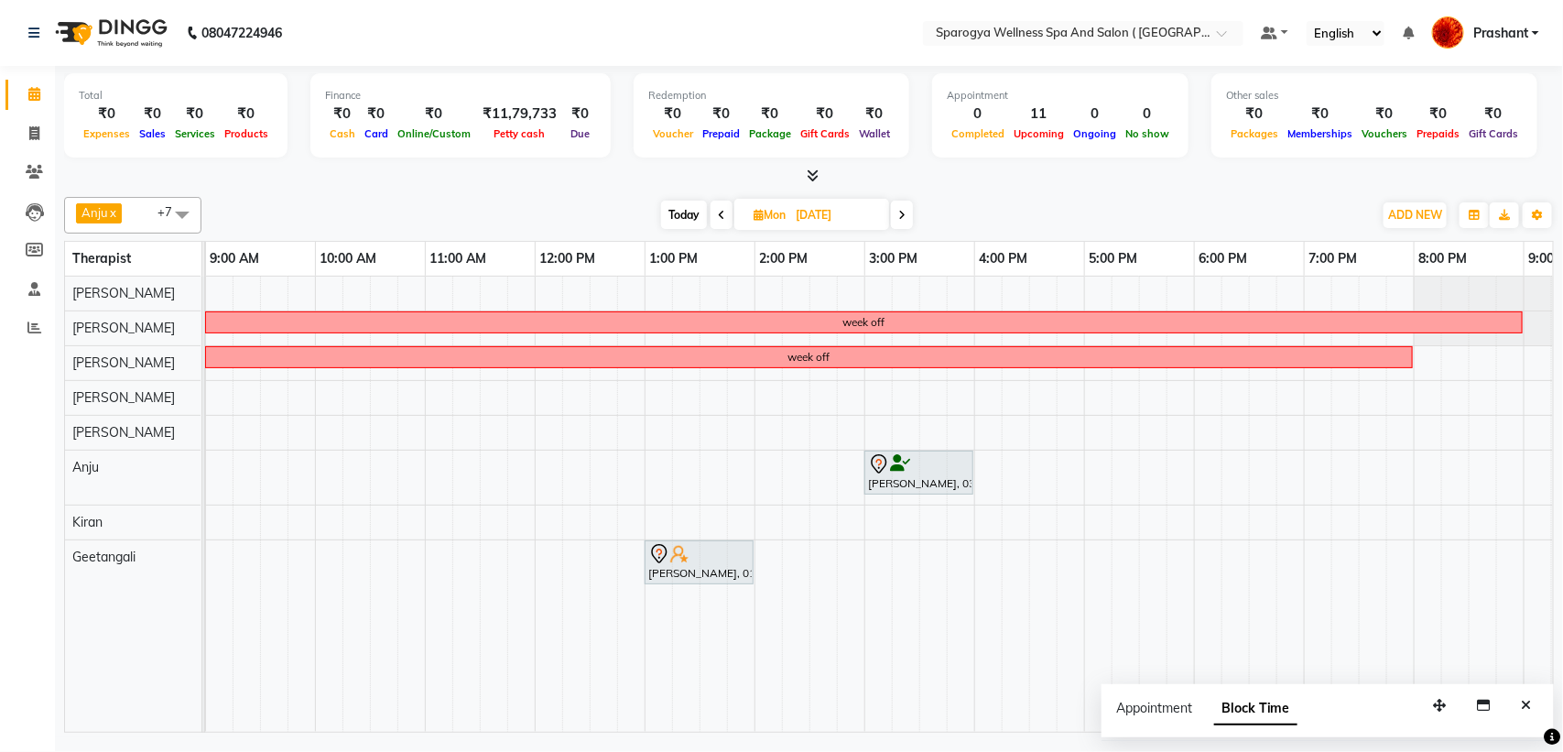
click at [670, 209] on span "Today" at bounding box center [684, 215] width 46 height 28
type input "02-09-2025"
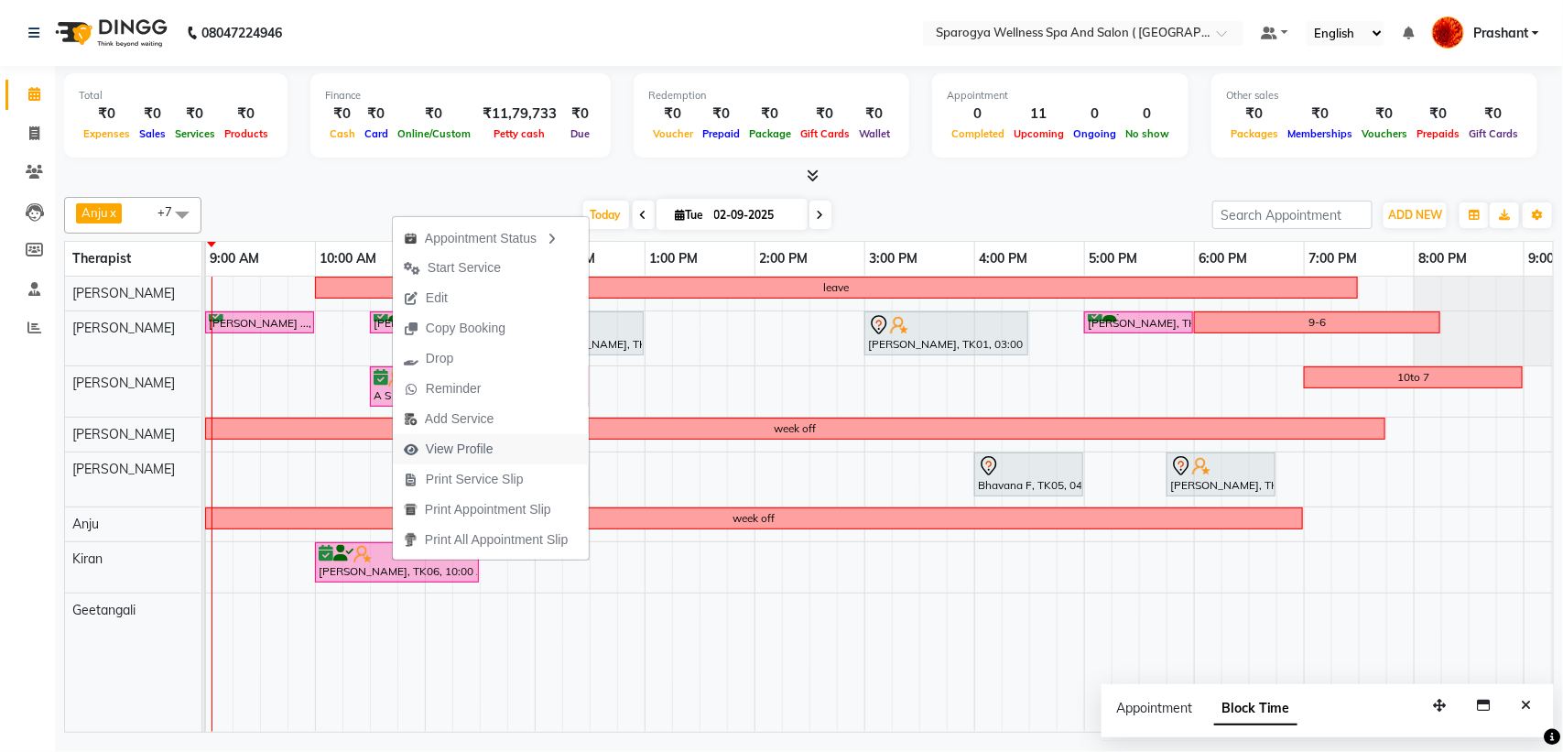
click at [472, 446] on span "View Profile" at bounding box center [460, 448] width 68 height 19
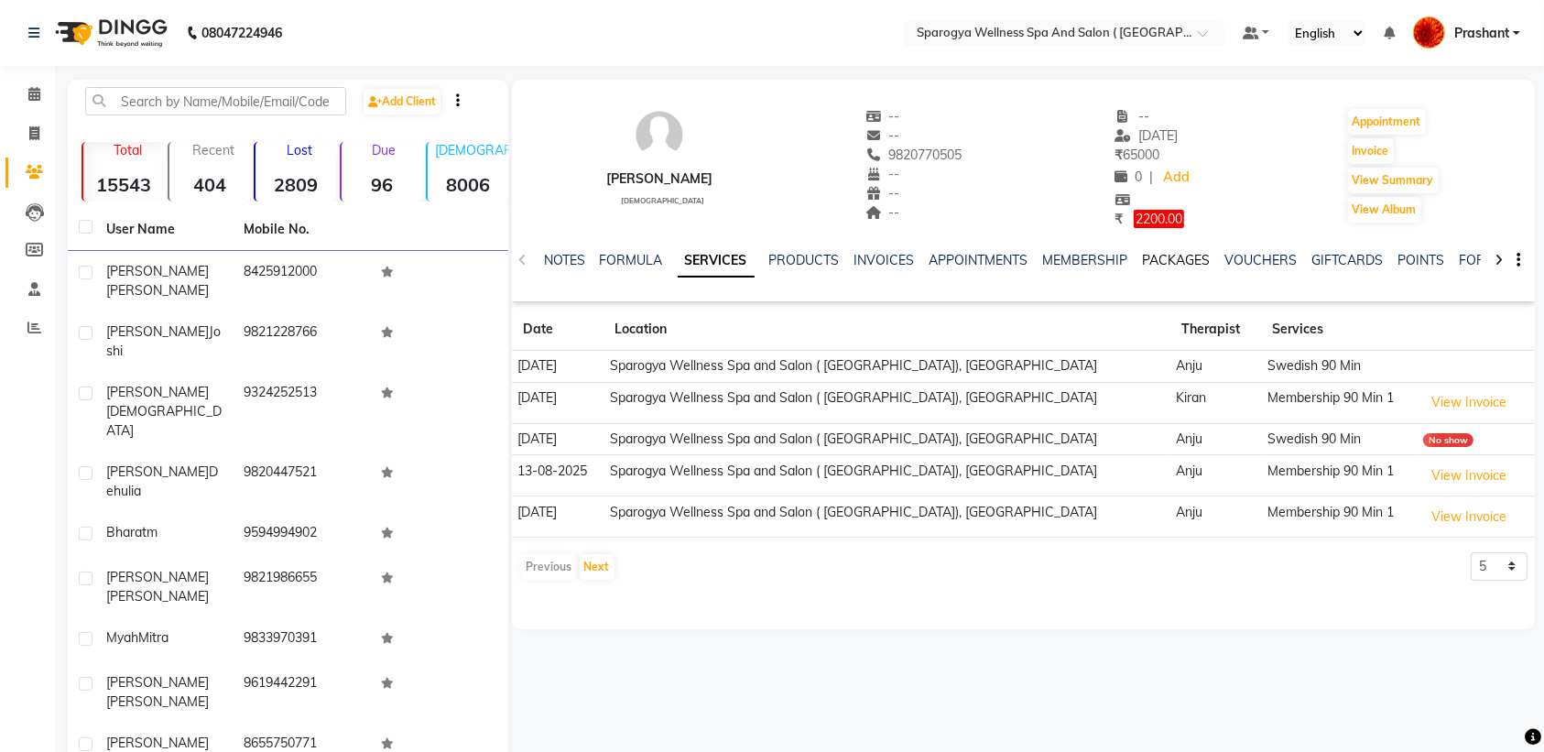
click at [1183, 254] on link "PACKAGES" at bounding box center [1177, 260] width 68 height 16
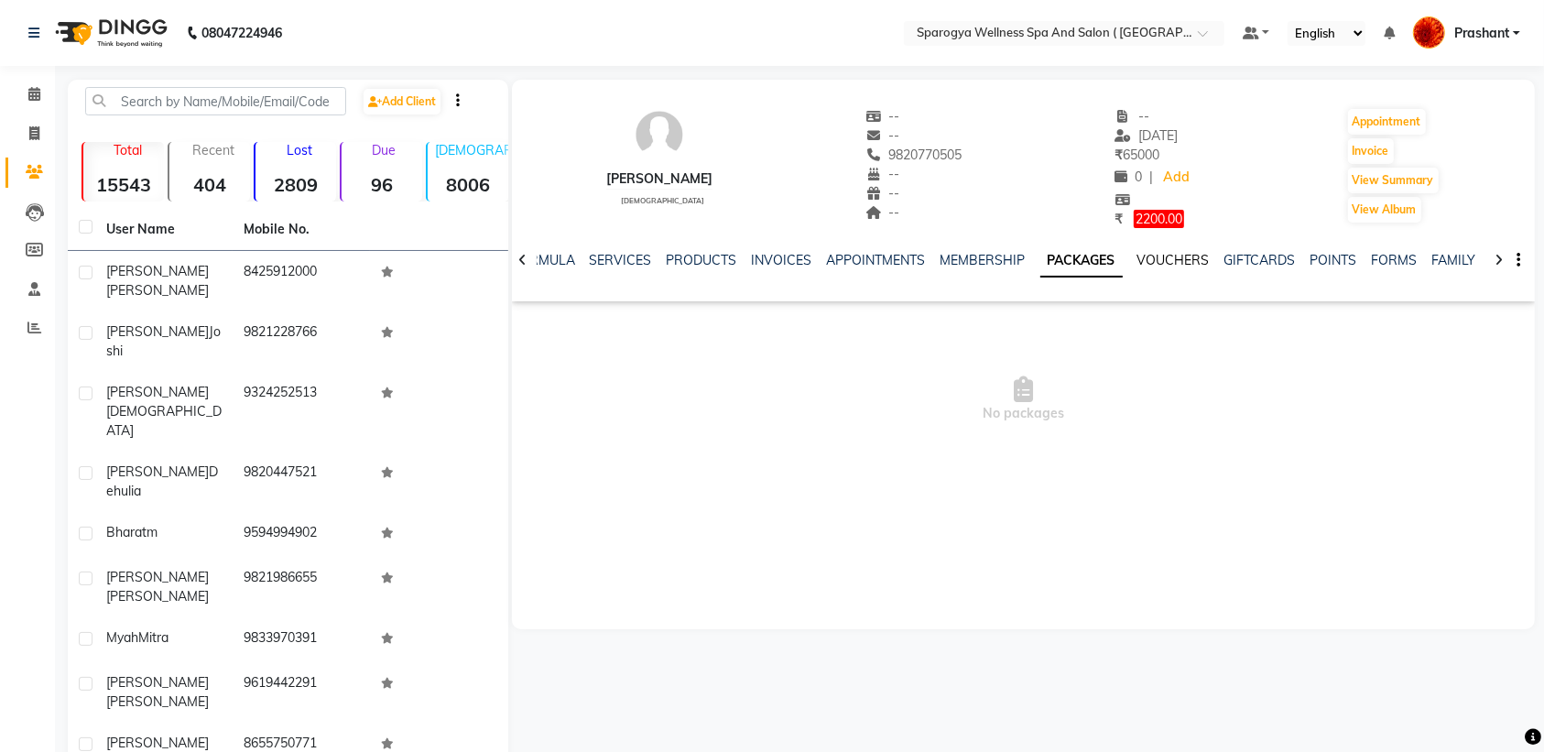
click at [1174, 262] on link "VOUCHERS" at bounding box center [1173, 260] width 72 height 16
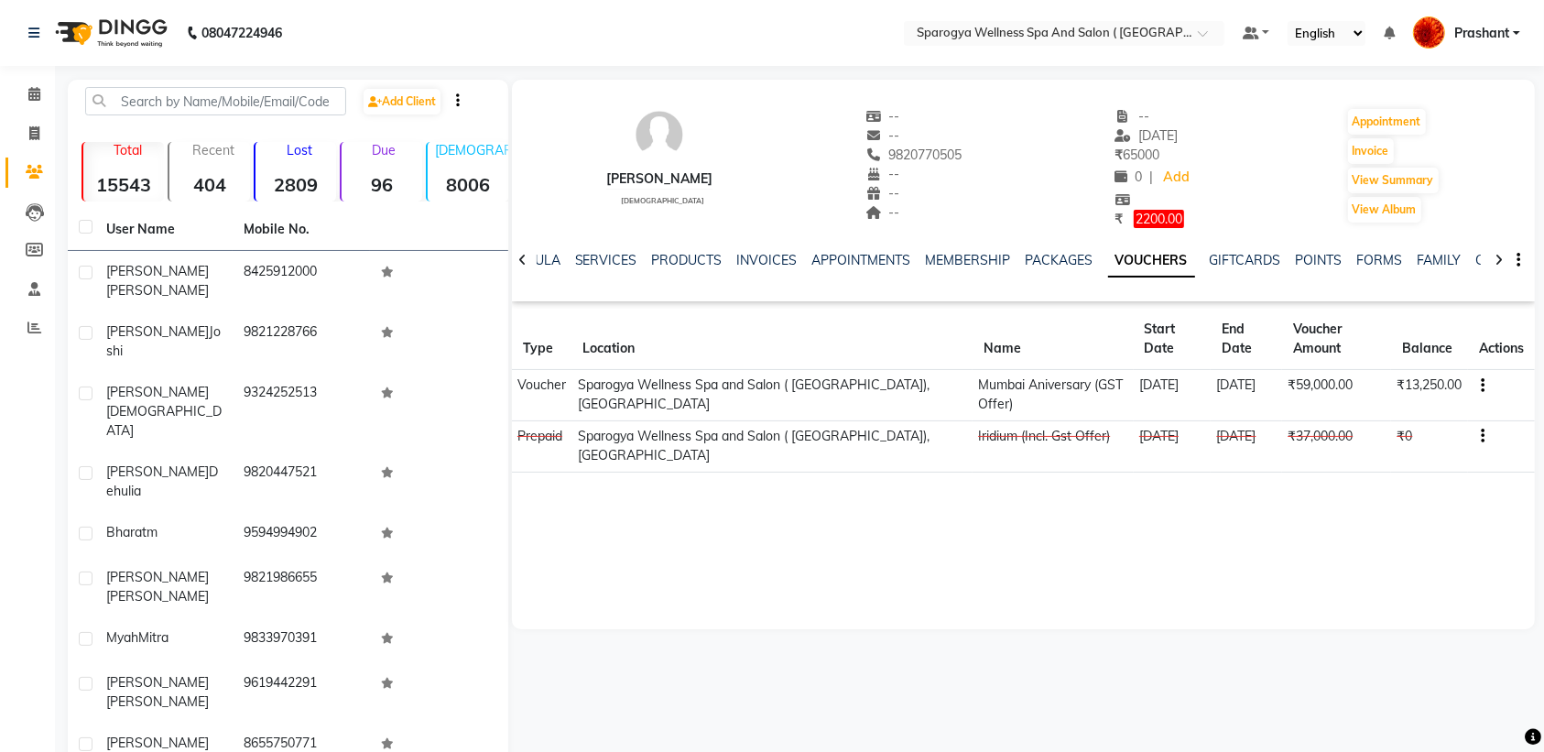
click at [133, 25] on img at bounding box center [109, 32] width 125 height 51
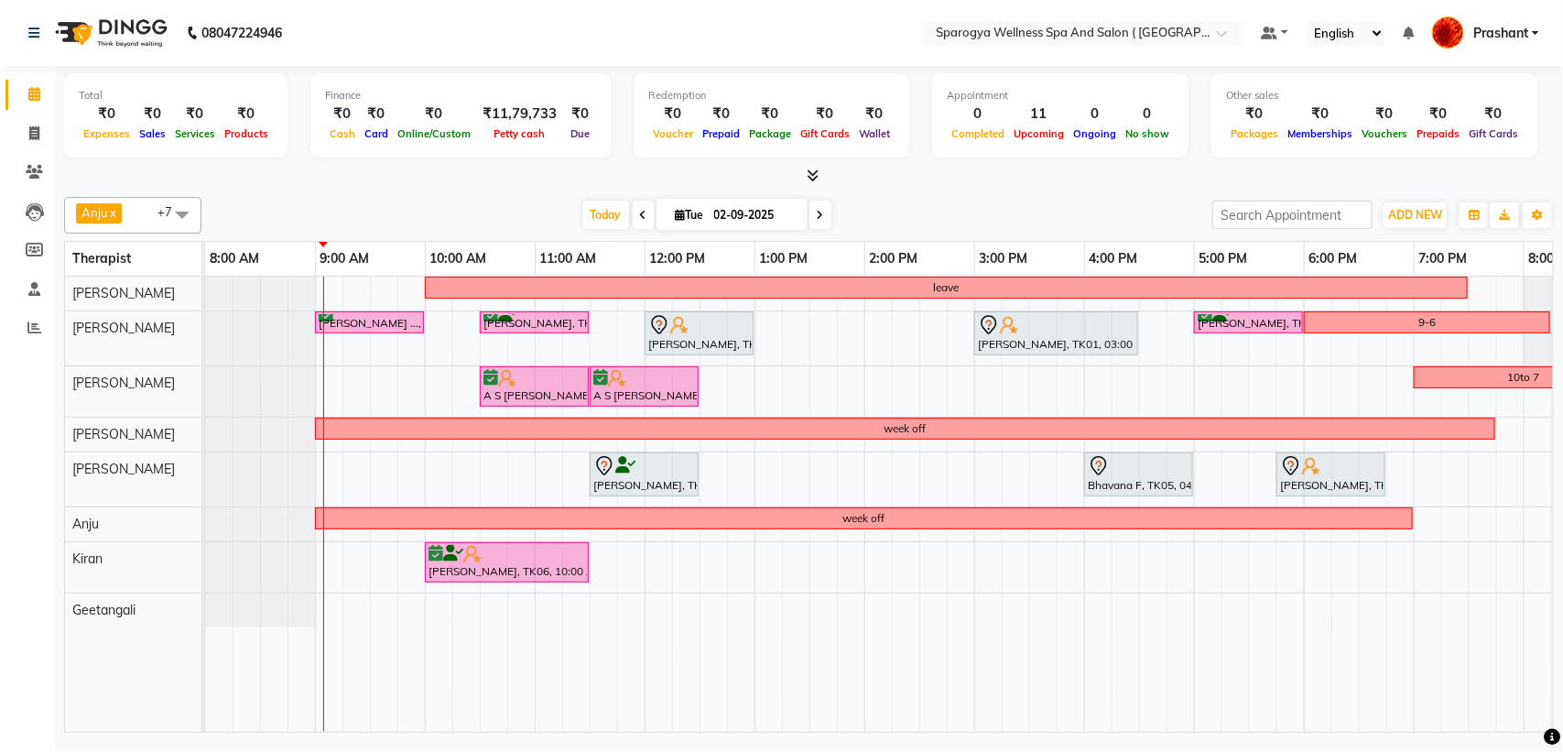
click at [817, 213] on icon at bounding box center [820, 215] width 7 height 11
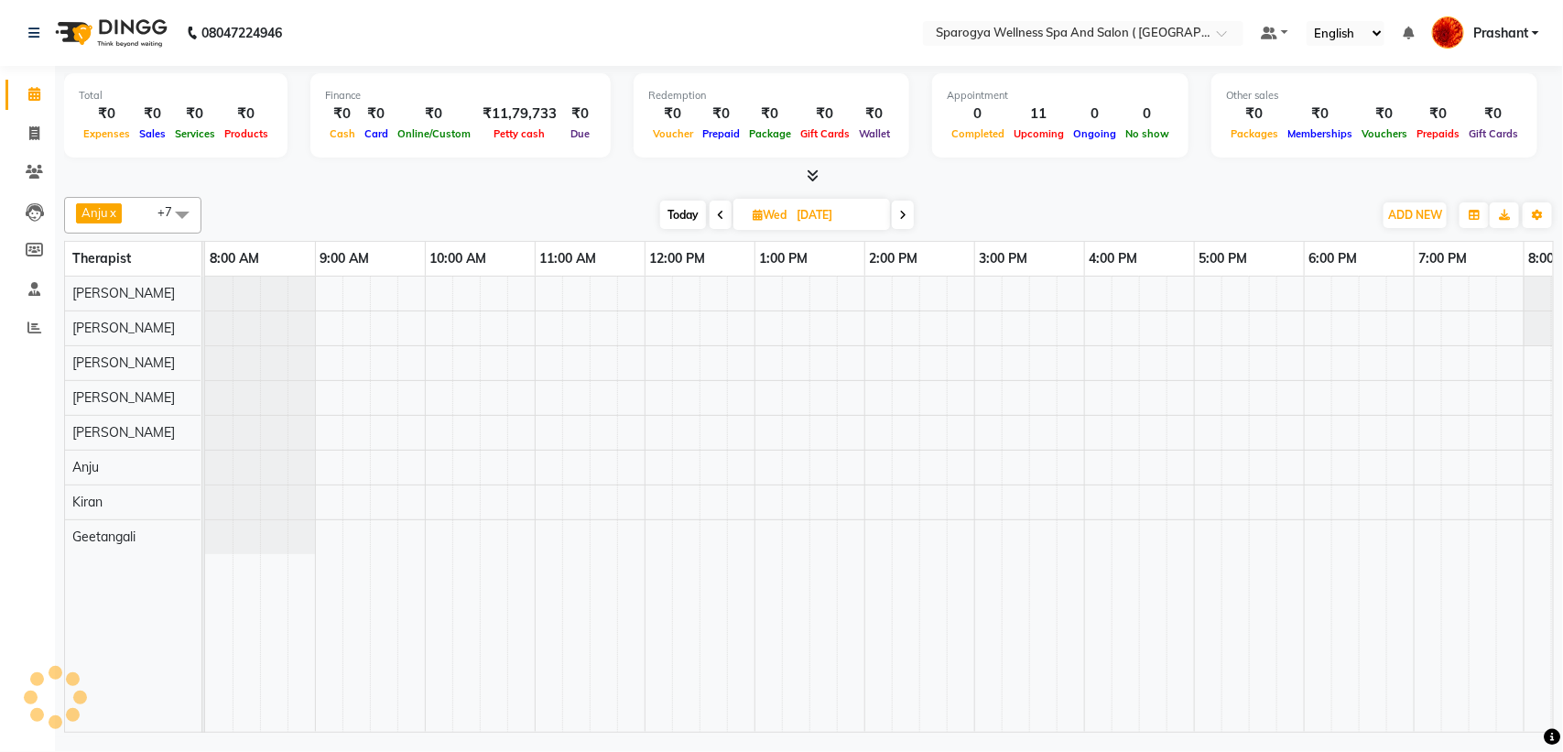
scroll to position [0, 110]
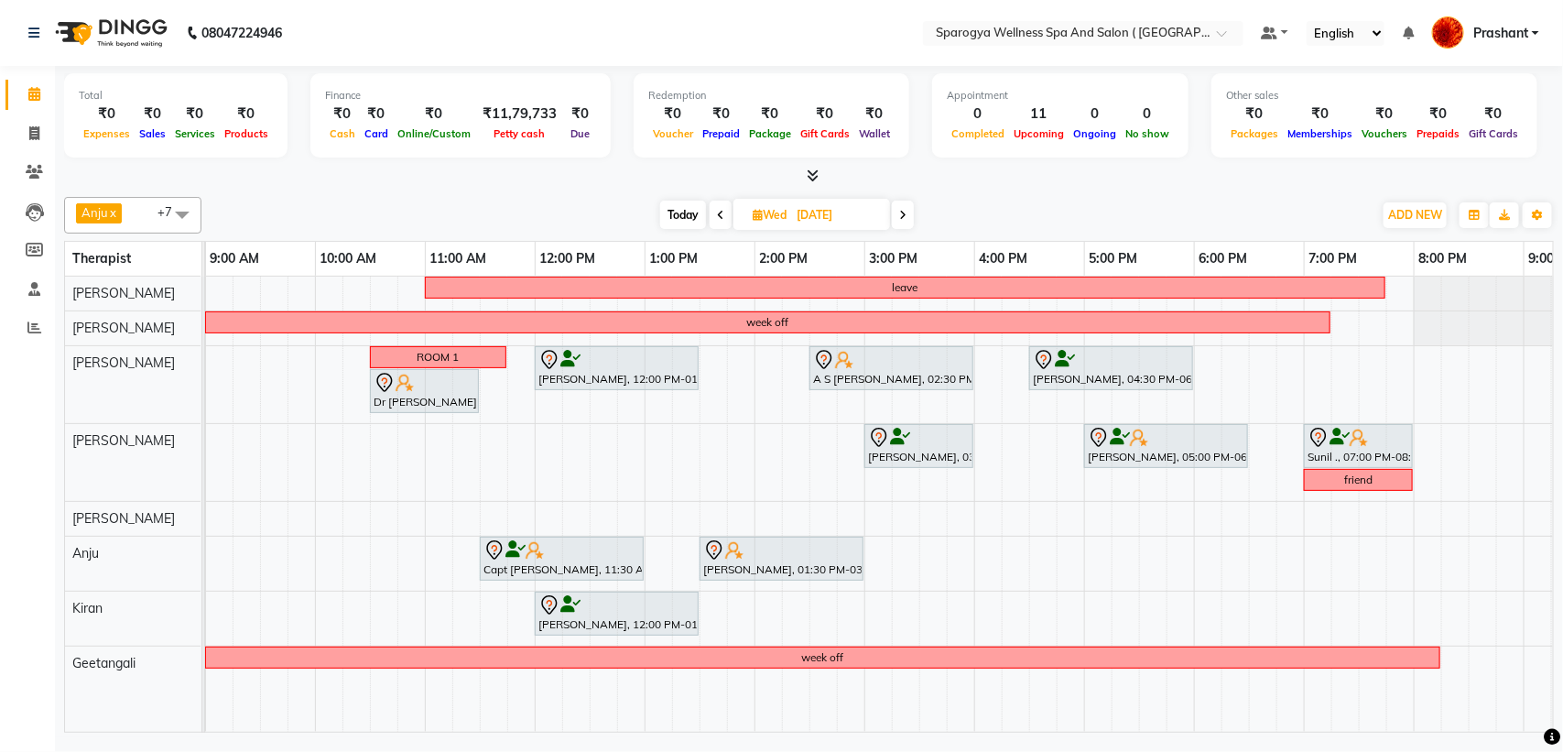
click at [684, 212] on span "Today" at bounding box center [683, 215] width 46 height 28
type input "02-09-2025"
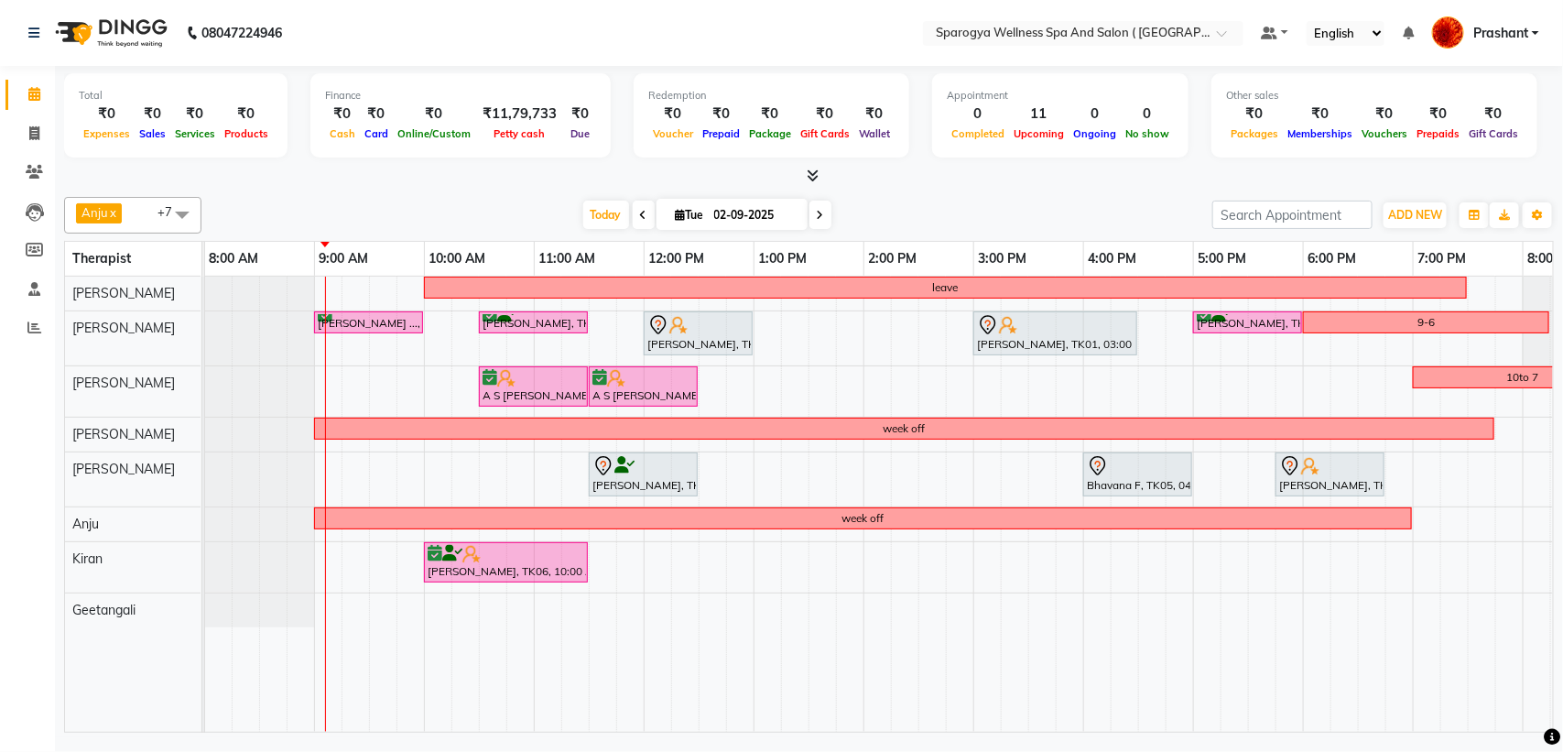
scroll to position [0, 0]
click at [337, 606] on div "leave [PERSON_NAME] ..., TK07, 09:00 AM-10:00 AM, Swedish 60 [PERSON_NAME], TK0…" at bounding box center [1029, 504] width 1648 height 455
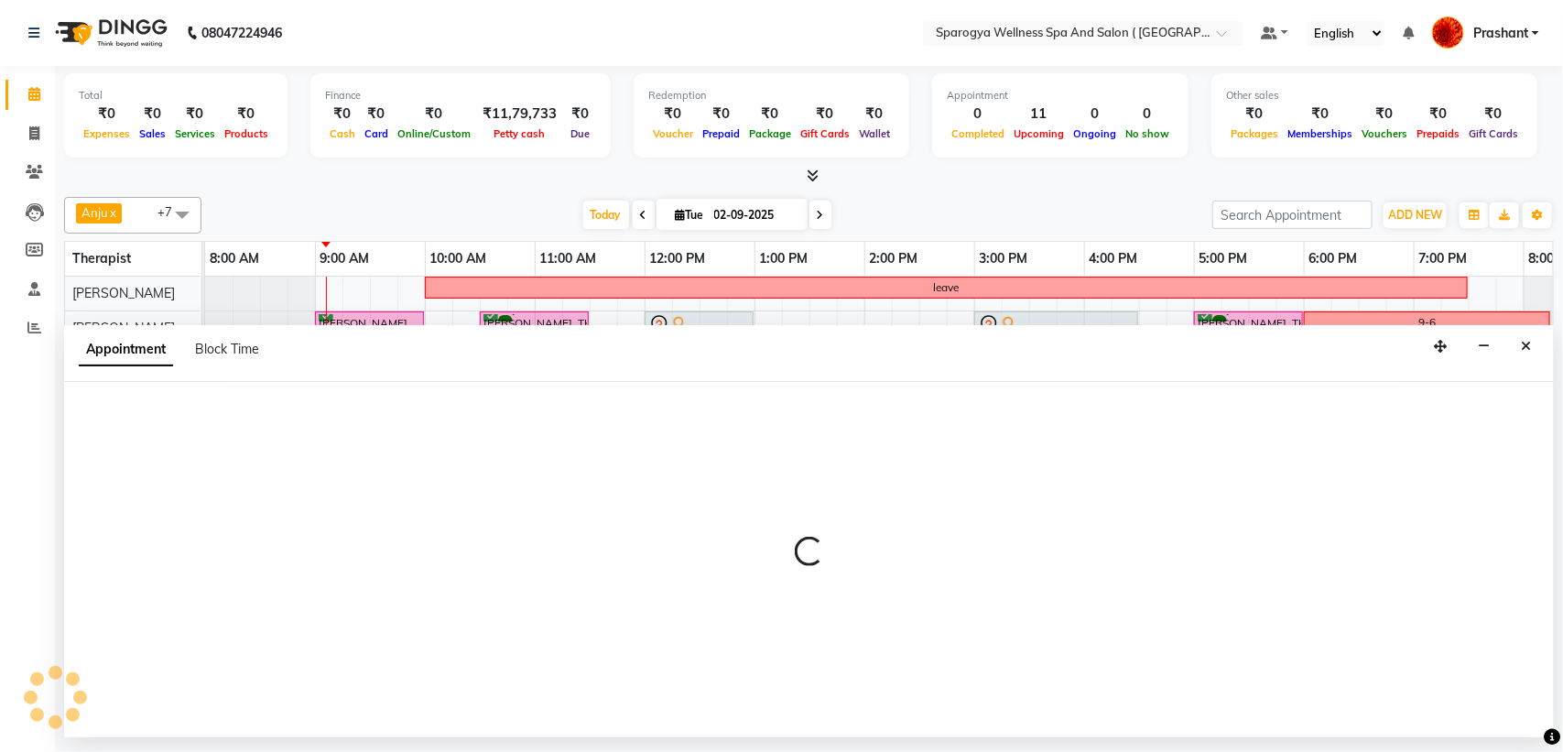
select select "70005"
select select "tentative"
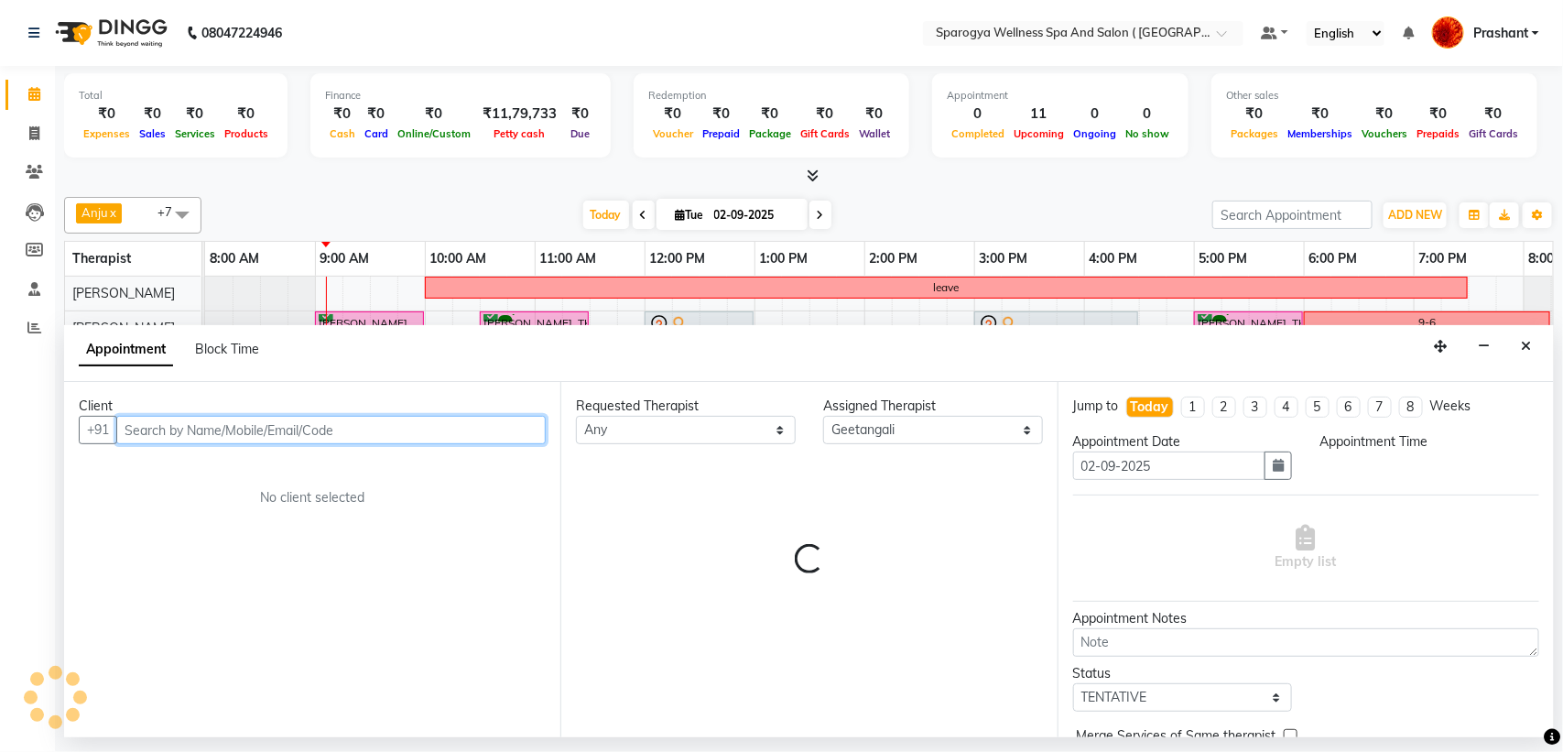
select select "540"
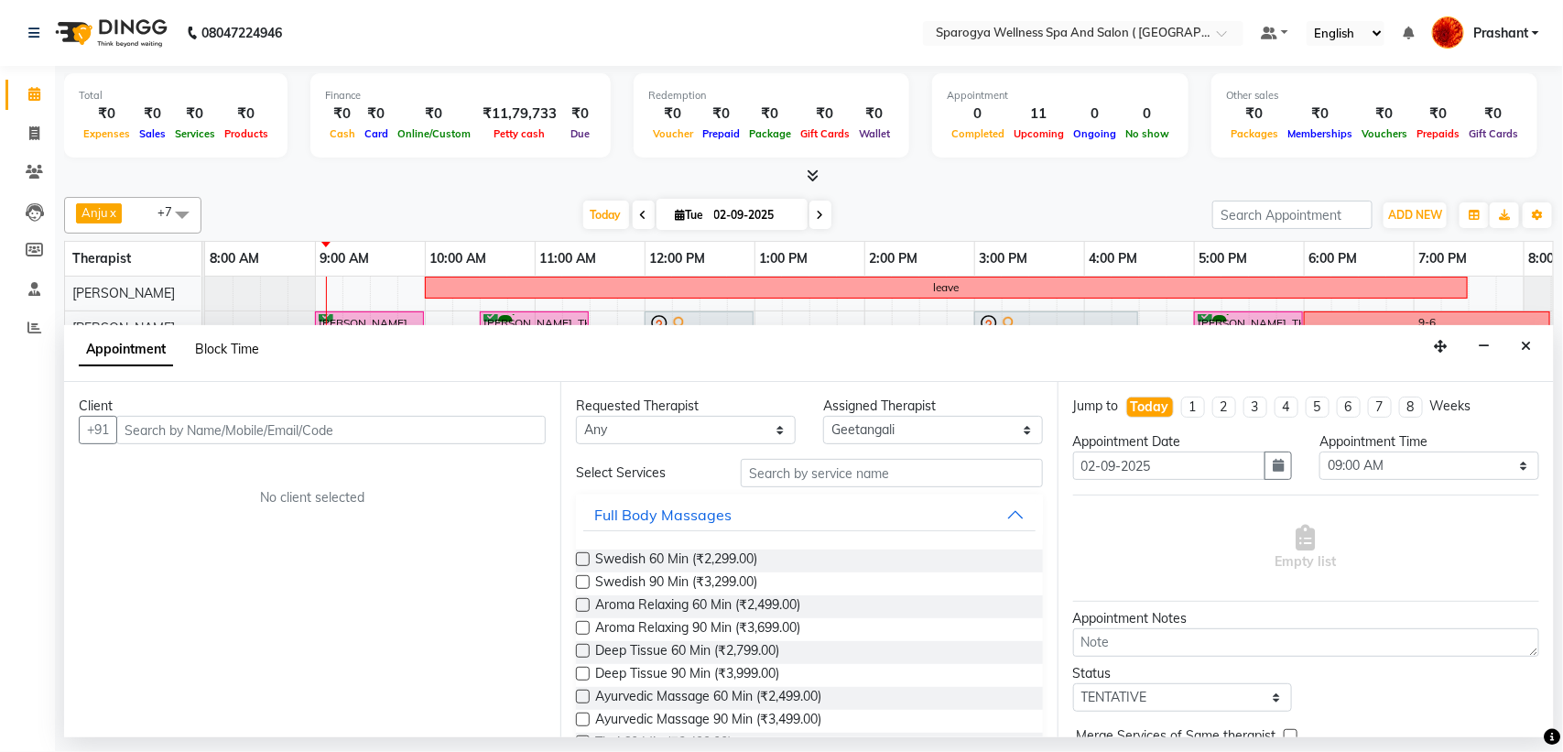
click at [209, 349] on span "Block Time" at bounding box center [227, 349] width 64 height 16
select select "70005"
select select "540"
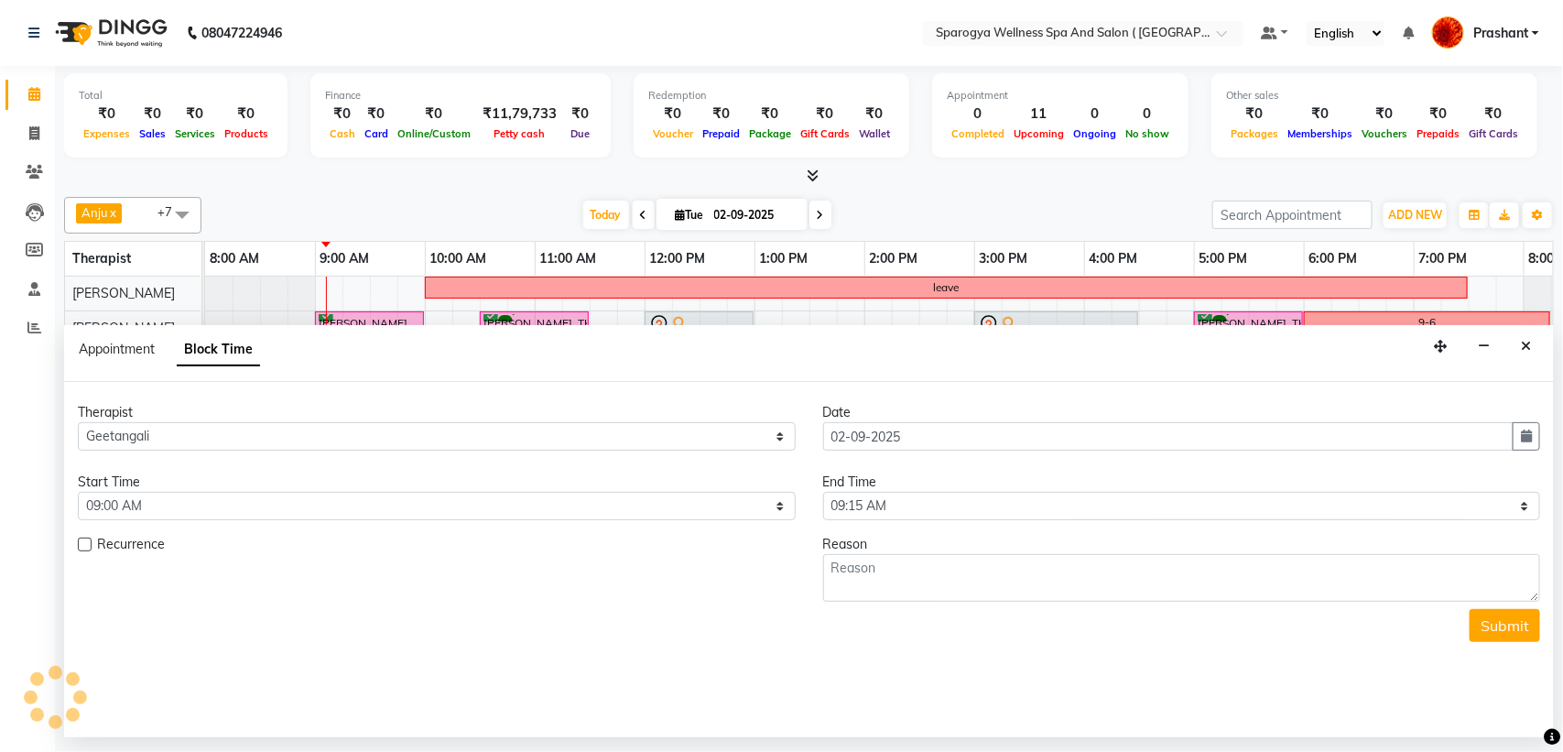
scroll to position [0, 110]
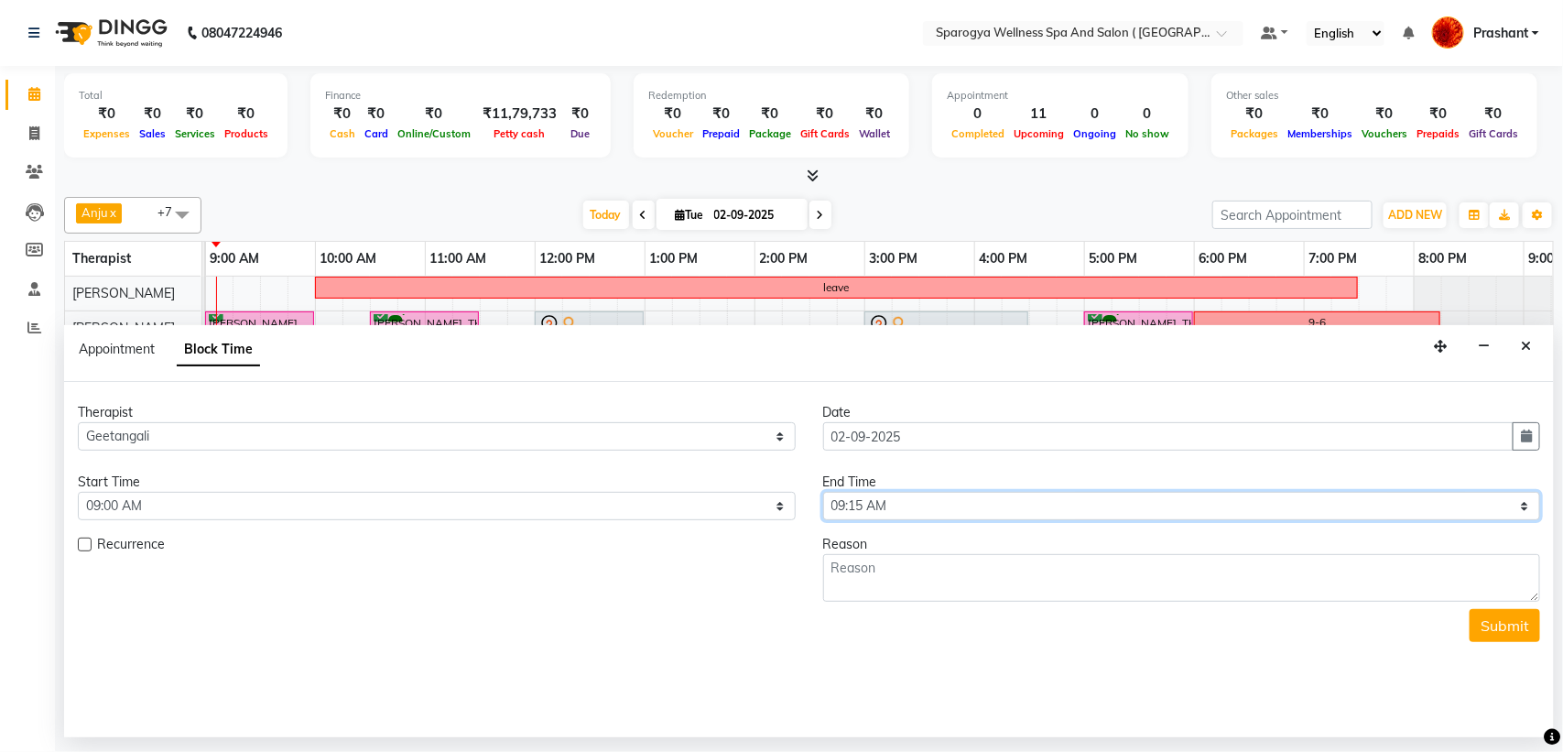
click at [895, 506] on select "Select 09:00 AM 09:15 AM 09:30 AM 09:45 AM 10:00 AM 10:15 AM 10:30 AM 10:45 AM …" at bounding box center [1182, 506] width 718 height 28
select select "720"
click at [823, 493] on select "Select 09:00 AM 09:15 AM 09:30 AM 09:45 AM 10:00 AM 10:15 AM 10:30 AM 10:45 AM …" at bounding box center [1182, 506] width 718 height 28
click at [912, 579] on textarea at bounding box center [1182, 578] width 718 height 48
type textarea "12to9"
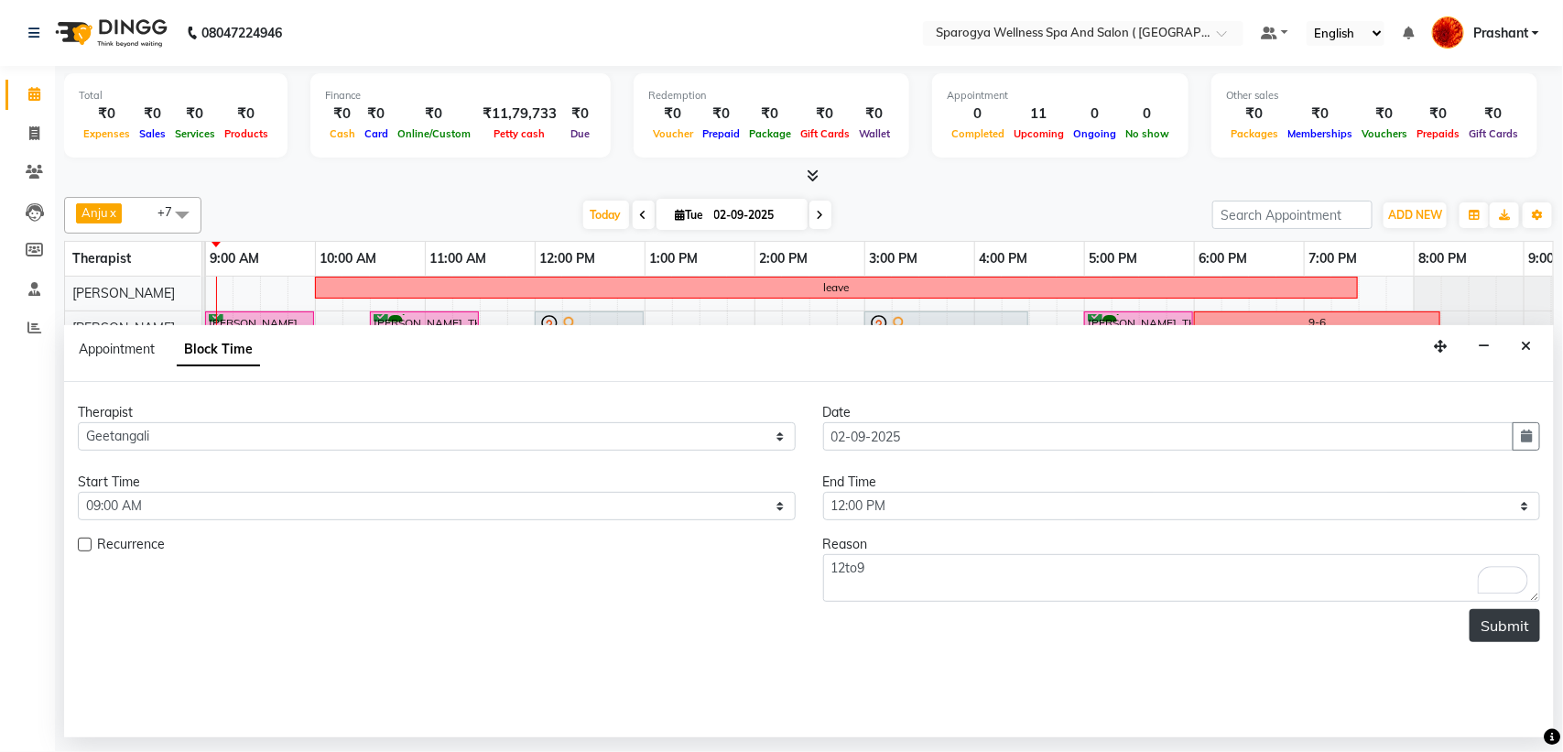
click at [1516, 633] on button "Submit" at bounding box center [1505, 625] width 71 height 33
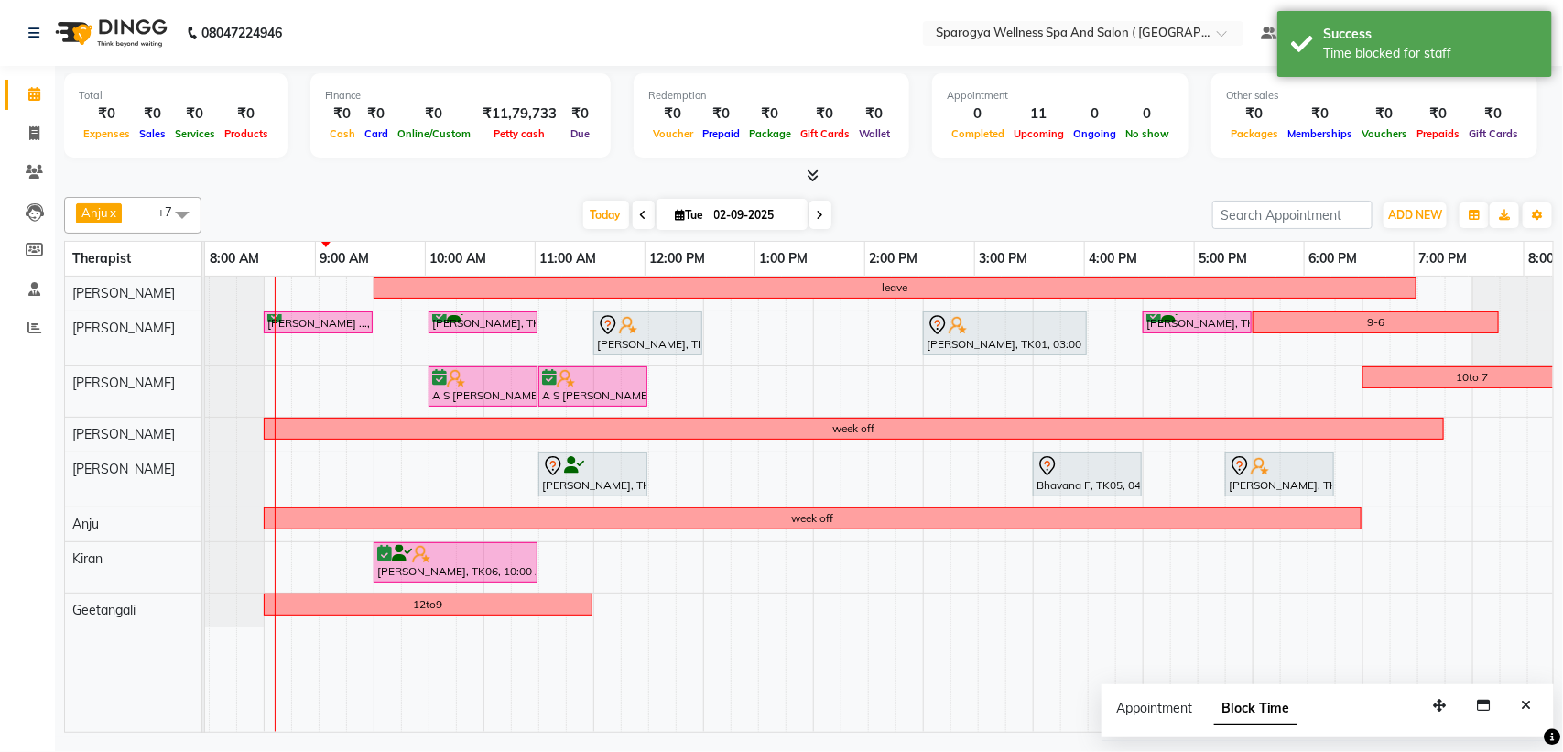
scroll to position [0, 51]
